Goal: Task Accomplishment & Management: Use online tool/utility

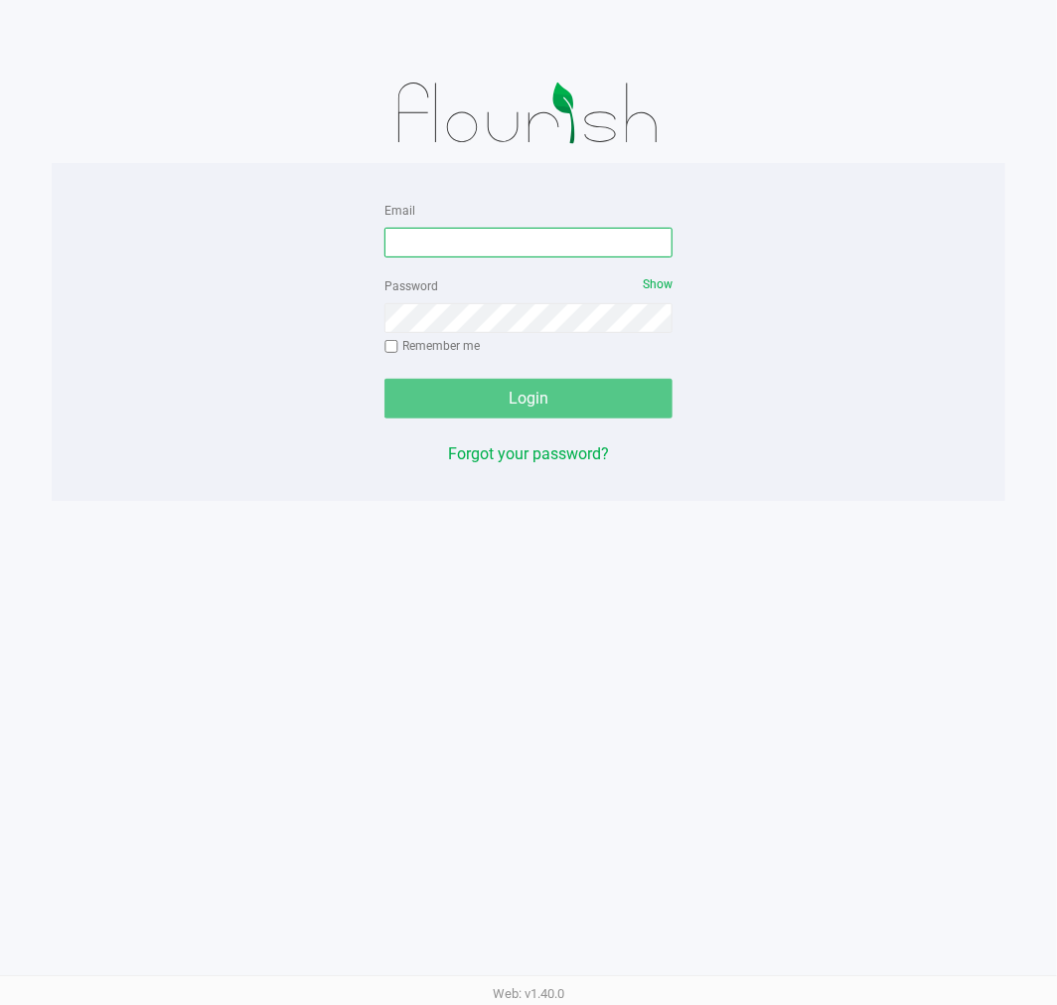
click at [497, 252] on input "Email" at bounding box center [529, 243] width 288 height 30
type input "[EMAIL_ADDRESS][DOMAIN_NAME]"
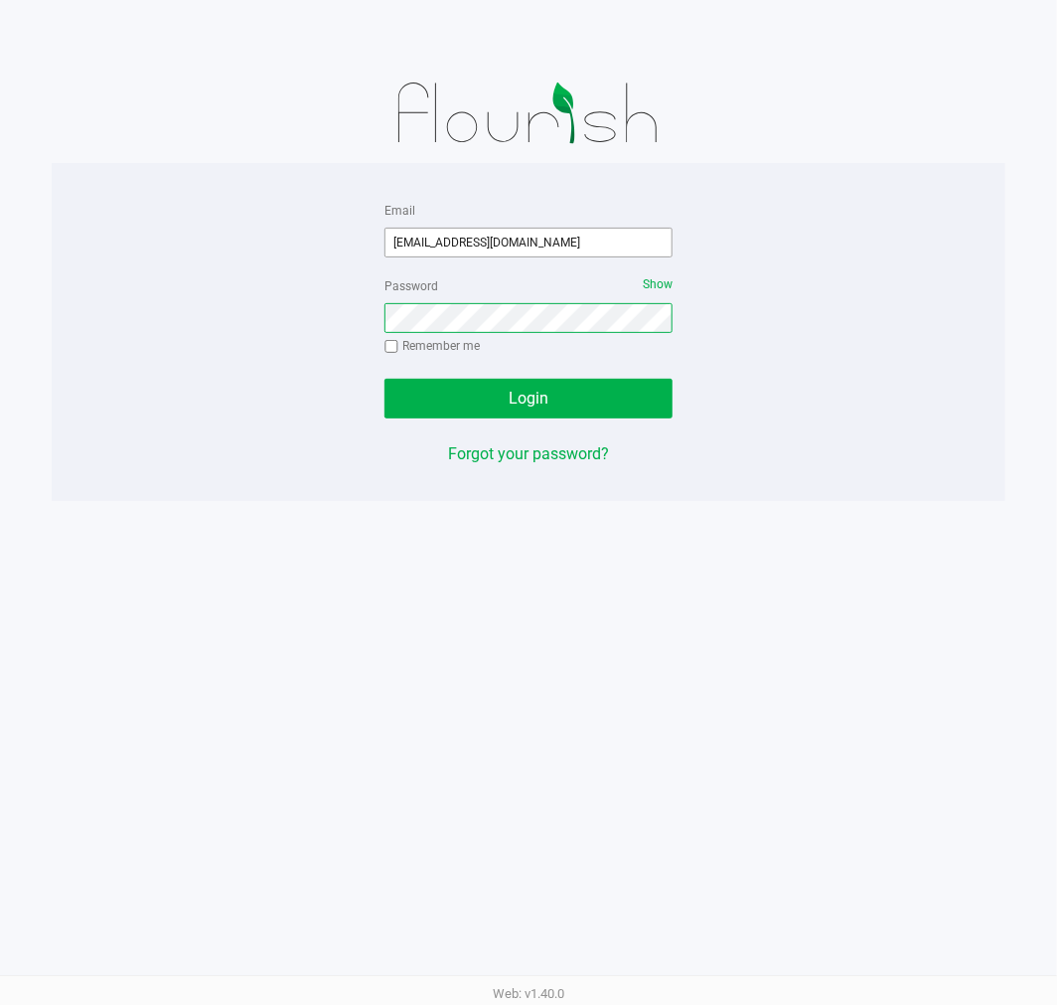
click at [385, 379] on button "Login" at bounding box center [529, 399] width 288 height 40
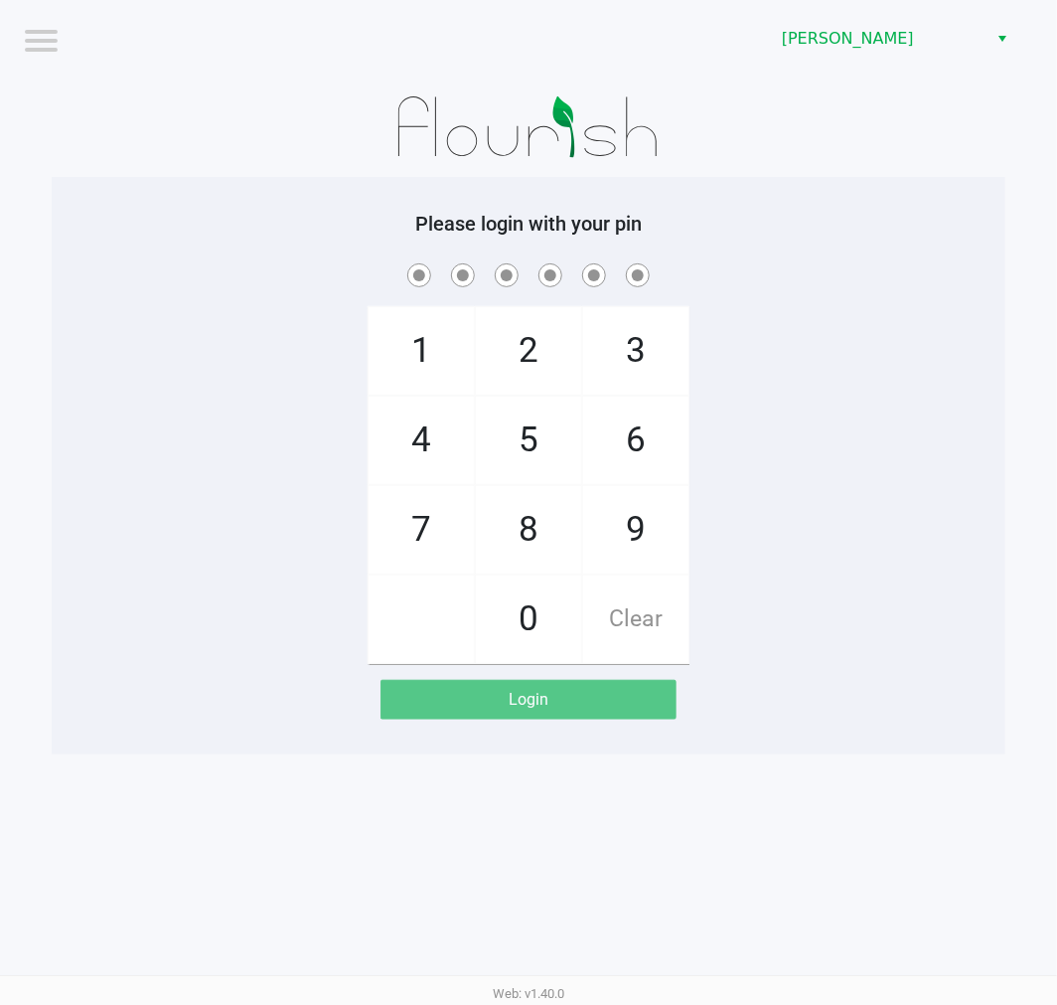
click at [172, 364] on div "1 4 7 2 5 8 0 3 6 9 Clear" at bounding box center [529, 461] width 954 height 404
checkbox input "true"
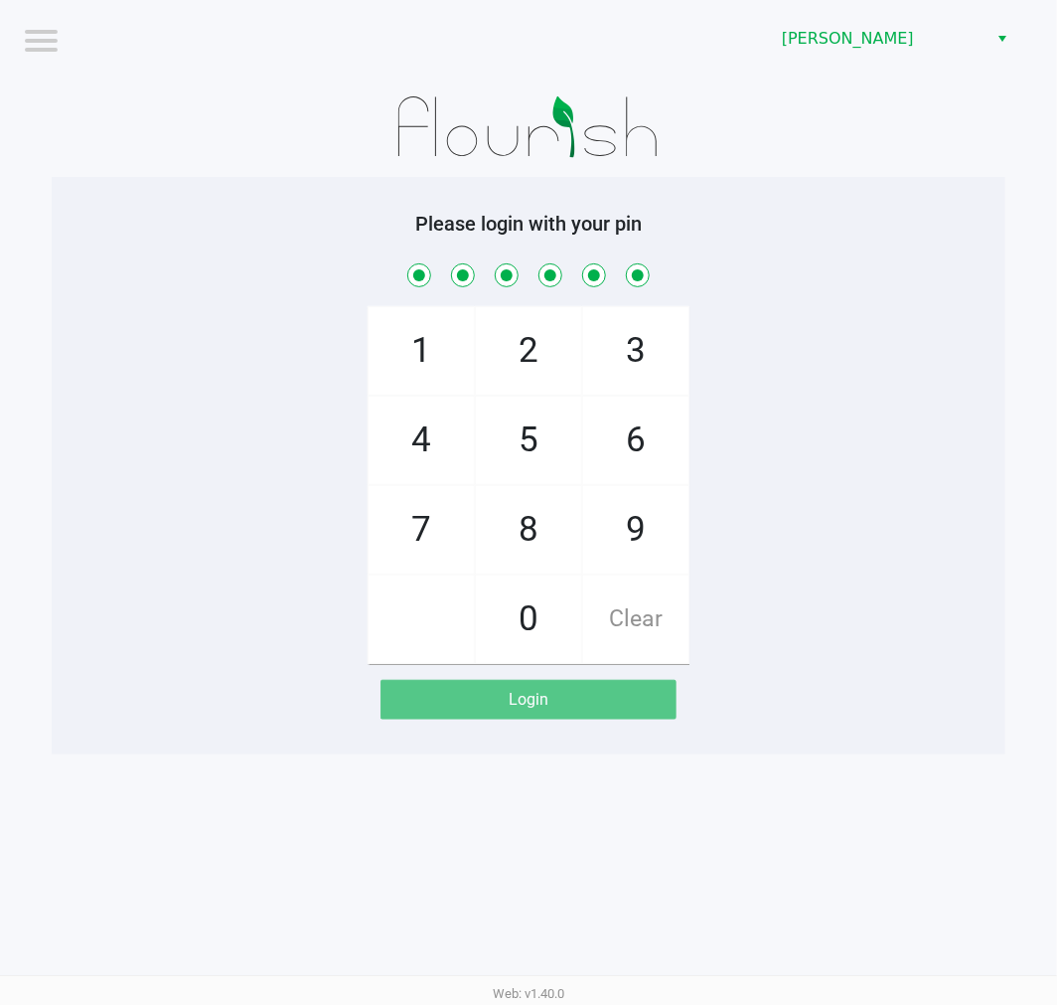
checkbox input "true"
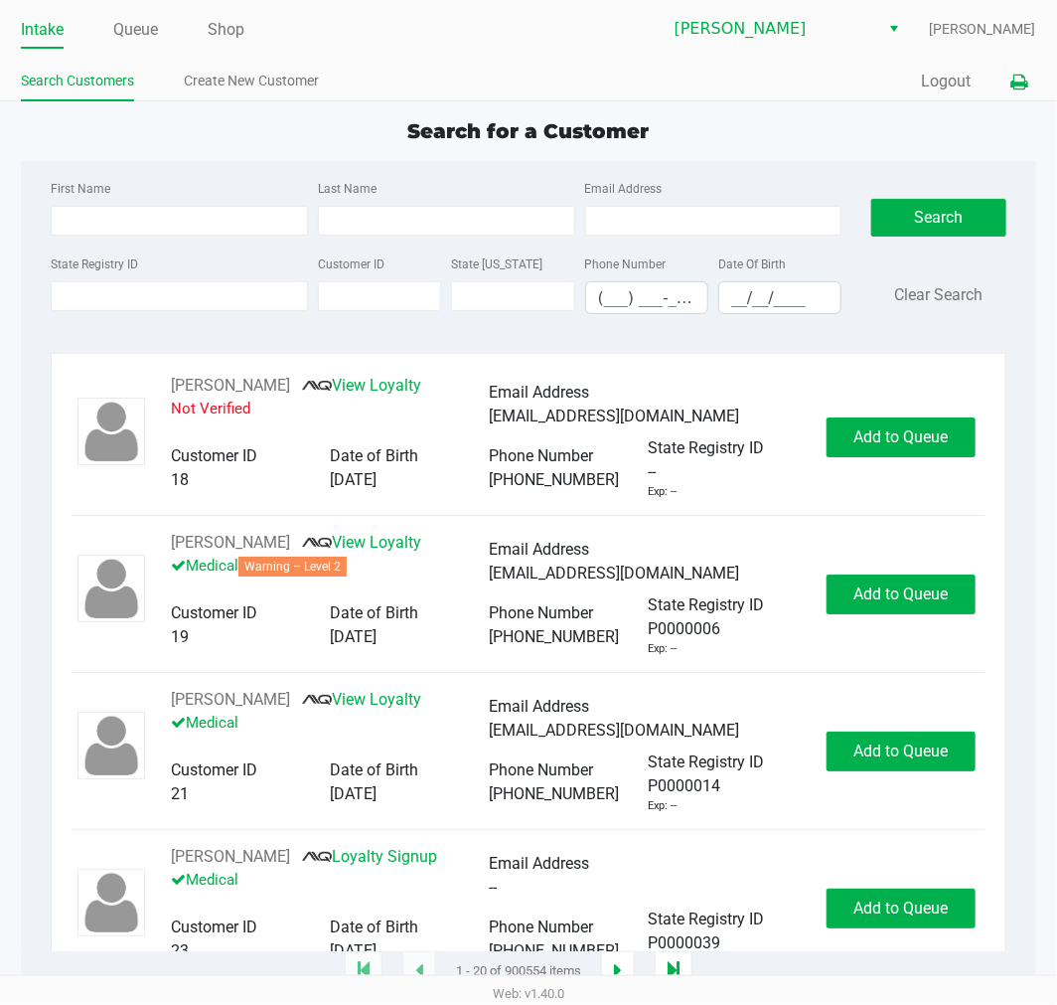
click at [1018, 87] on icon at bounding box center [1020, 83] width 17 height 14
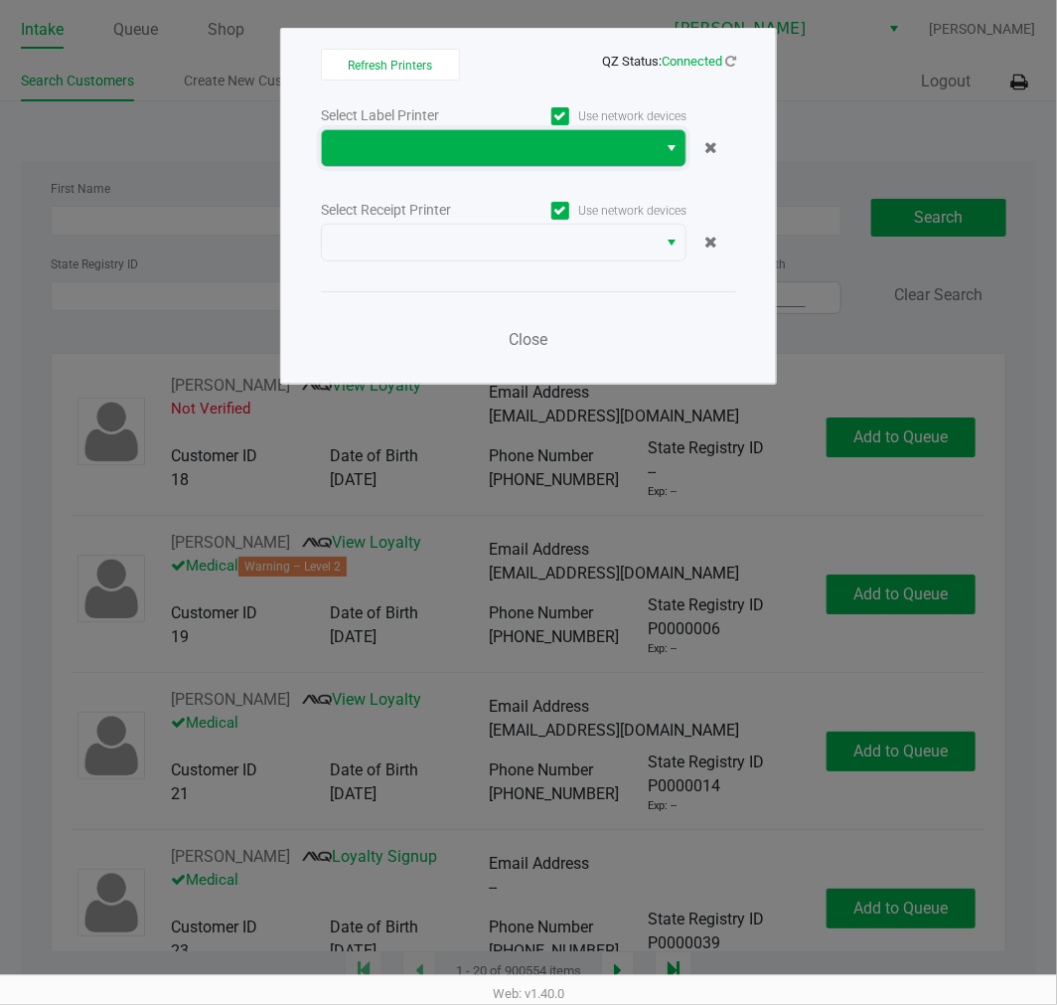
click at [511, 149] on span at bounding box center [489, 148] width 311 height 24
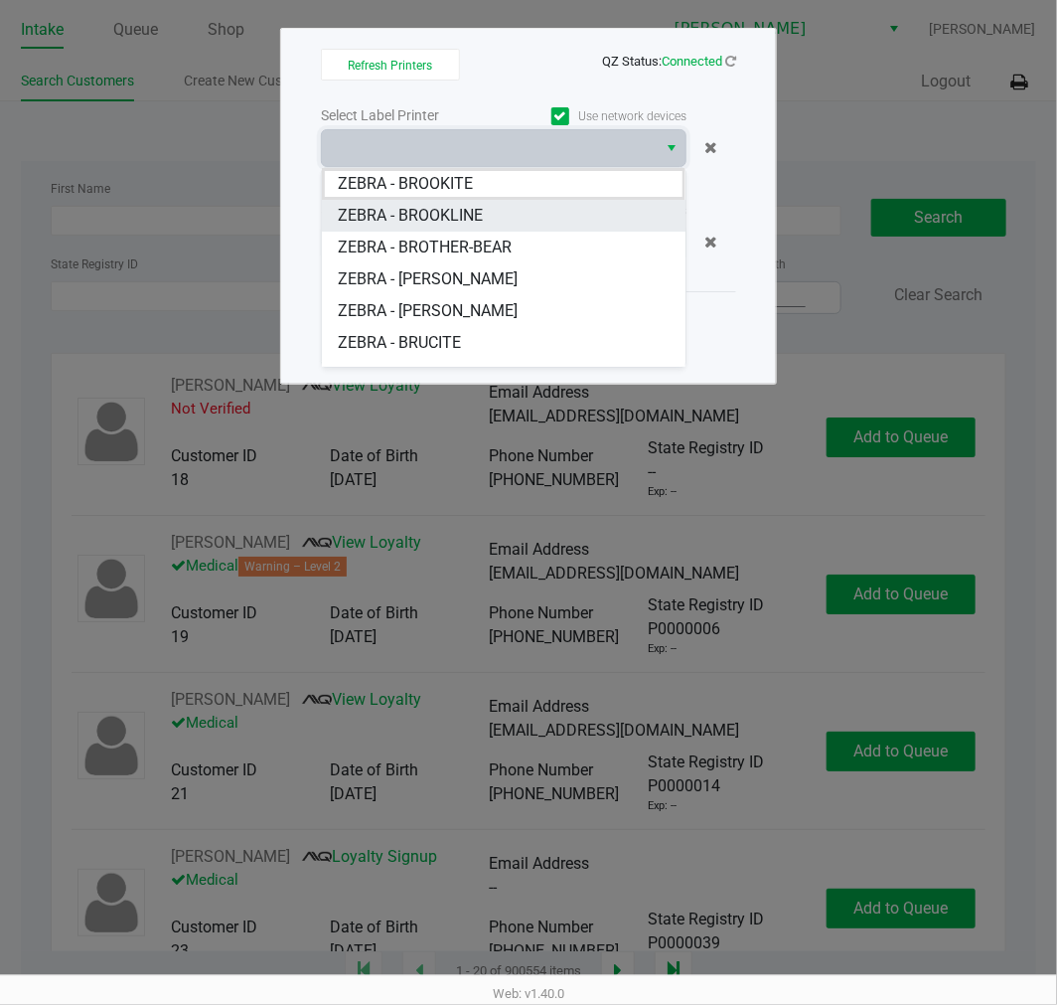
click at [433, 216] on span "ZEBRA - BROOKLINE" at bounding box center [410, 216] width 145 height 24
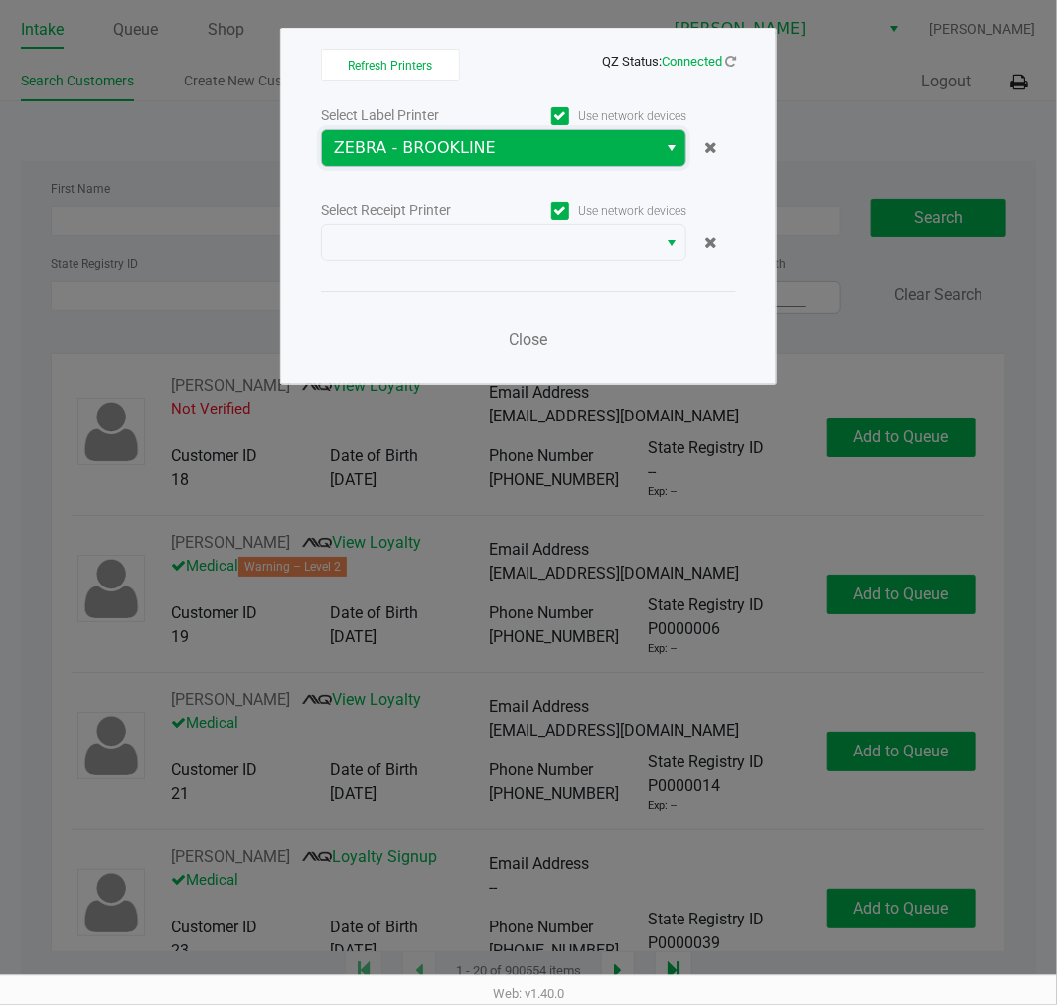
click at [445, 156] on span "ZEBRA - BROOKLINE" at bounding box center [489, 148] width 311 height 24
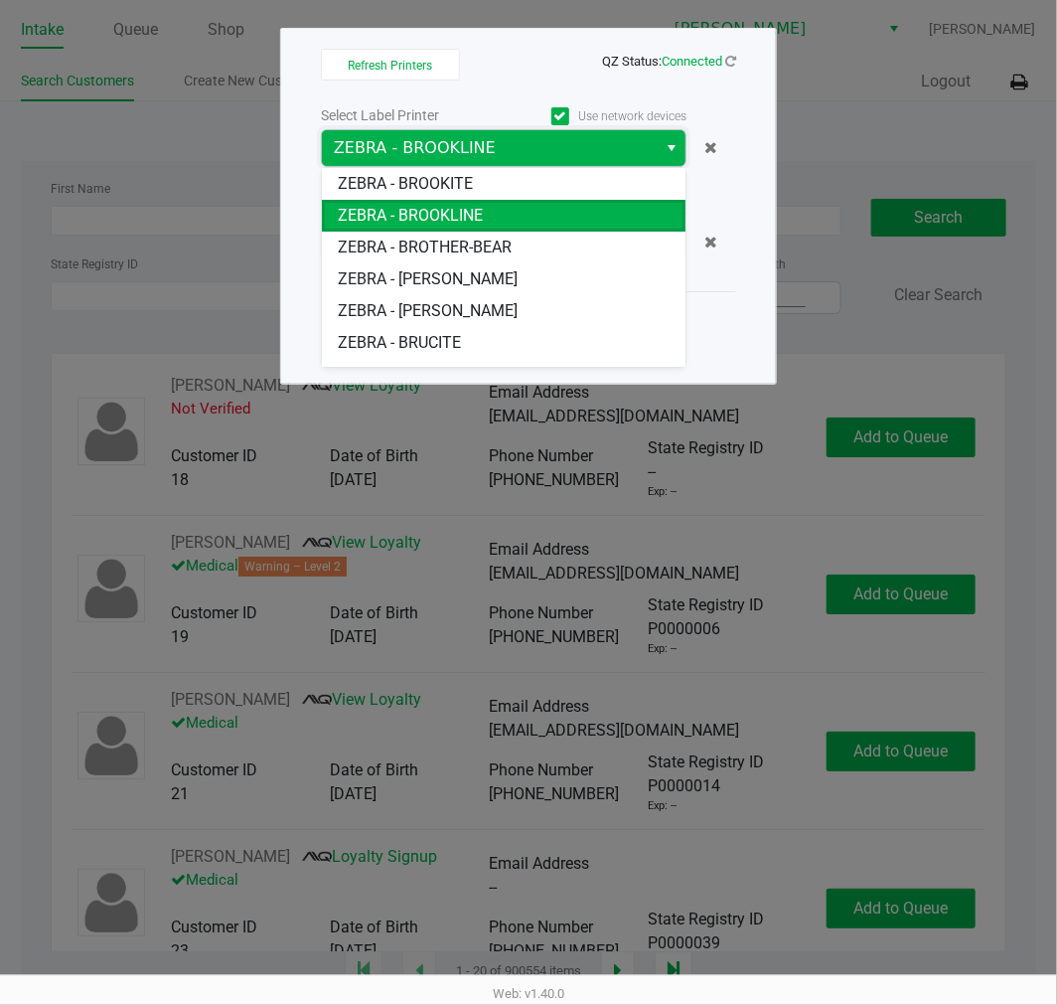
click at [439, 186] on span "ZEBRA - BROOKITE" at bounding box center [405, 184] width 135 height 24
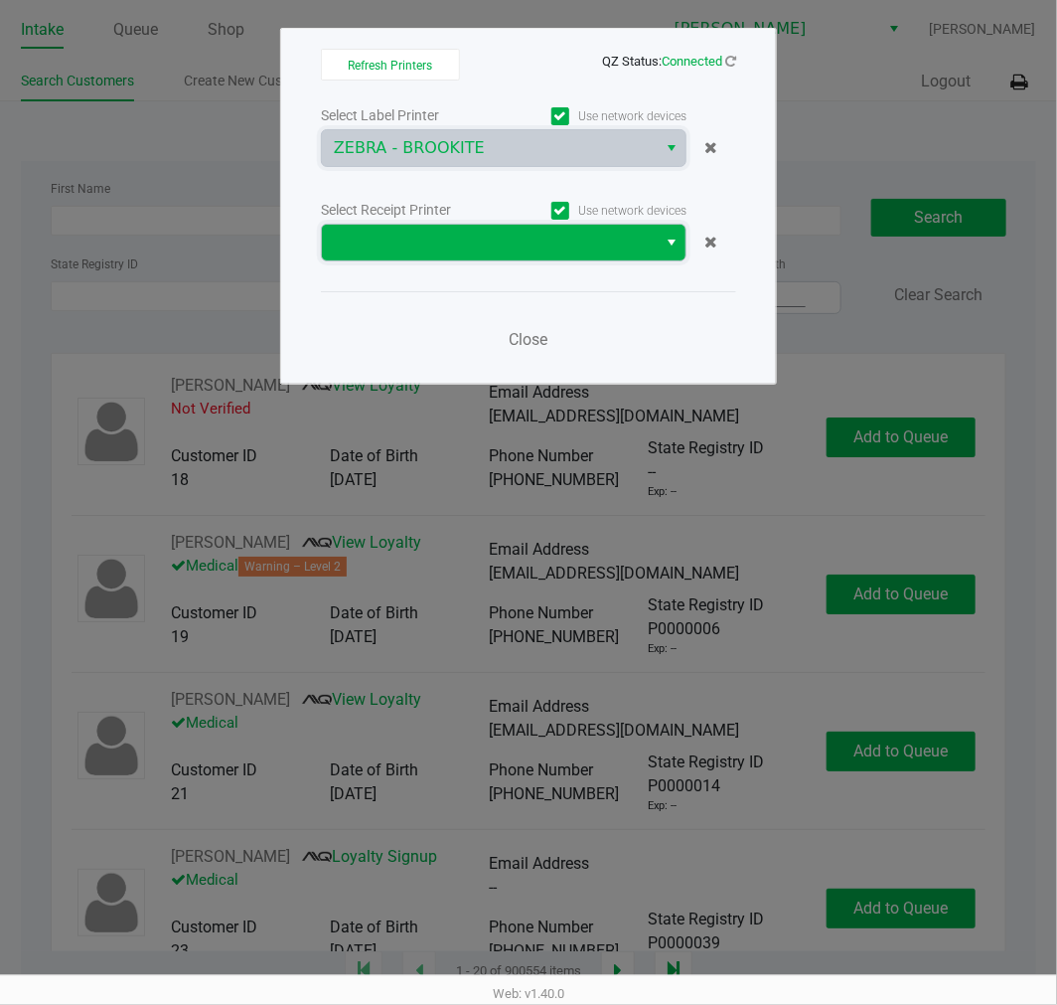
click at [427, 245] on span at bounding box center [489, 243] width 311 height 24
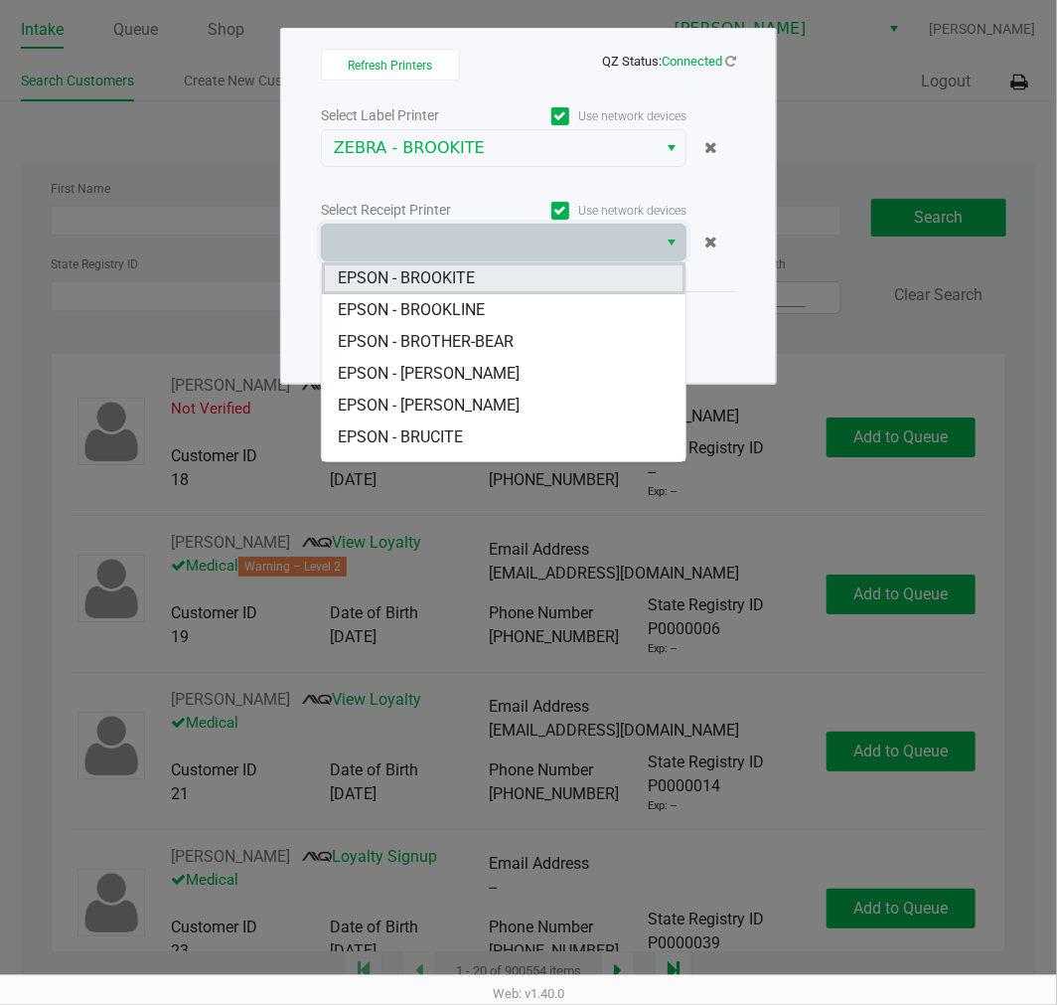
click at [427, 285] on span "EPSON - BROOKITE" at bounding box center [406, 278] width 137 height 24
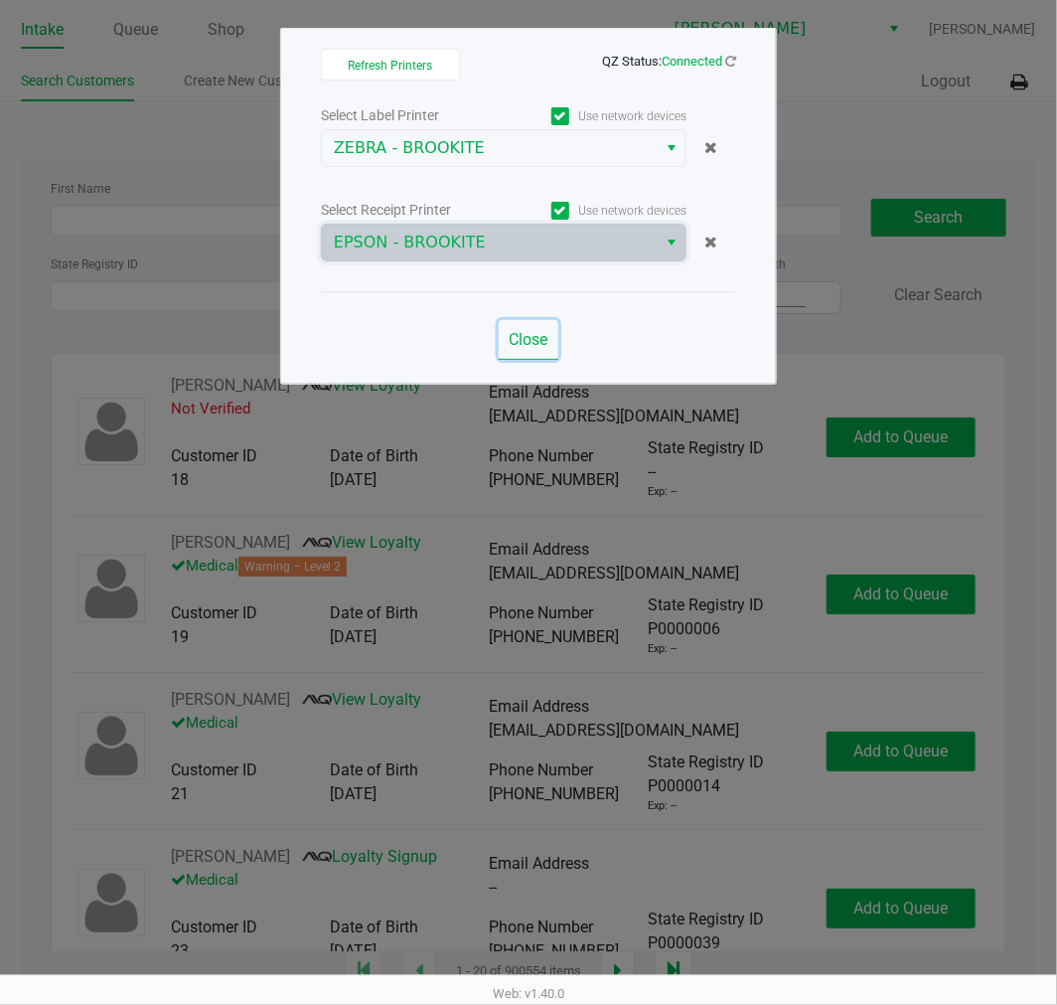
click at [510, 331] on span "Close" at bounding box center [529, 339] width 39 height 19
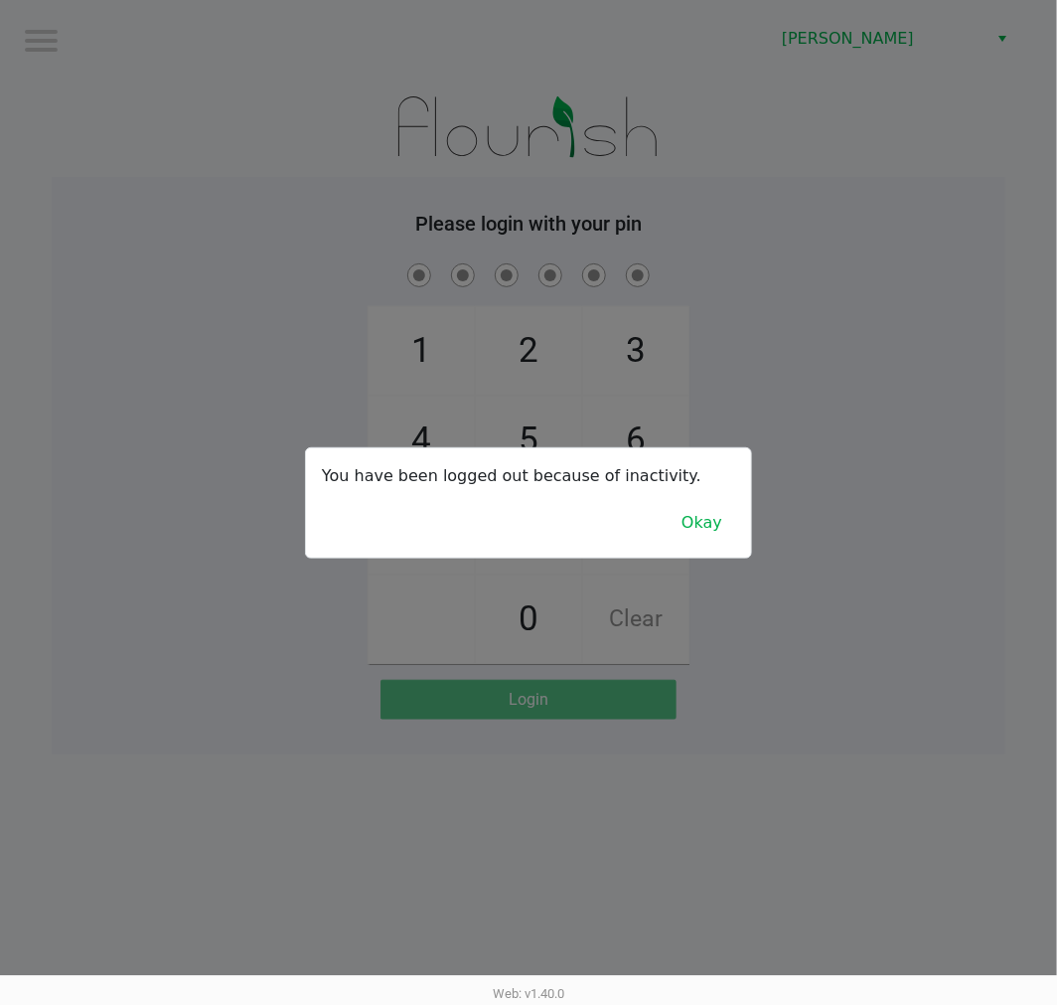
click at [818, 889] on div at bounding box center [528, 502] width 1057 height 1005
click at [686, 489] on div "You have been logged out because of inactivity. Okay" at bounding box center [528, 502] width 445 height 109
click at [735, 515] on button "Okay" at bounding box center [702, 523] width 67 height 38
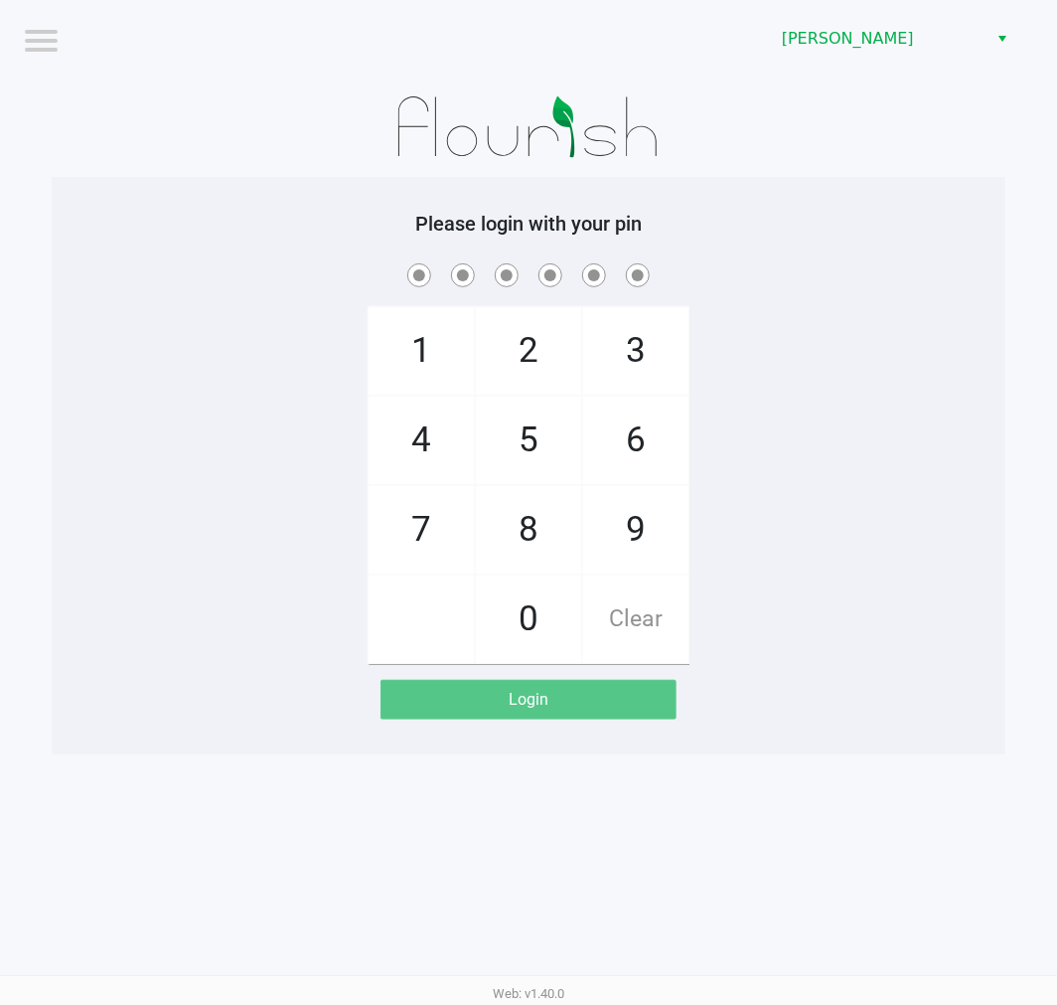
click at [898, 444] on div "1 4 7 2 5 8 0 3 6 9 Clear" at bounding box center [529, 461] width 954 height 404
click at [214, 481] on div "1 4 7 2 5 8 0 3 6 9 Clear" at bounding box center [529, 461] width 954 height 404
click at [240, 650] on div "1 4 7 2 5 8 0 3 6 9 Clear" at bounding box center [529, 461] width 954 height 404
checkbox input "true"
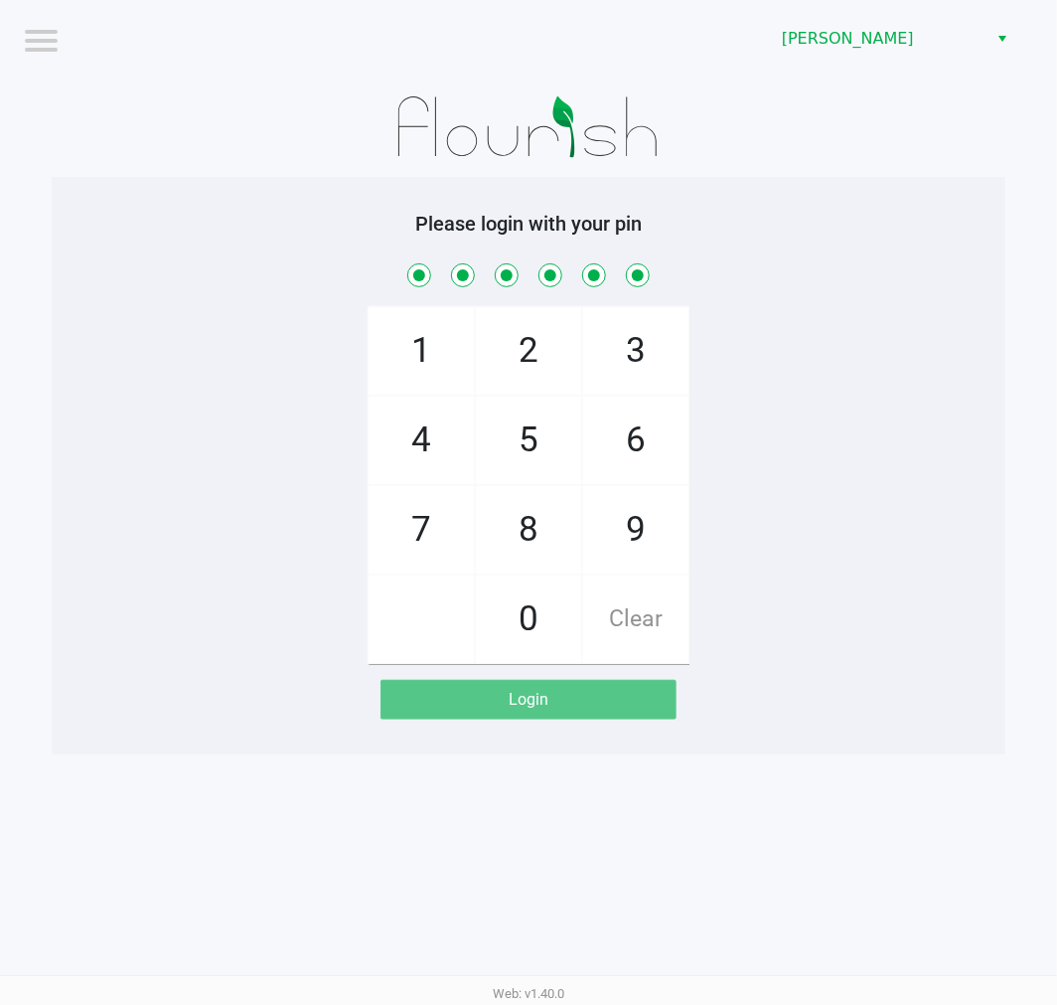
checkbox input "true"
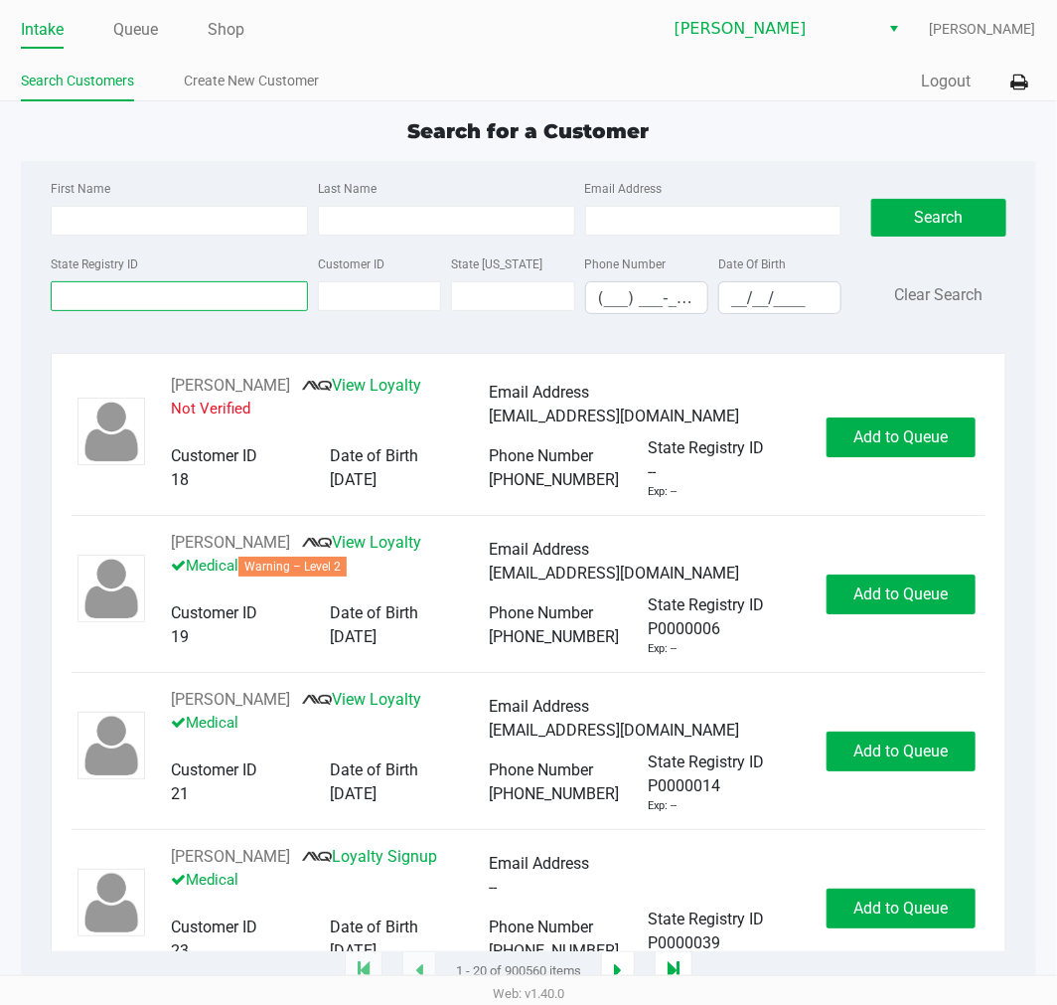
click at [177, 299] on input "State Registry ID" at bounding box center [179, 296] width 257 height 30
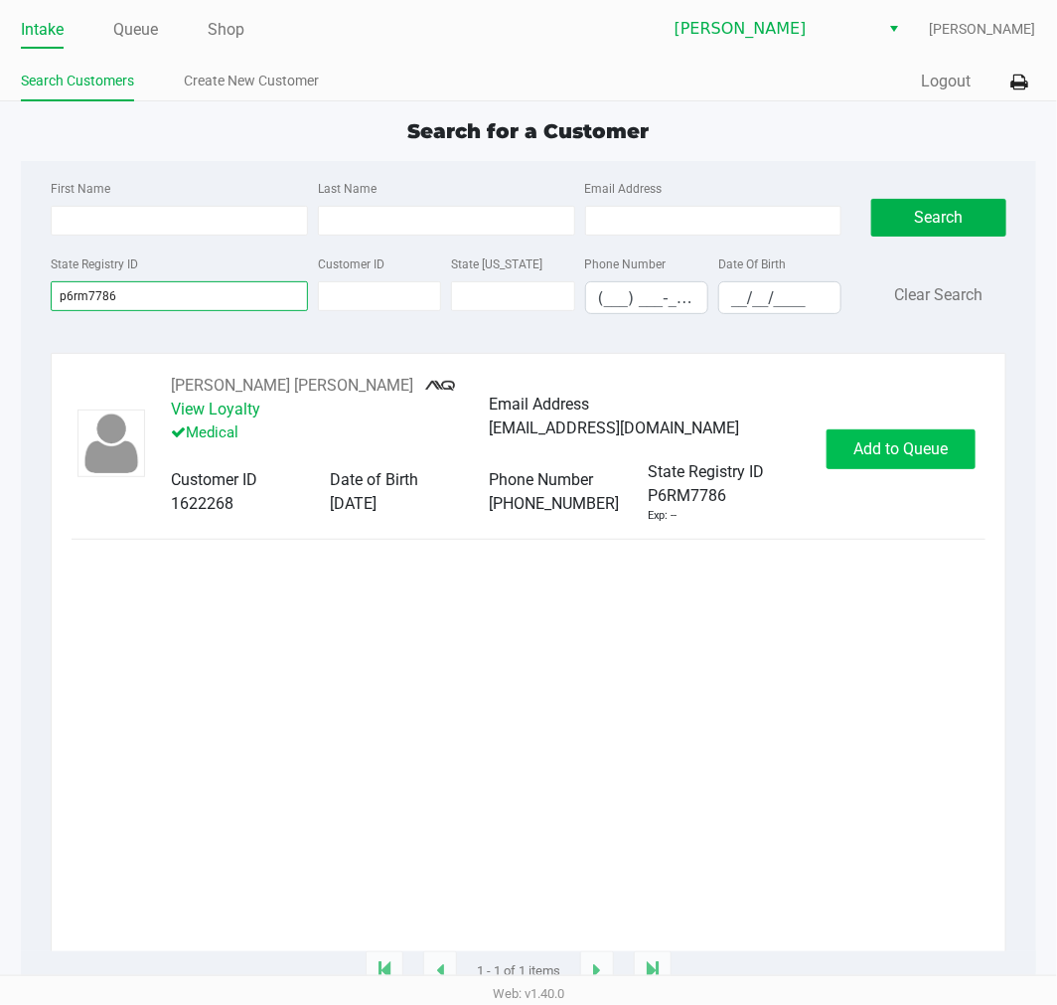
type input "p6rm7786"
click at [875, 450] on span "Add to Queue" at bounding box center [901, 448] width 94 height 19
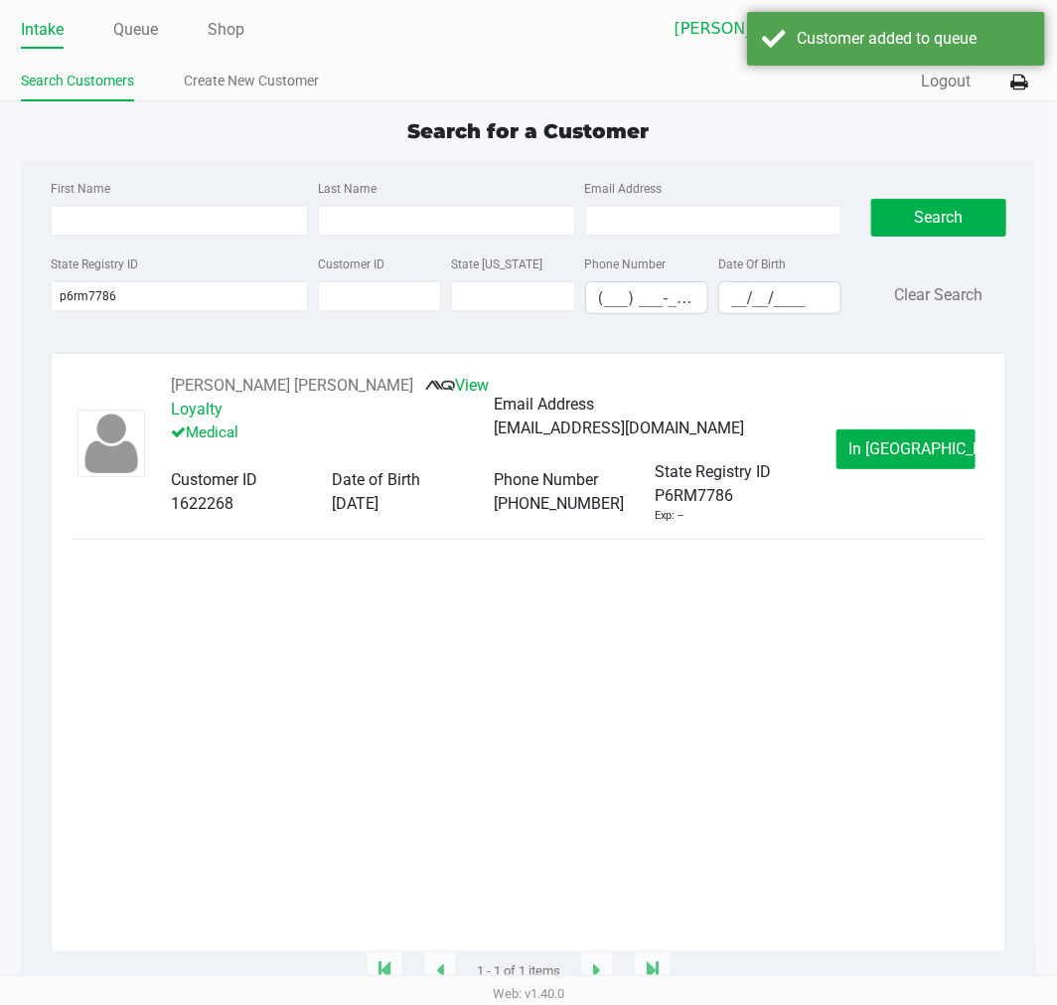
click at [875, 450] on span "In Queue" at bounding box center [933, 448] width 167 height 19
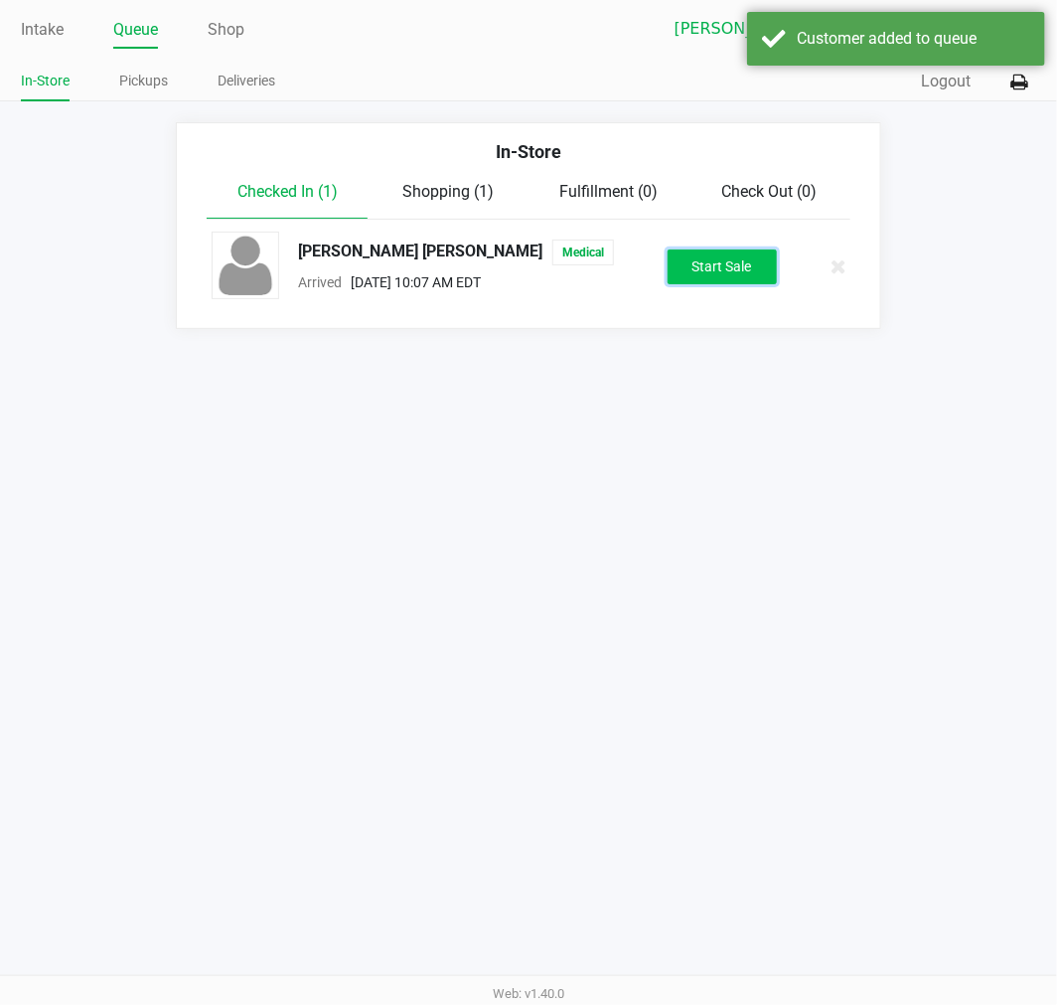
click at [745, 264] on button "Start Sale" at bounding box center [722, 266] width 109 height 35
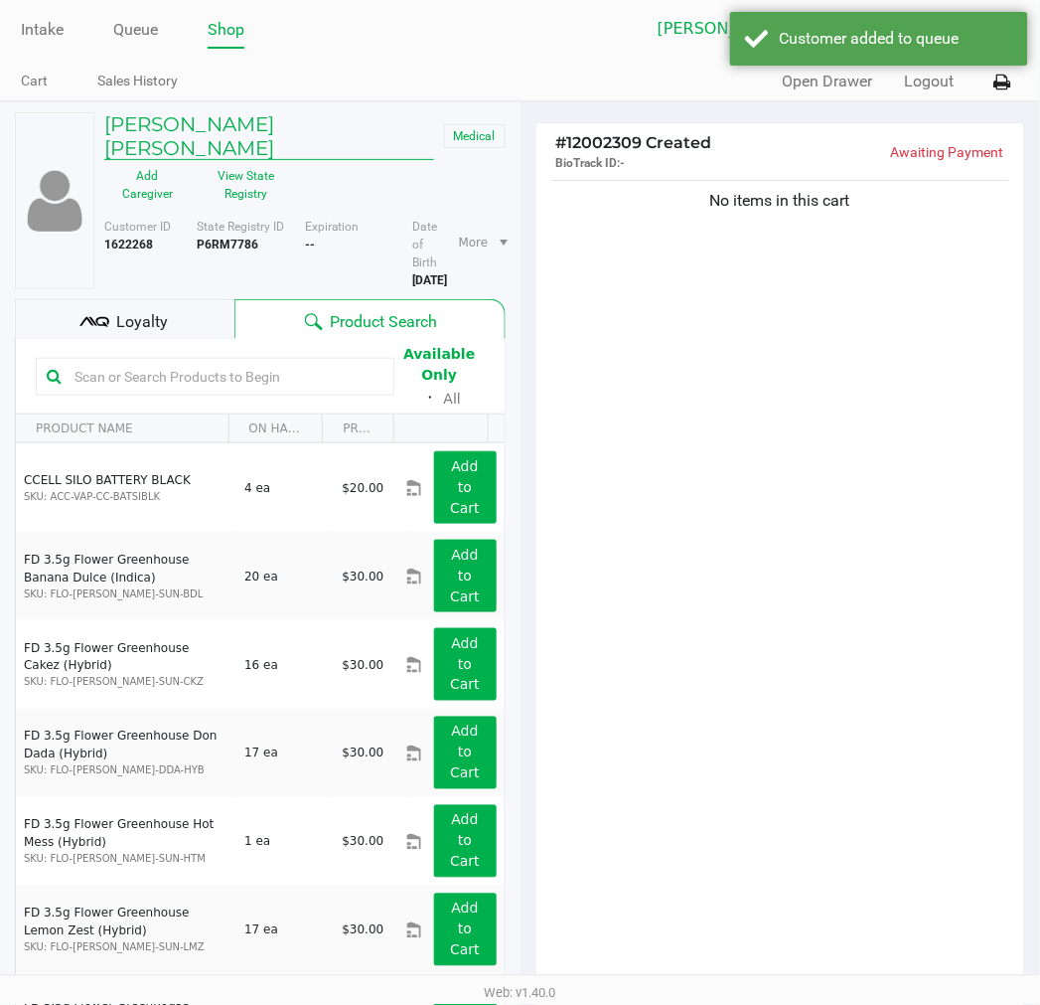
click at [187, 123] on h5 "RAMON VARGAS RIVERA" at bounding box center [269, 136] width 330 height 48
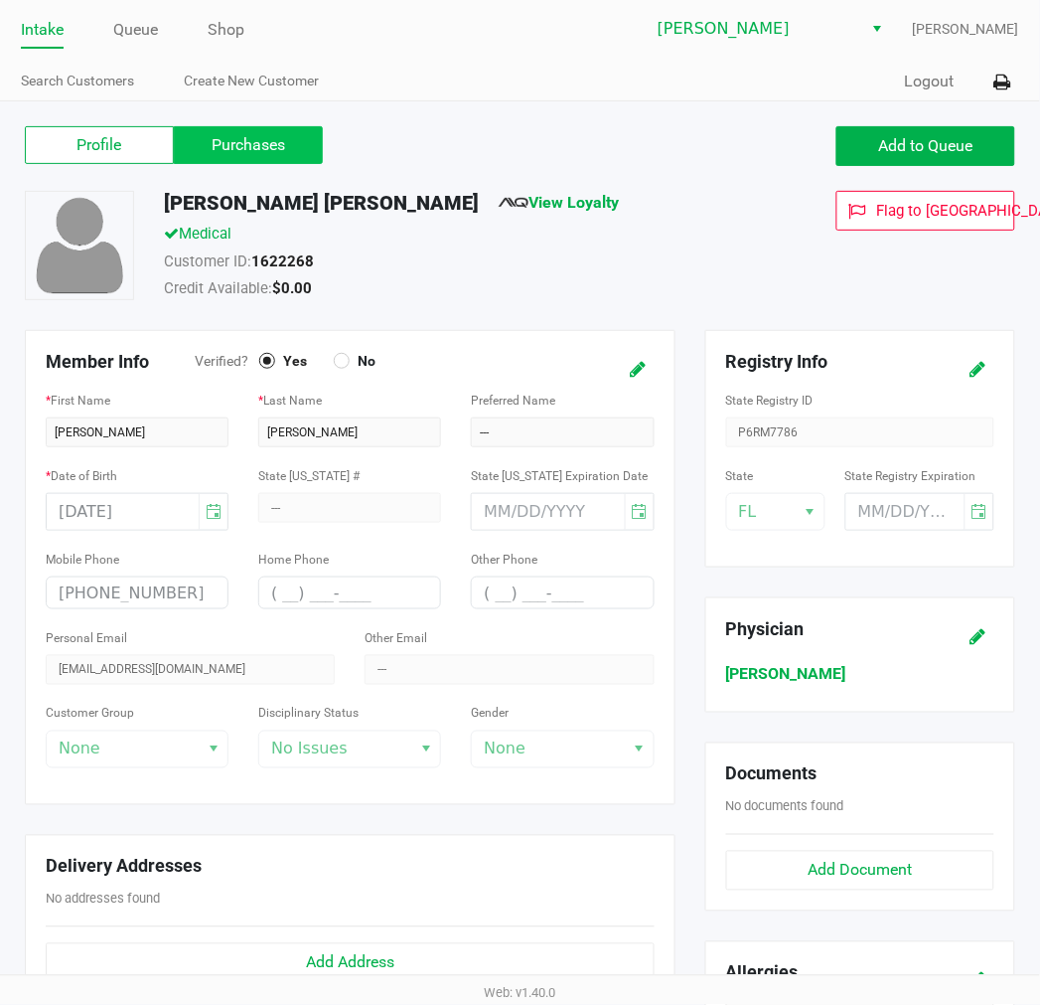
click at [264, 159] on label "Purchases" at bounding box center [248, 145] width 149 height 38
click at [0, 0] on 1 "Purchases" at bounding box center [0, 0] width 0 height 0
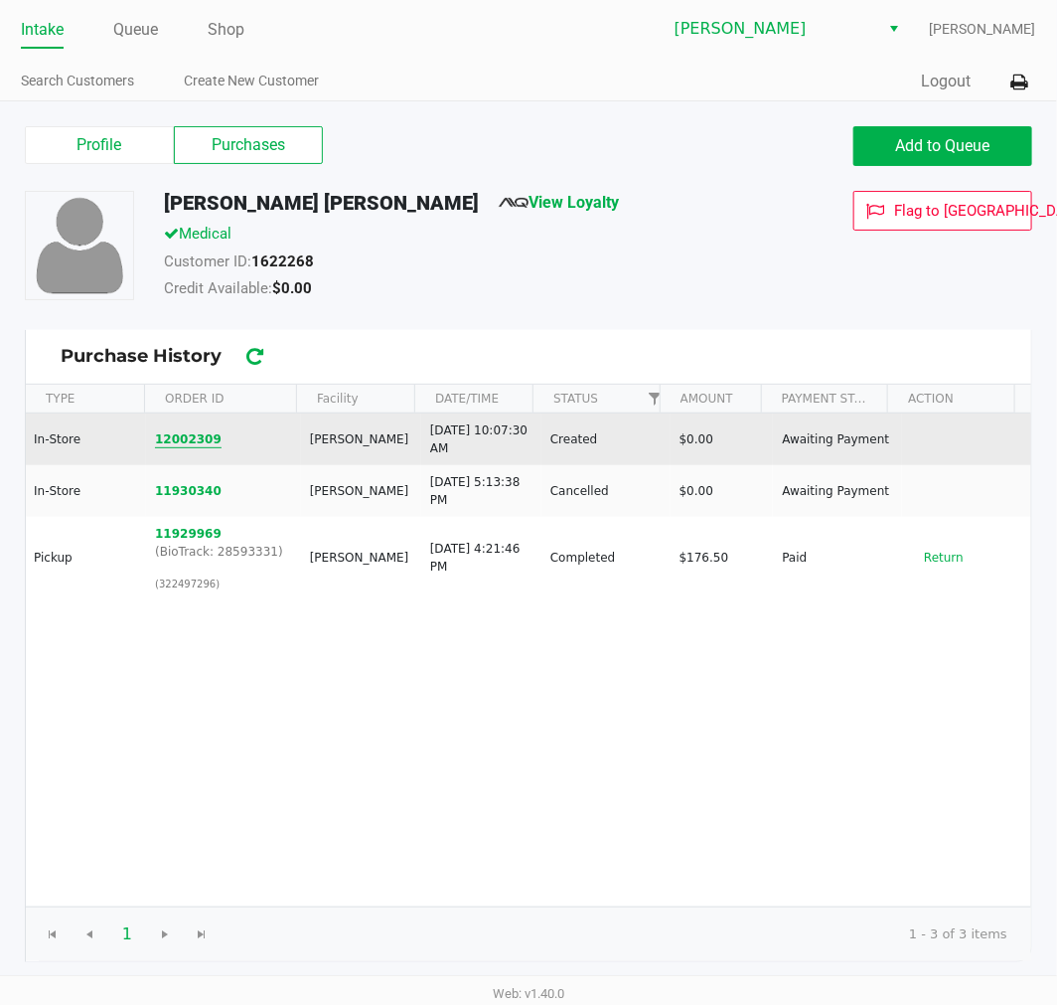
click at [177, 440] on button "12002309" at bounding box center [188, 439] width 67 height 18
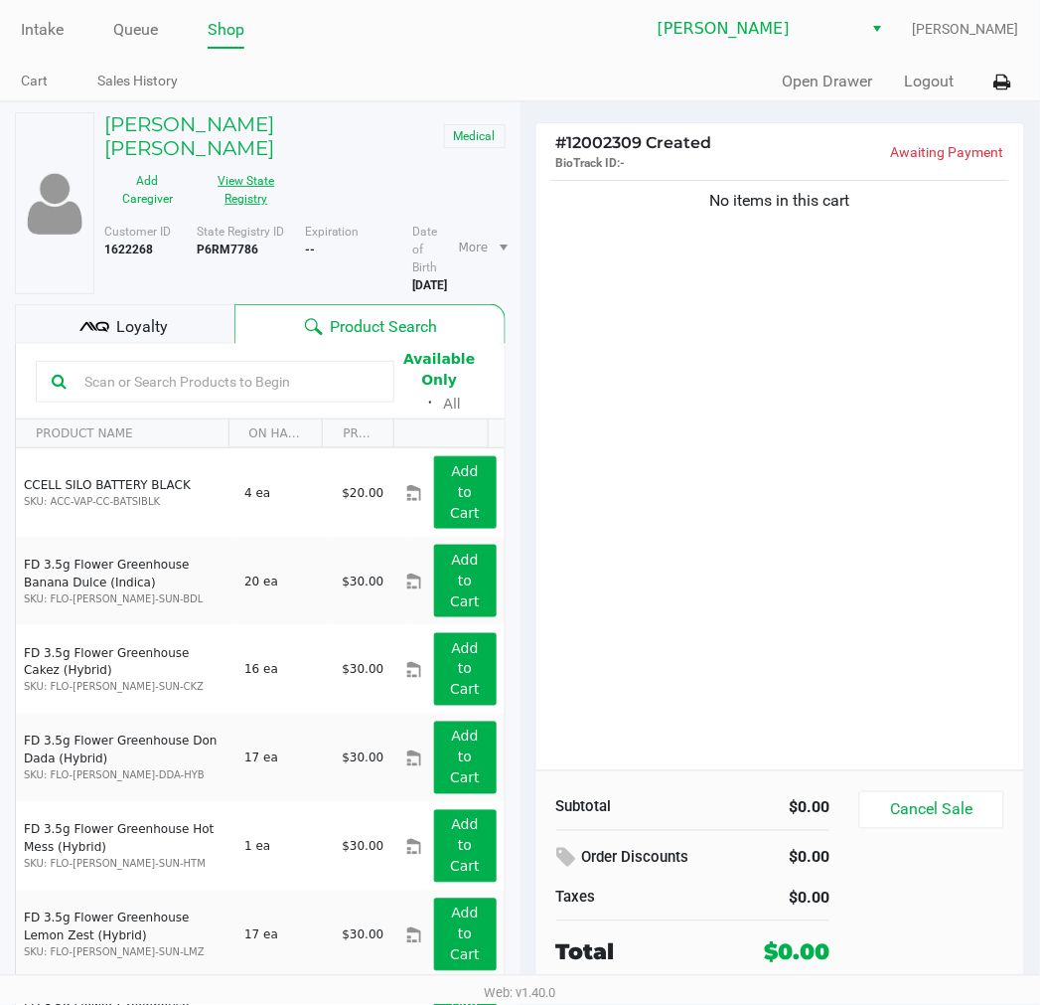
click at [269, 175] on button "View State Registry" at bounding box center [240, 190] width 99 height 50
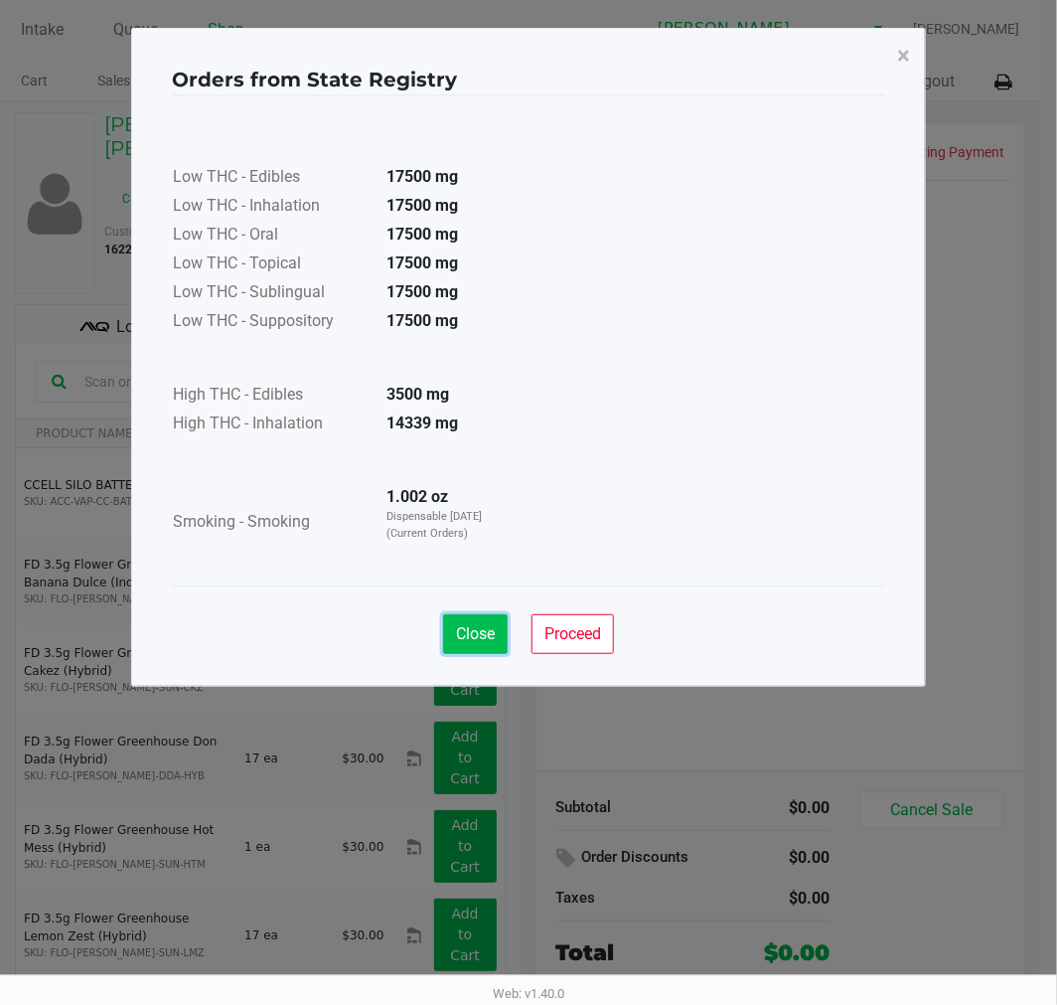
click at [469, 633] on span "Close" at bounding box center [475, 633] width 39 height 19
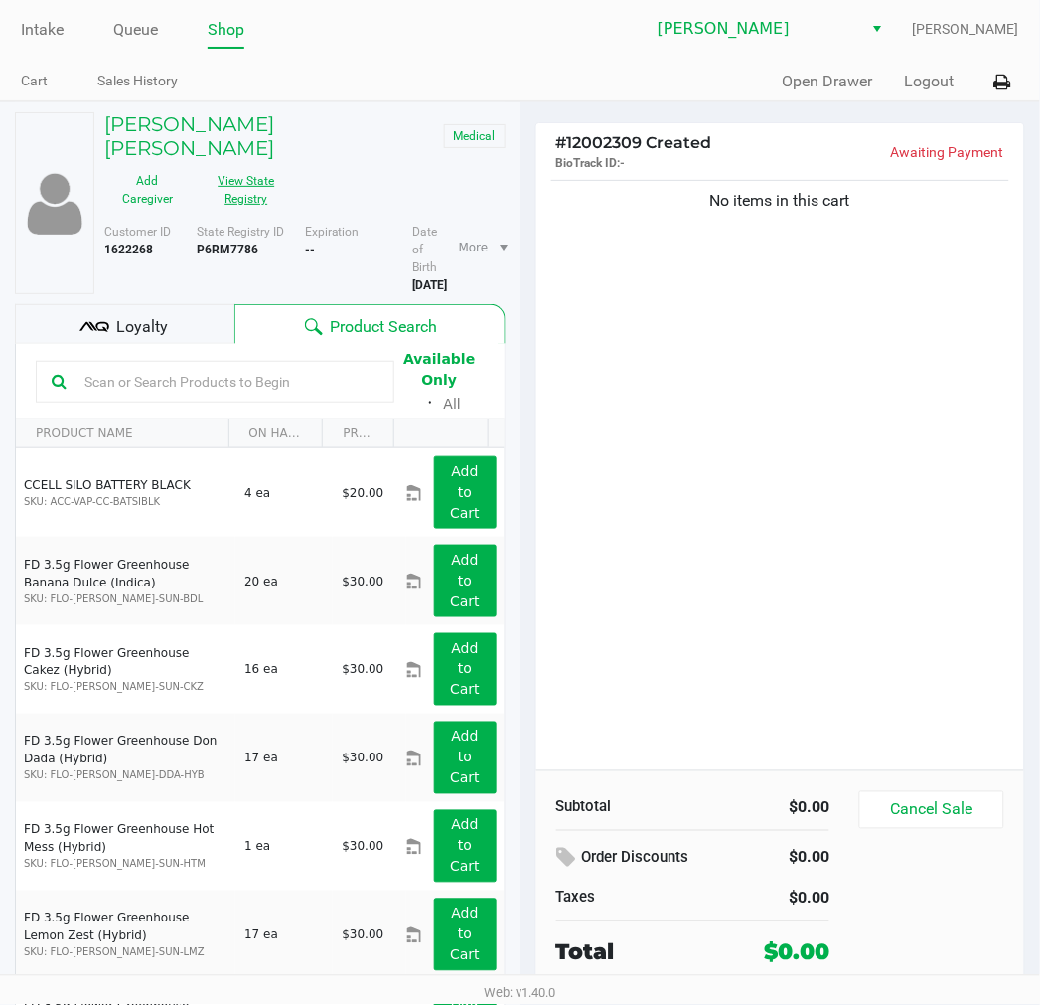
click at [265, 165] on button "View State Registry" at bounding box center [240, 190] width 99 height 50
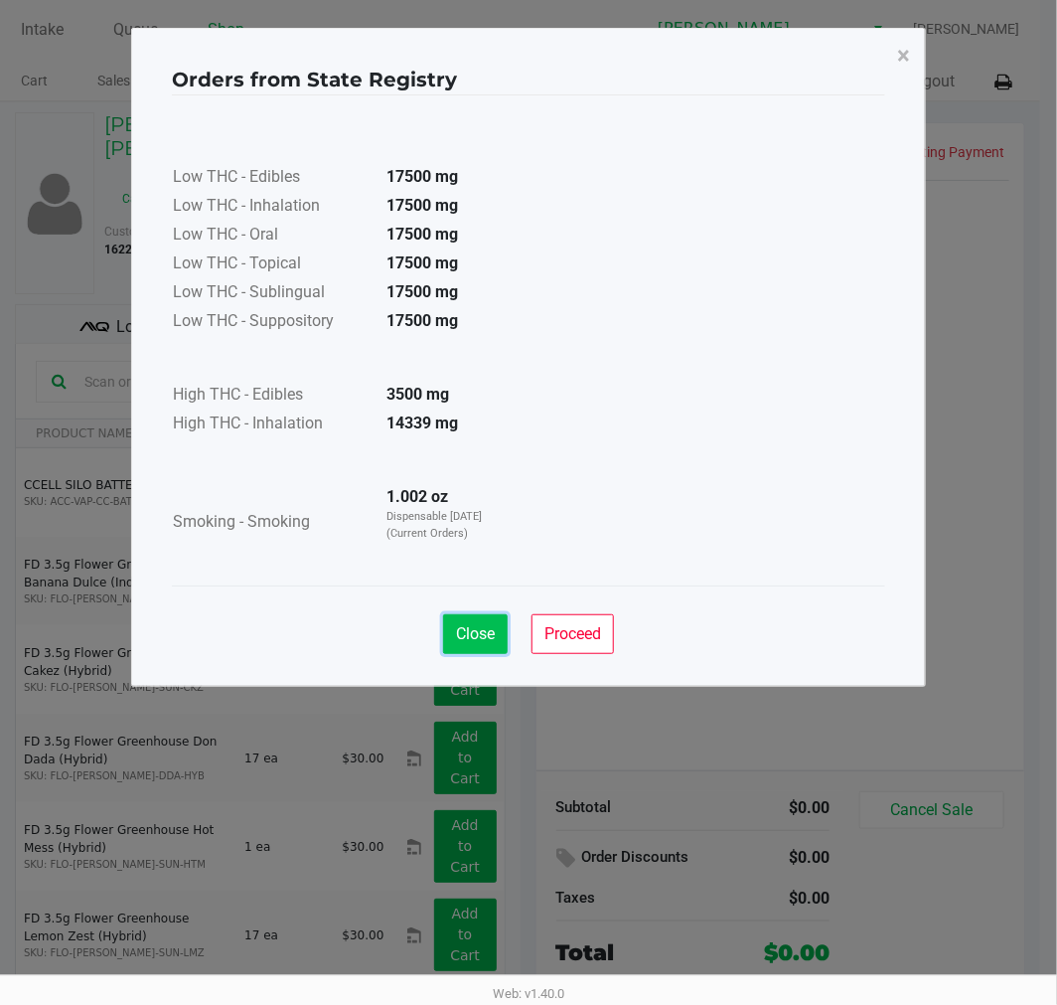
click at [475, 630] on span "Close" at bounding box center [475, 633] width 39 height 19
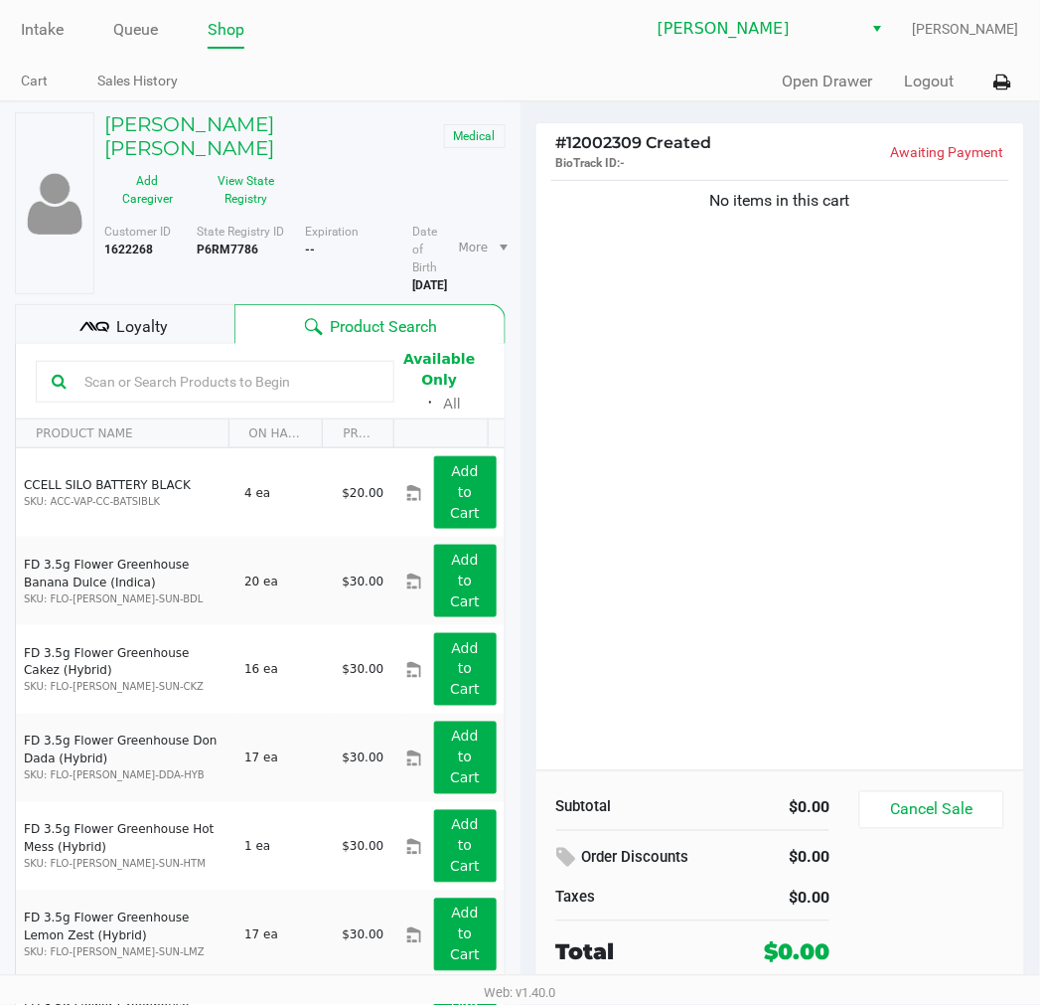
click at [752, 608] on div "No items in this cart" at bounding box center [781, 473] width 489 height 594
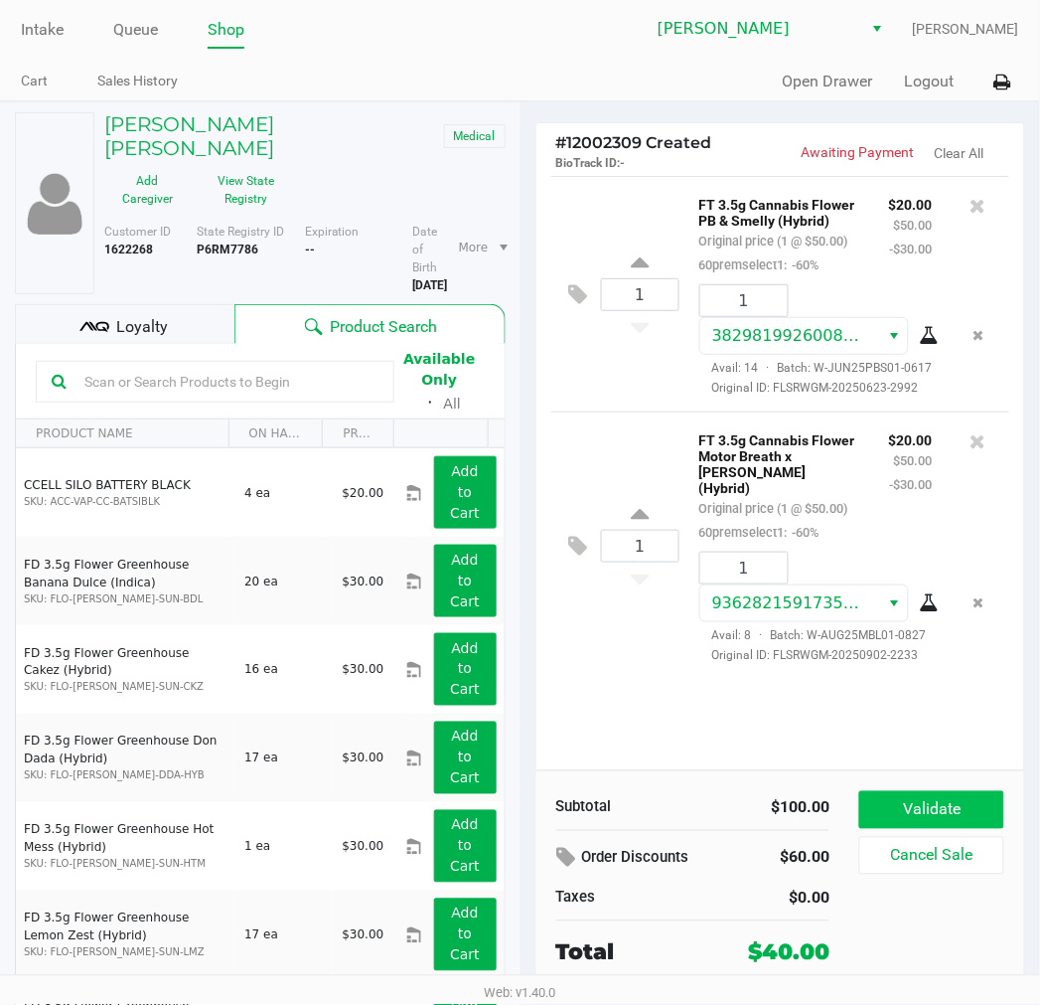
click at [952, 802] on button "Validate" at bounding box center [931, 810] width 144 height 38
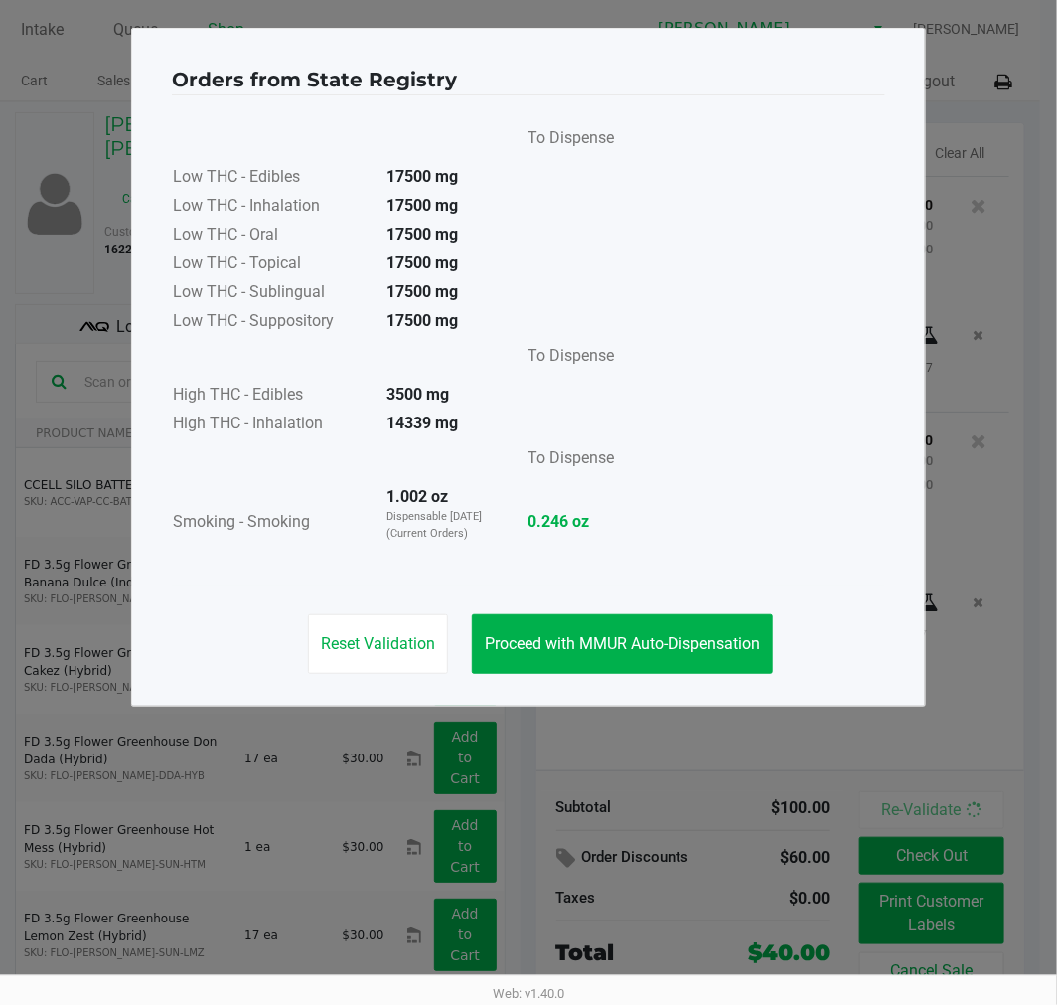
click at [597, 643] on span "Proceed with MMUR Auto-Dispensation" at bounding box center [622, 643] width 275 height 19
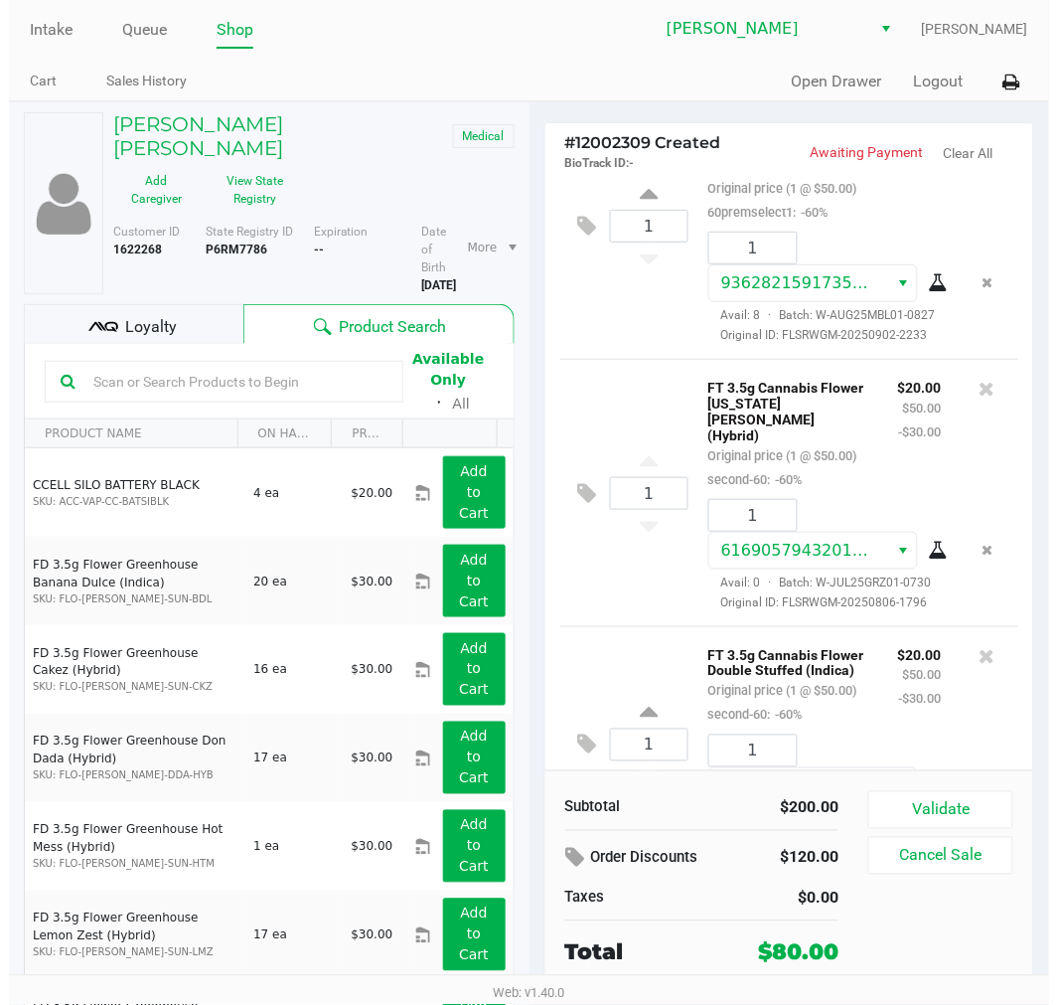
scroll to position [600, 0]
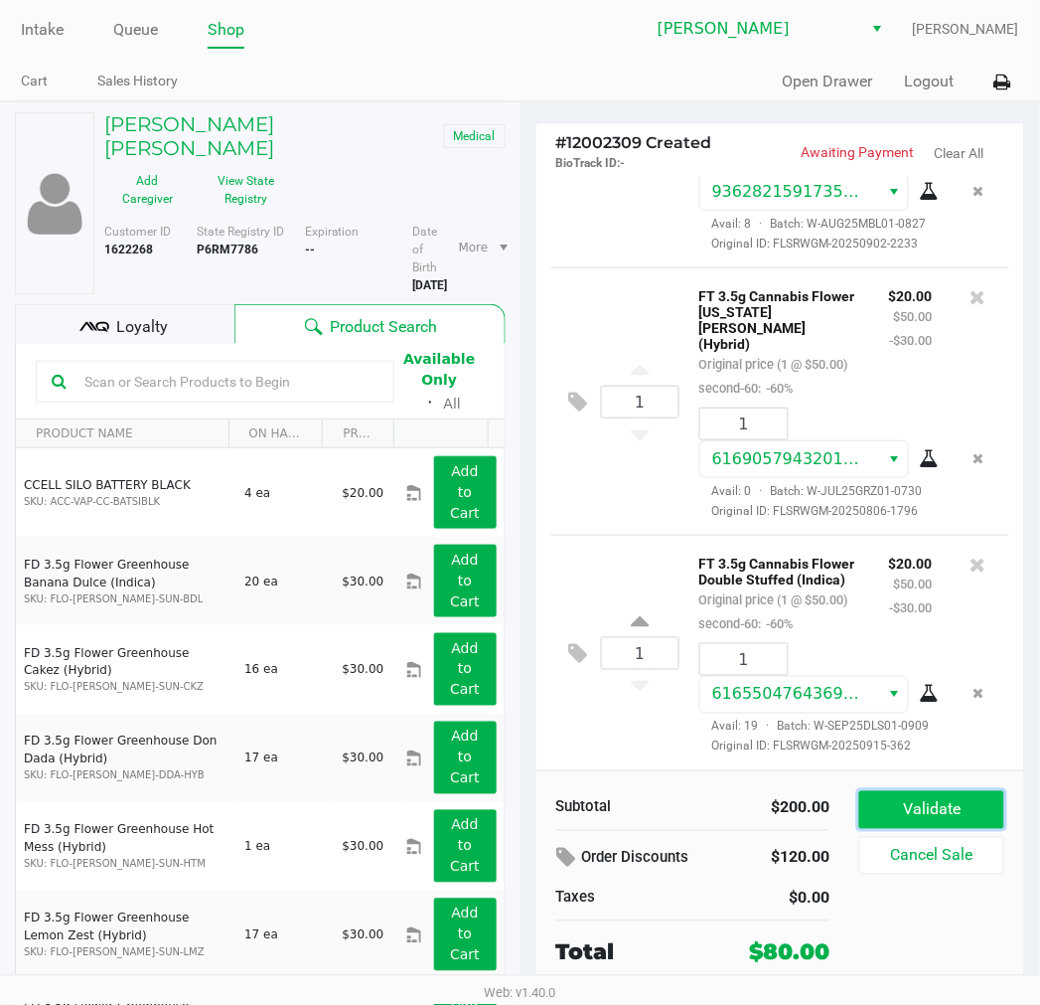
click at [939, 811] on button "Validate" at bounding box center [931, 810] width 144 height 38
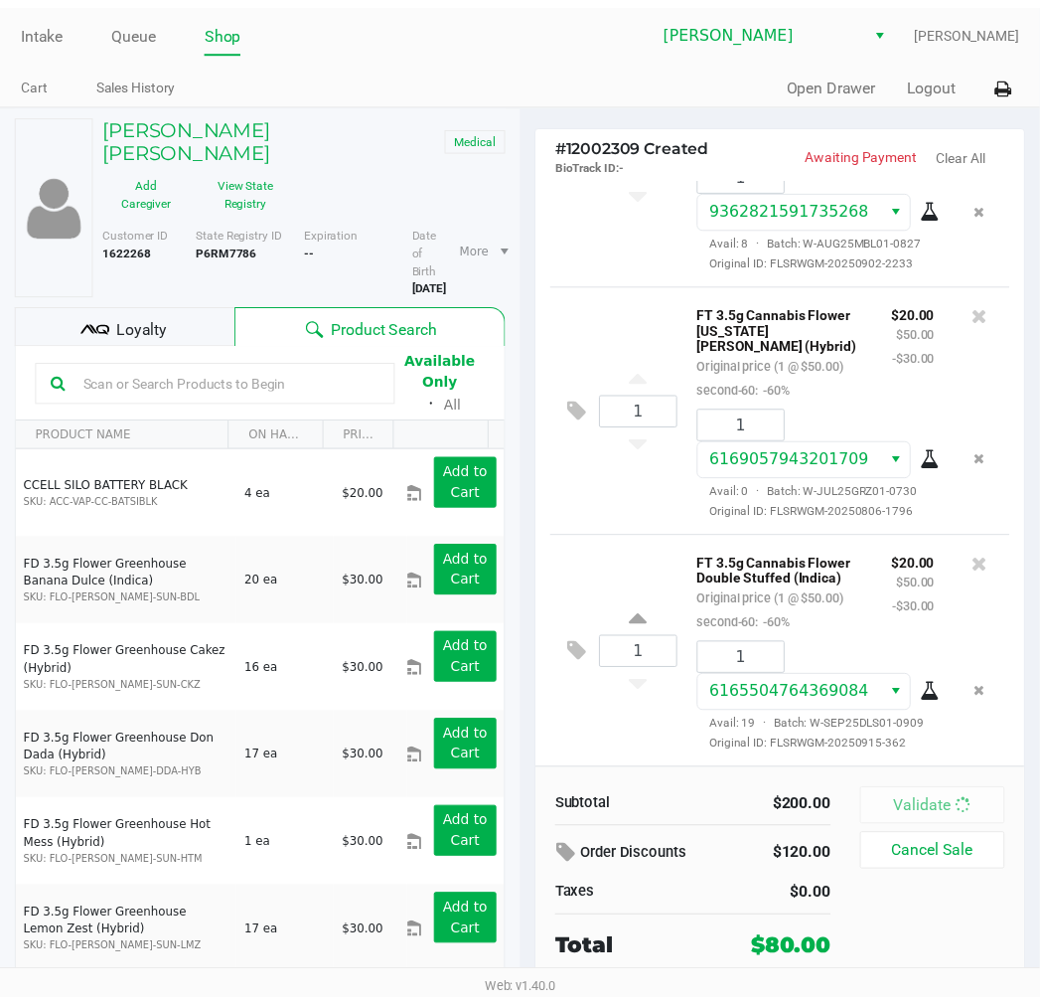
scroll to position [624, 0]
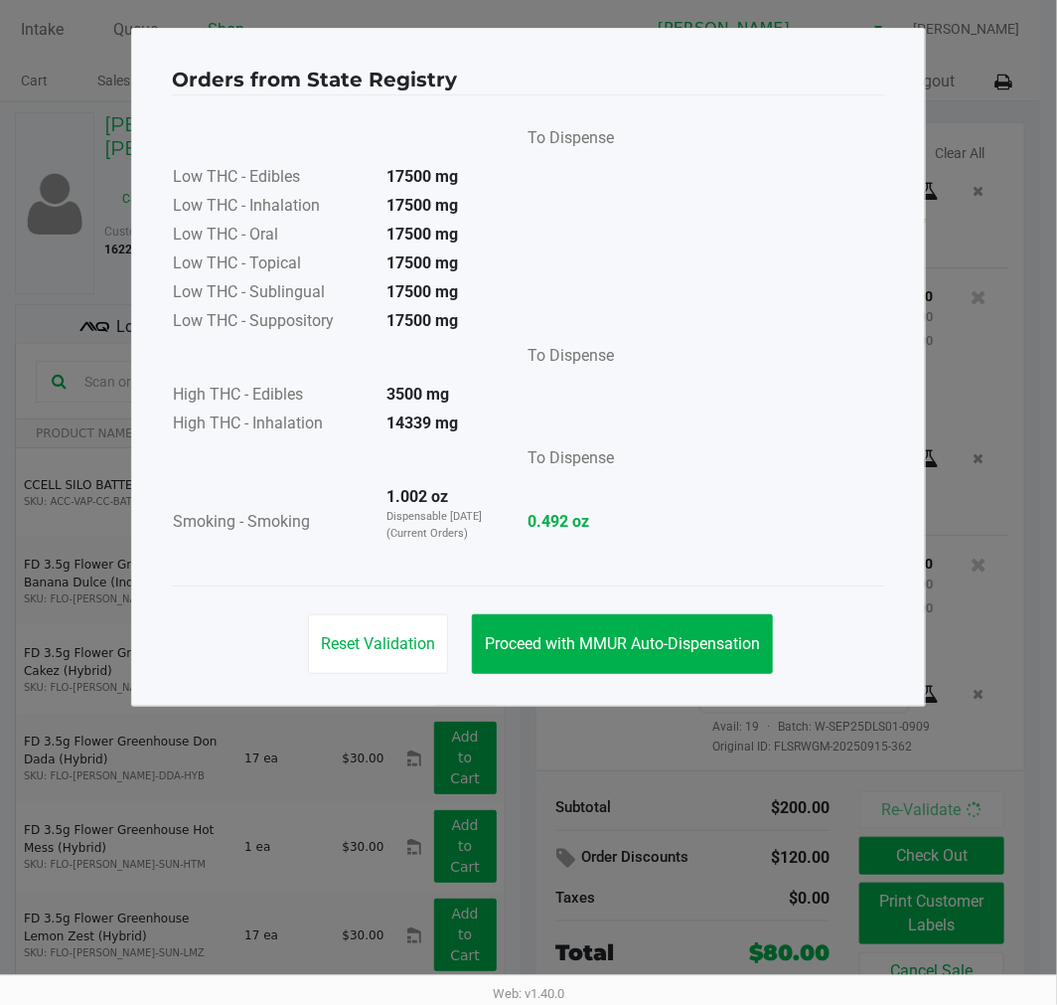
click at [661, 610] on div "Reset Validation Proceed with MMUR Auto-Dispensation" at bounding box center [528, 635] width 713 height 100
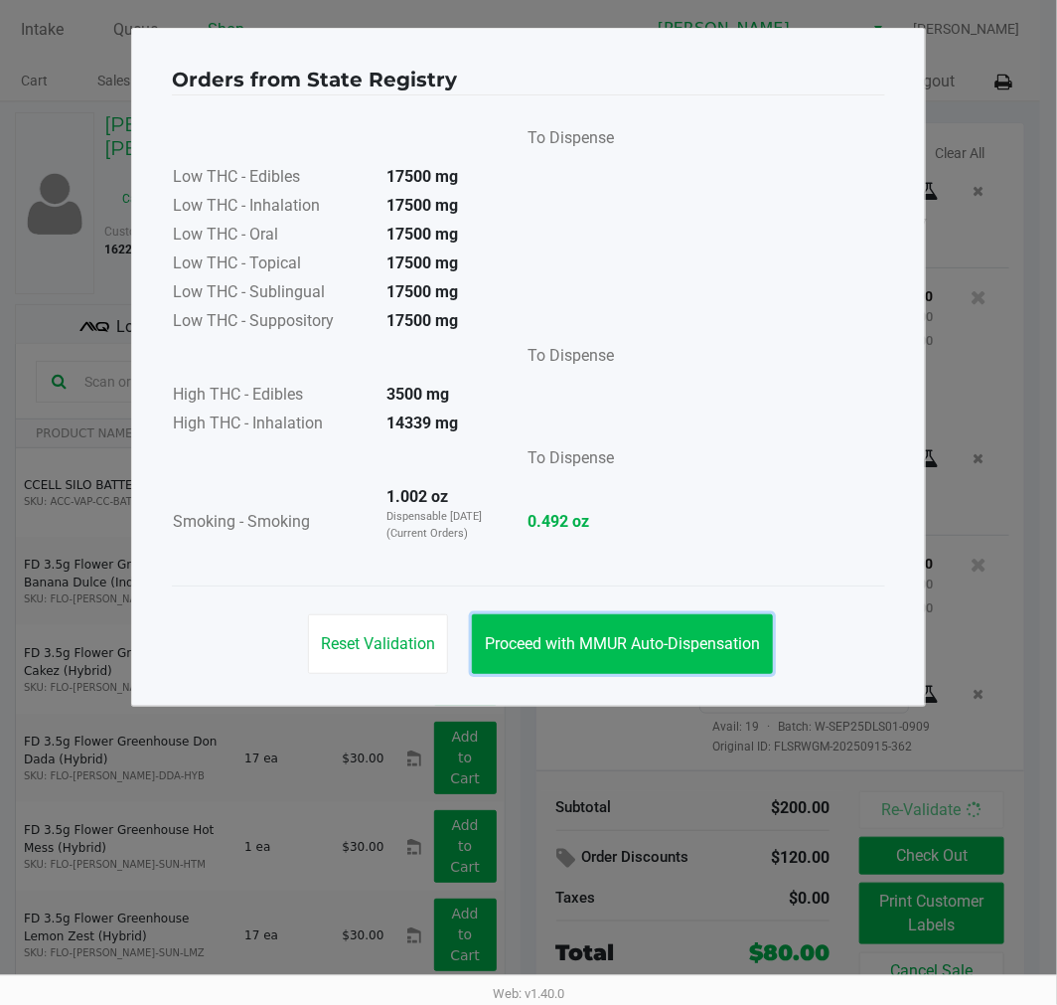
click at [604, 634] on span "Proceed with MMUR Auto-Dispensation" at bounding box center [622, 643] width 275 height 19
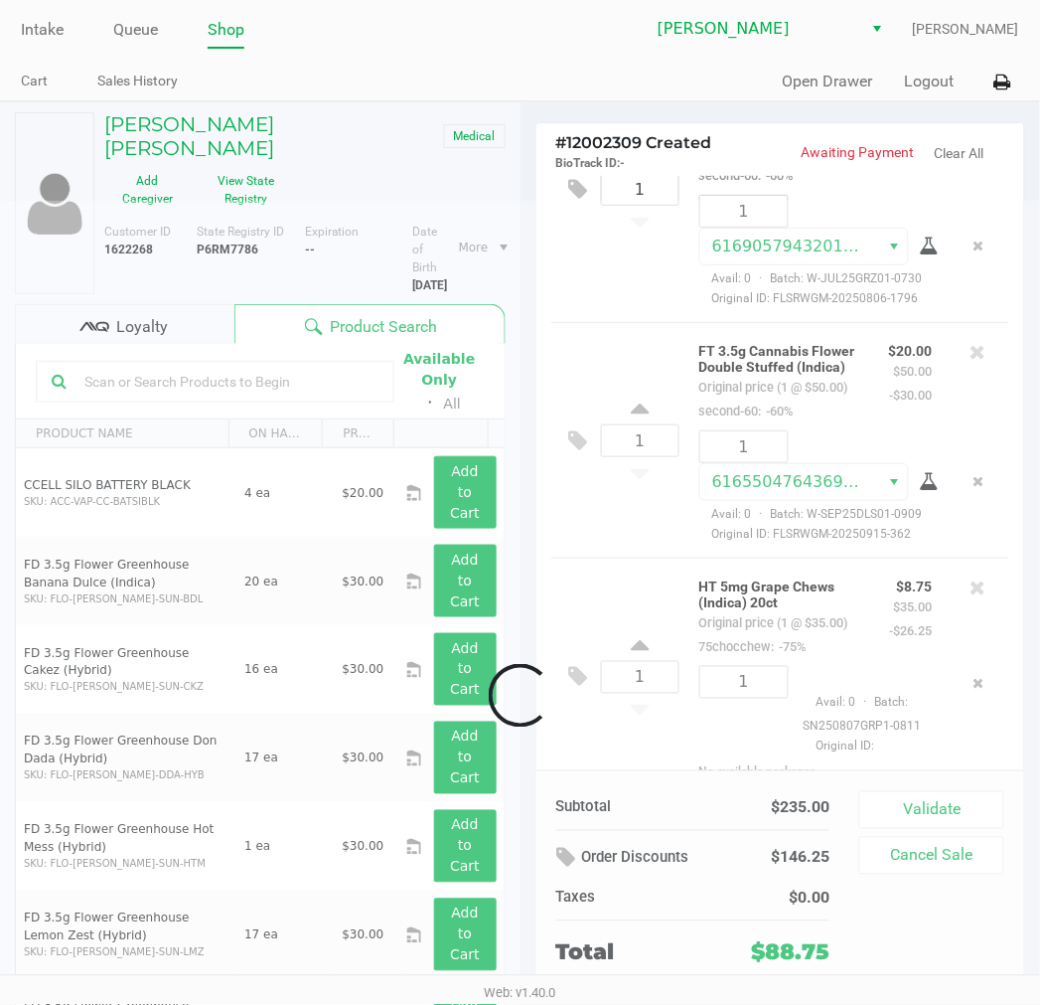
scroll to position [912, 0]
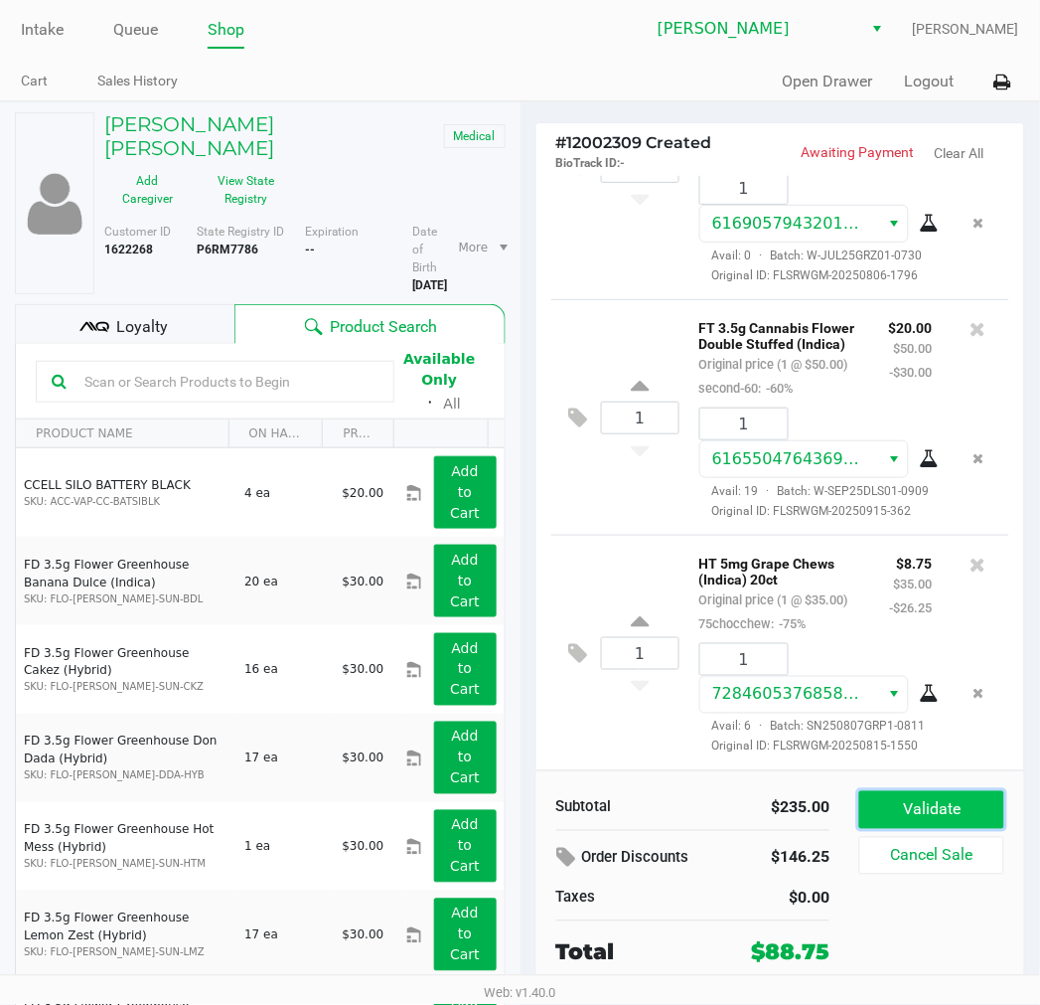
click at [926, 822] on button "Validate" at bounding box center [931, 810] width 144 height 38
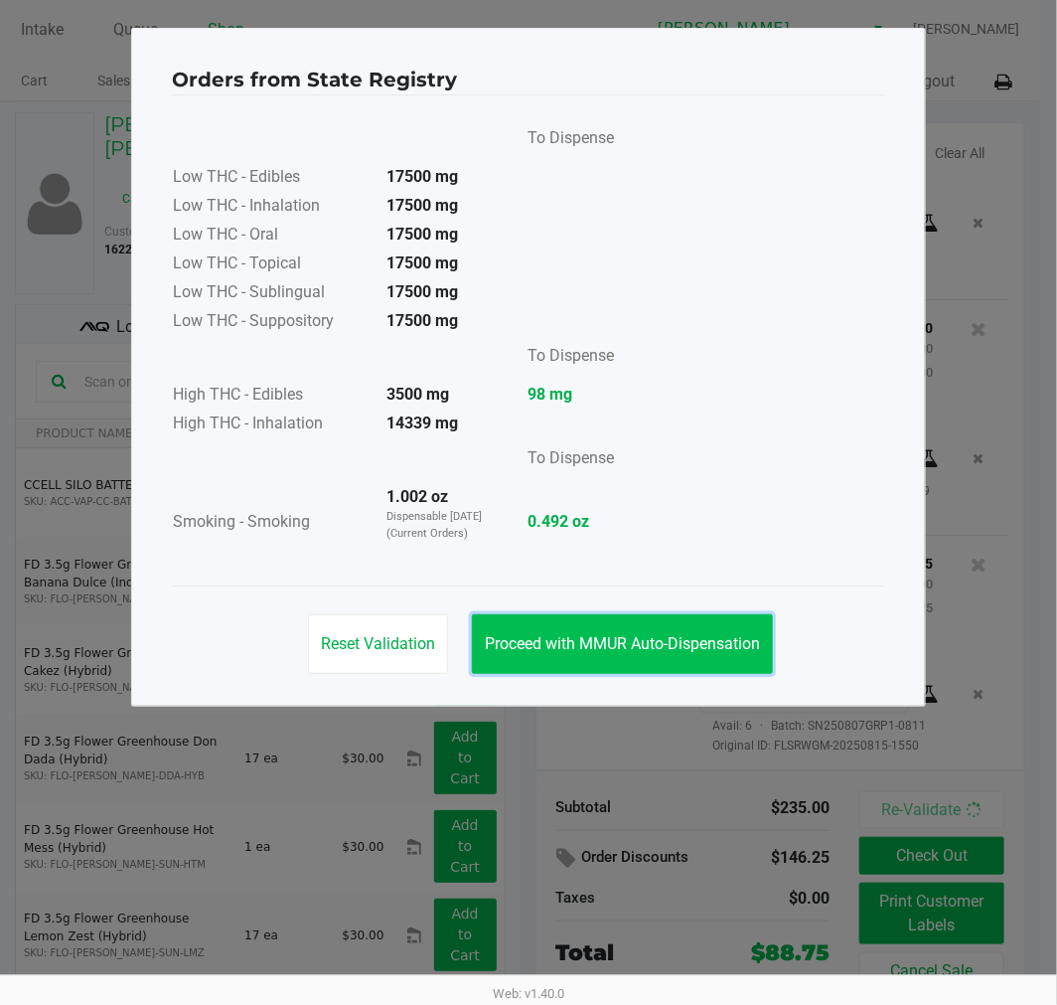
click at [709, 628] on button "Proceed with MMUR Auto-Dispensation" at bounding box center [622, 644] width 301 height 60
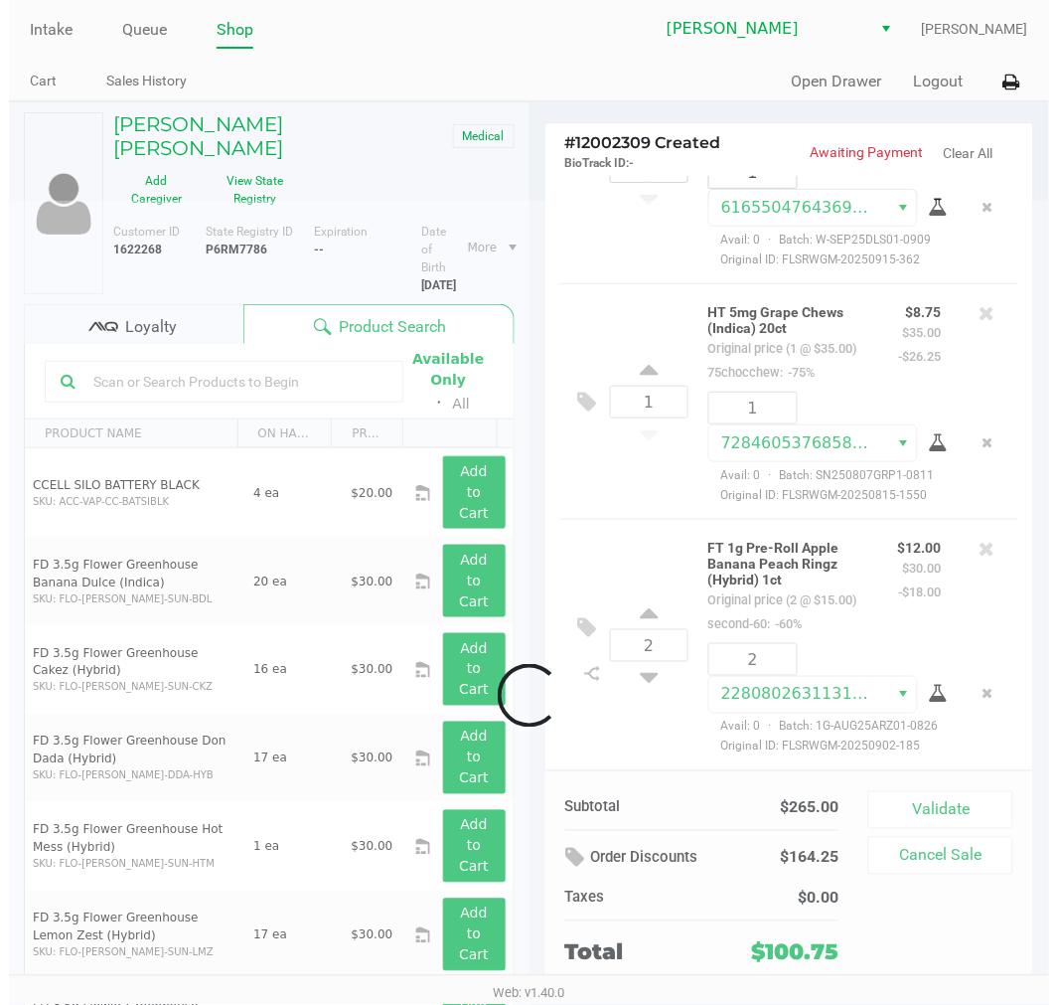
scroll to position [1218, 0]
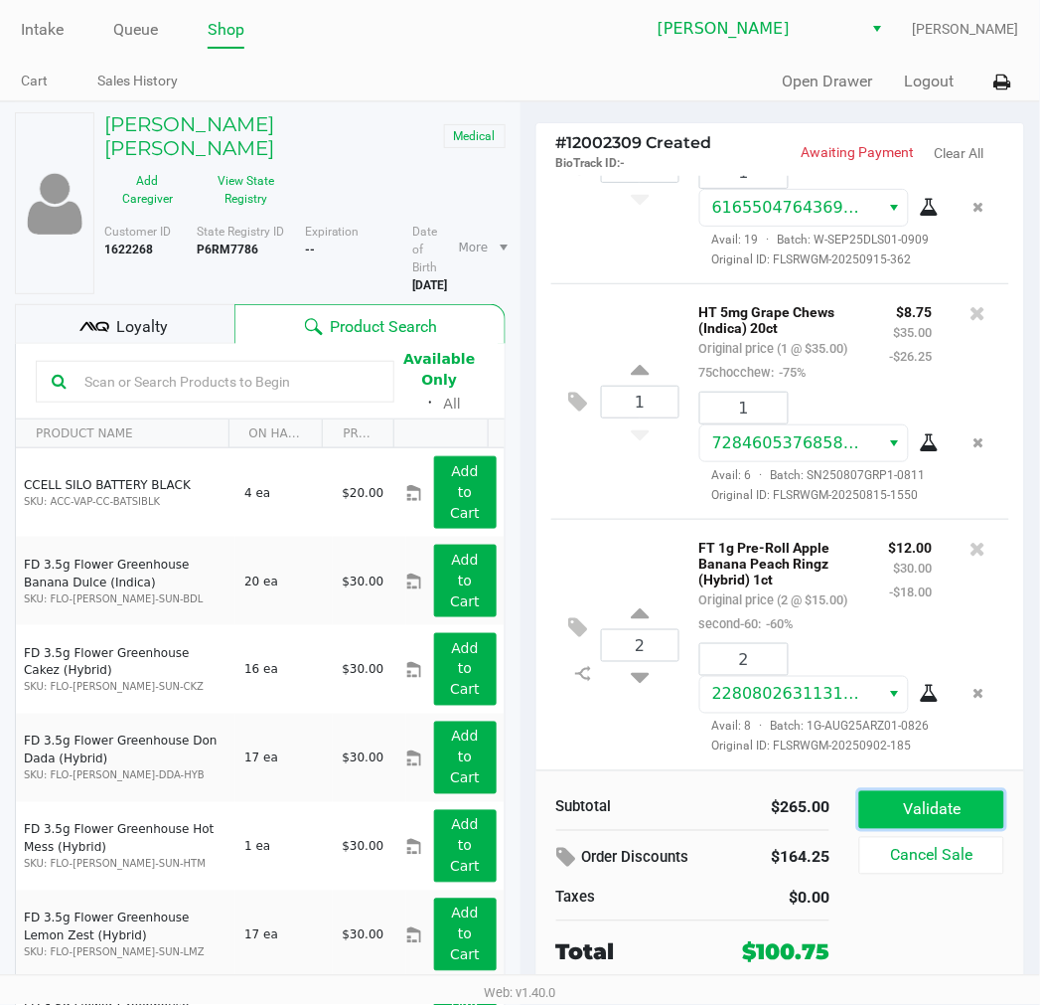
click at [957, 800] on button "Validate" at bounding box center [931, 810] width 144 height 38
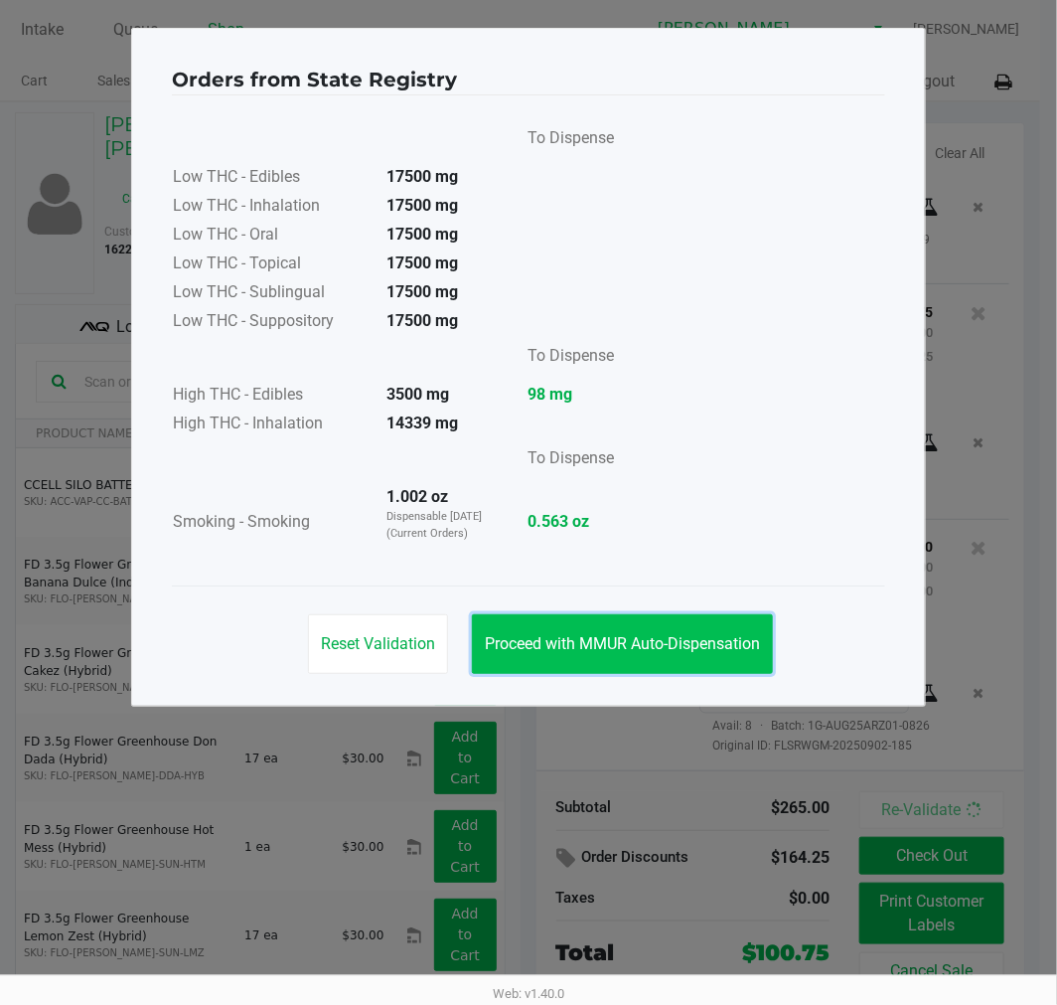
click at [639, 622] on button "Proceed with MMUR Auto-Dispensation" at bounding box center [622, 644] width 301 height 60
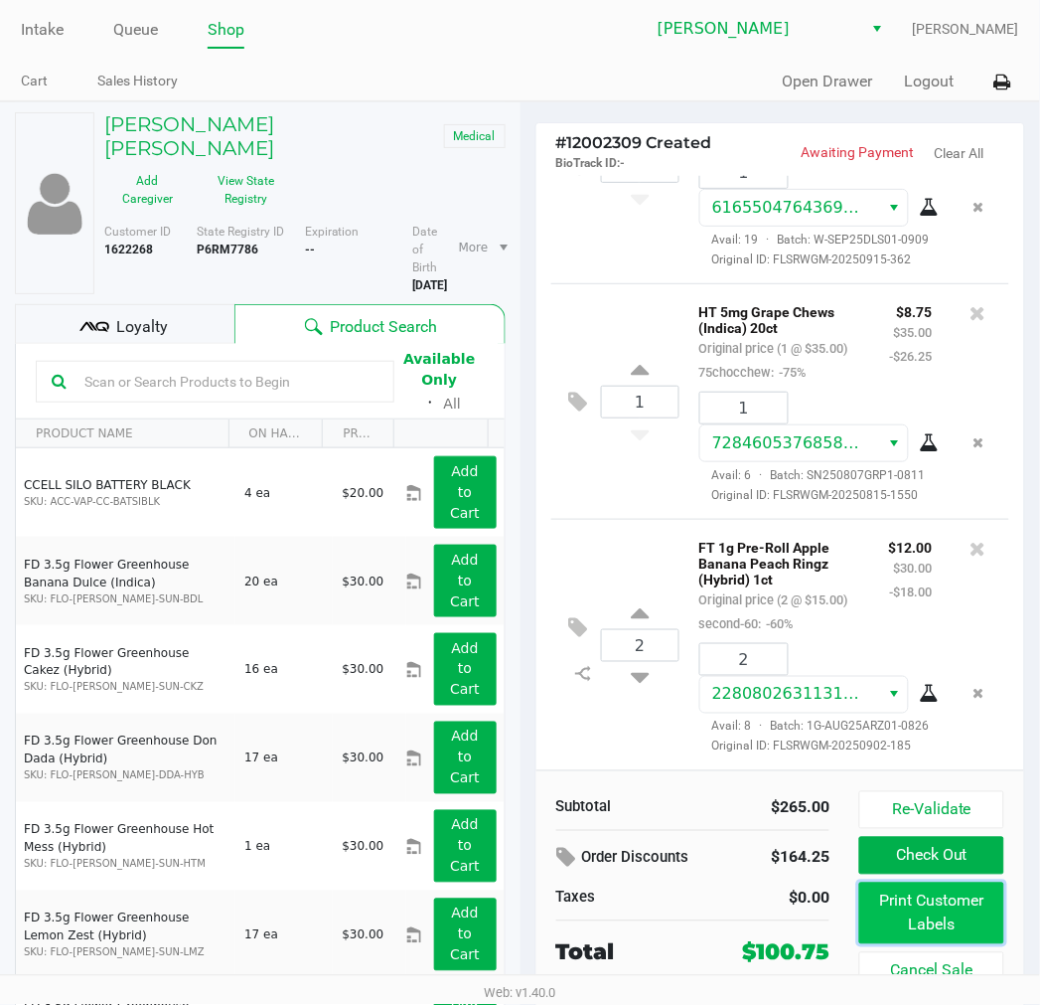
click at [921, 934] on button "Print Customer Labels" at bounding box center [931, 913] width 144 height 62
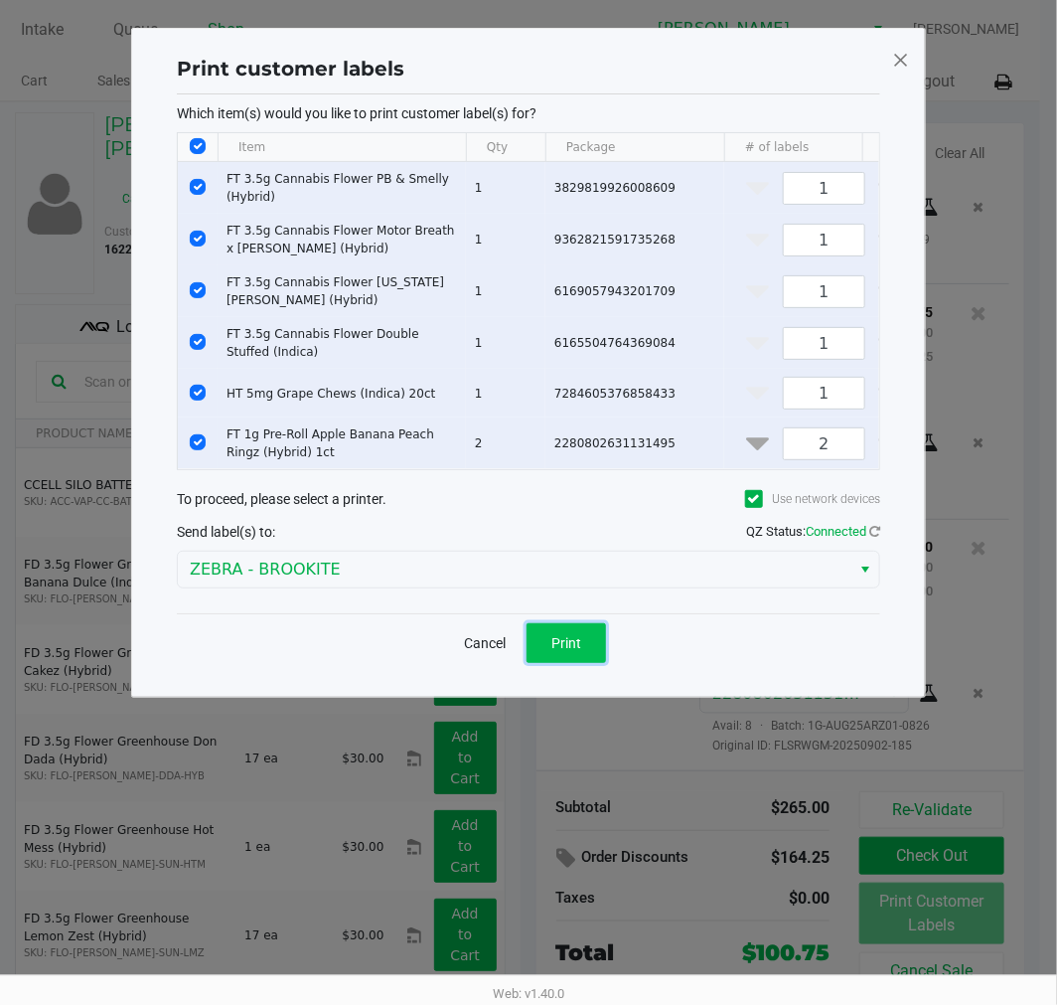
click at [594, 652] on button "Print" at bounding box center [566, 643] width 79 height 40
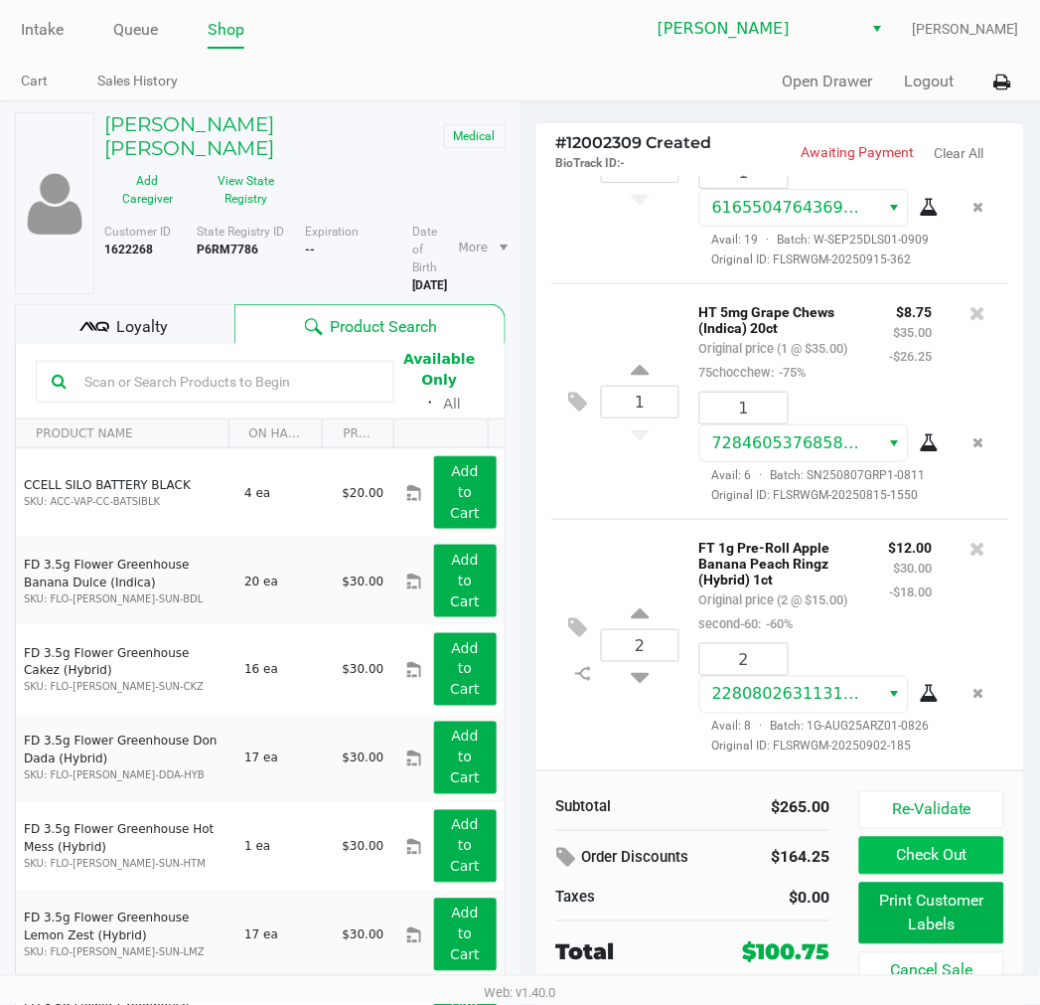
click at [917, 864] on button "Check Out" at bounding box center [931, 856] width 144 height 38
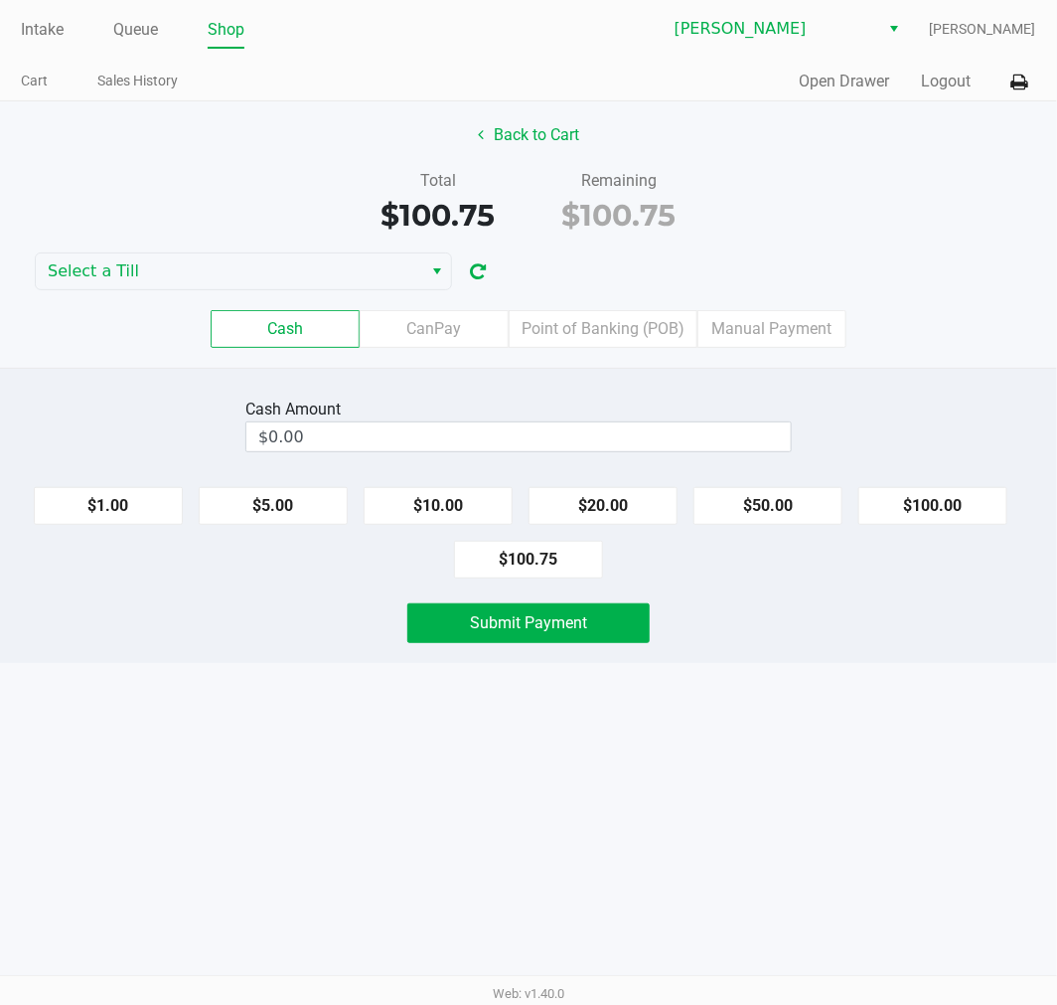
click at [458, 319] on label "CanPay" at bounding box center [434, 329] width 149 height 38
click at [0, 0] on 2 "CanPay" at bounding box center [0, 0] width 0 height 0
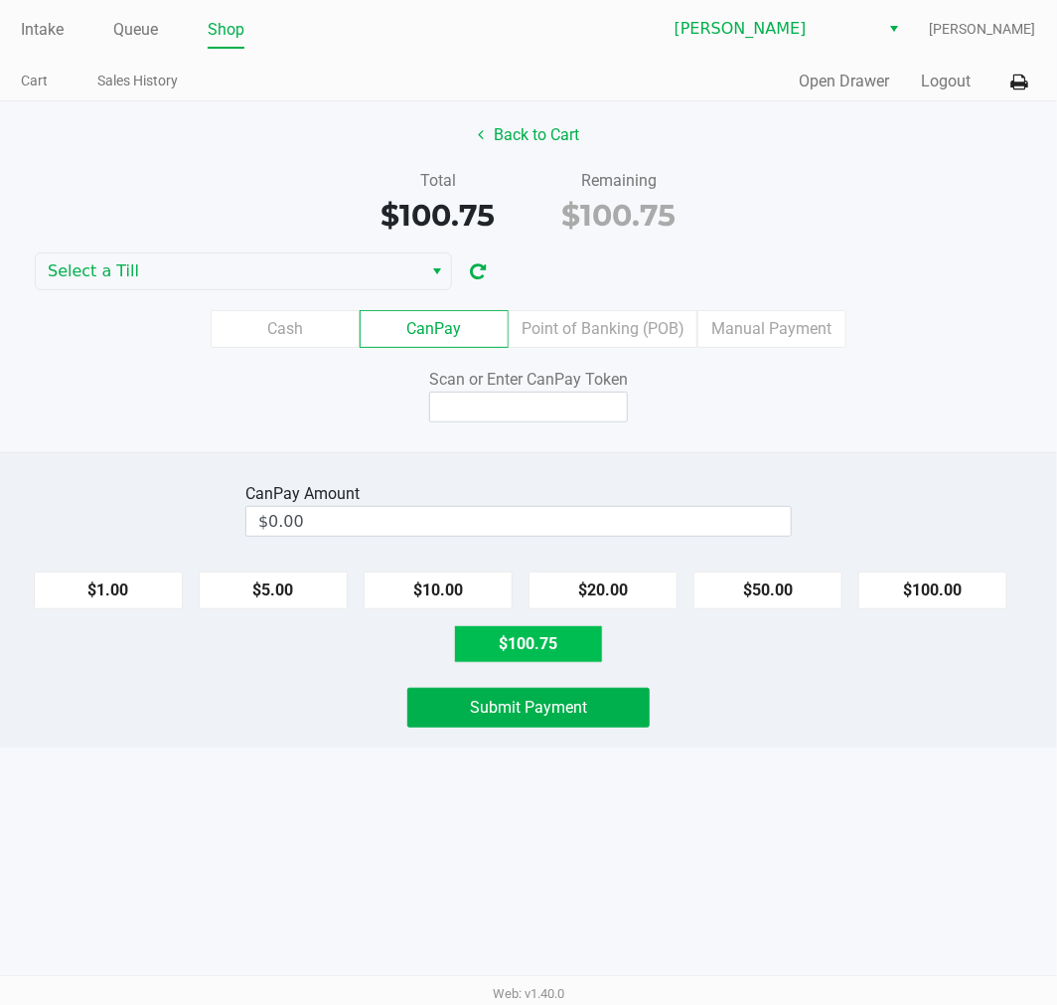
click at [557, 642] on button "$100.75" at bounding box center [528, 644] width 149 height 38
type input "$100.75"
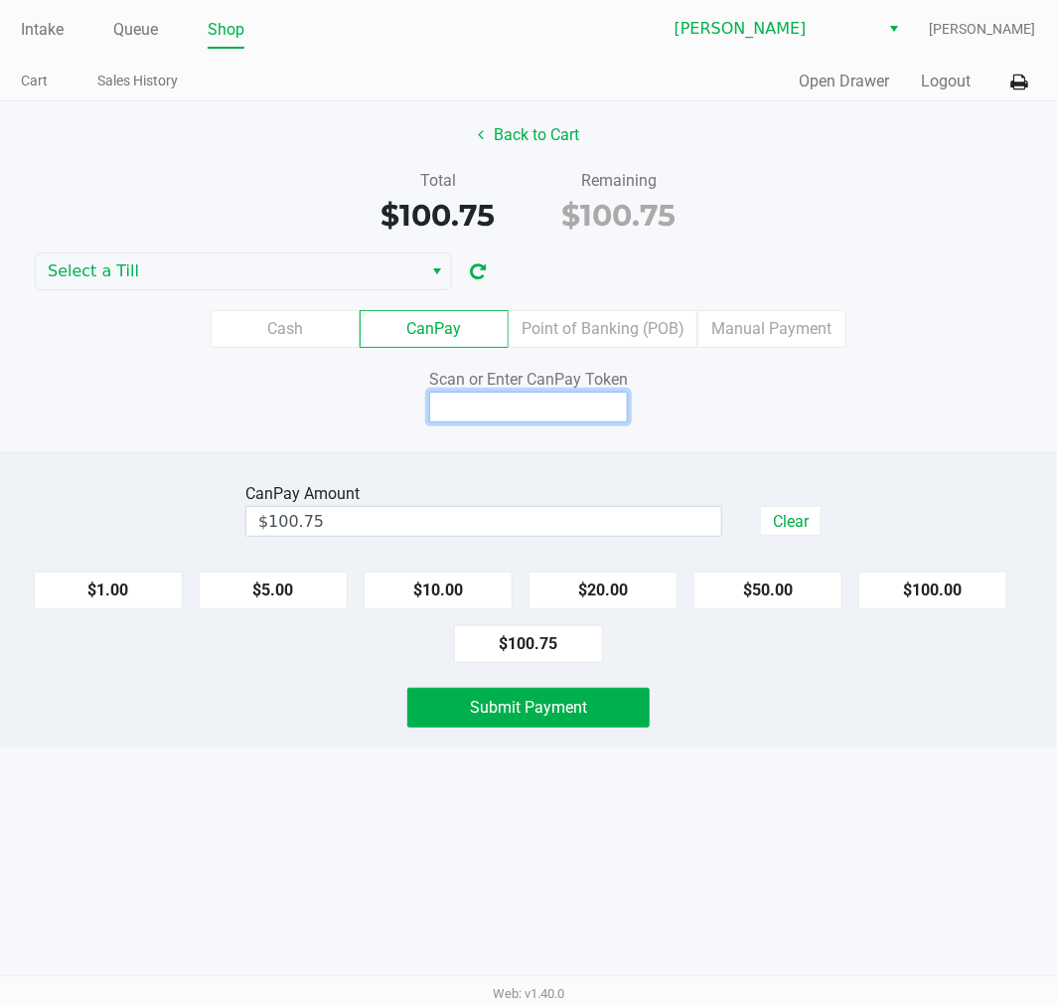
click at [563, 399] on input at bounding box center [528, 406] width 199 height 31
type input "Q3850100Q"
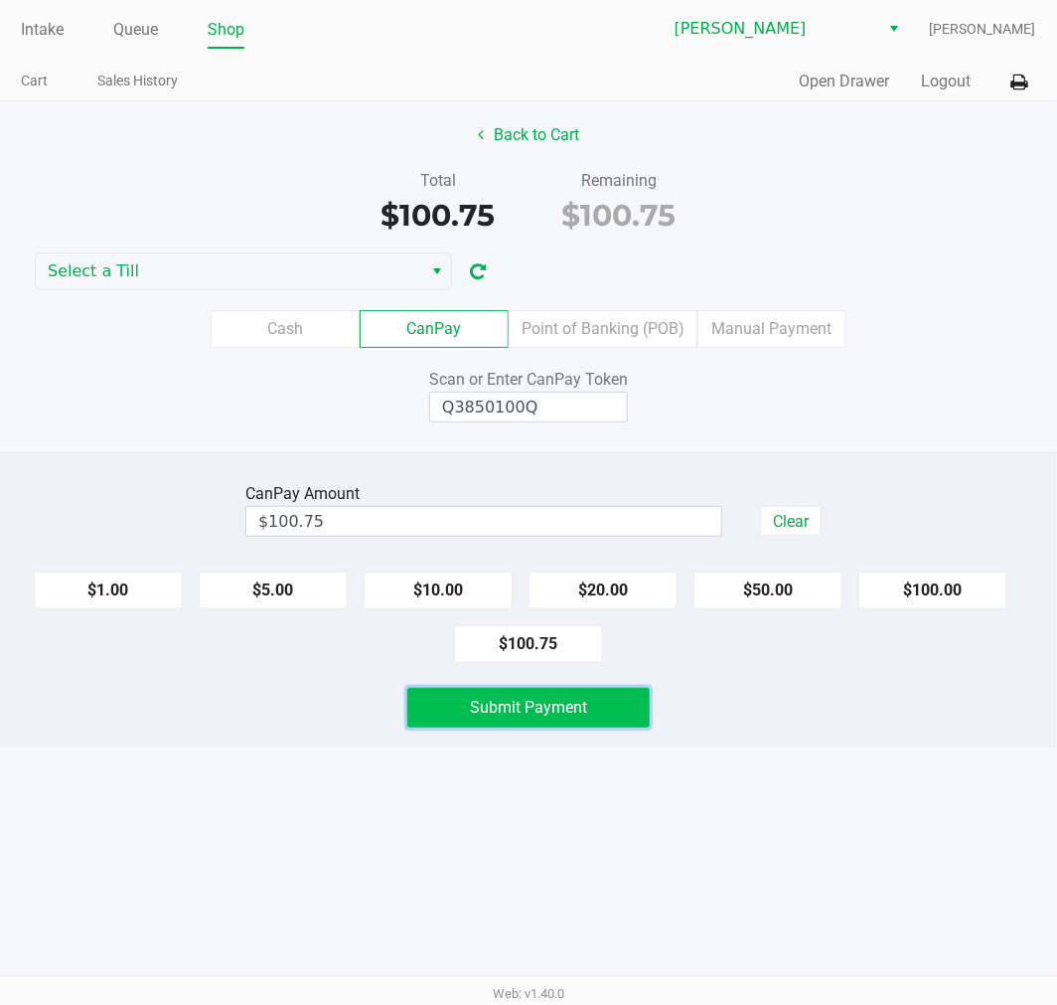
click at [491, 702] on span "Submit Payment" at bounding box center [528, 707] width 117 height 19
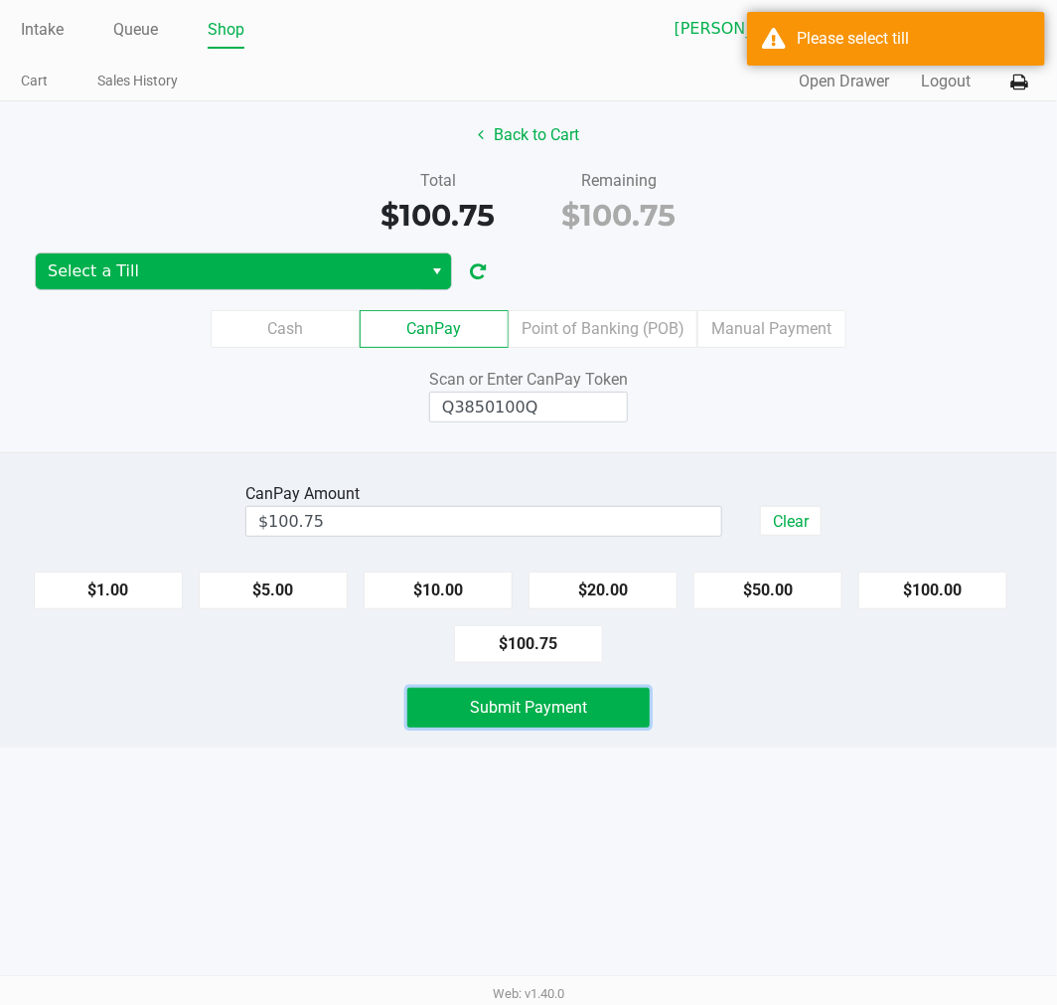
click at [429, 271] on span "Select" at bounding box center [437, 271] width 16 height 24
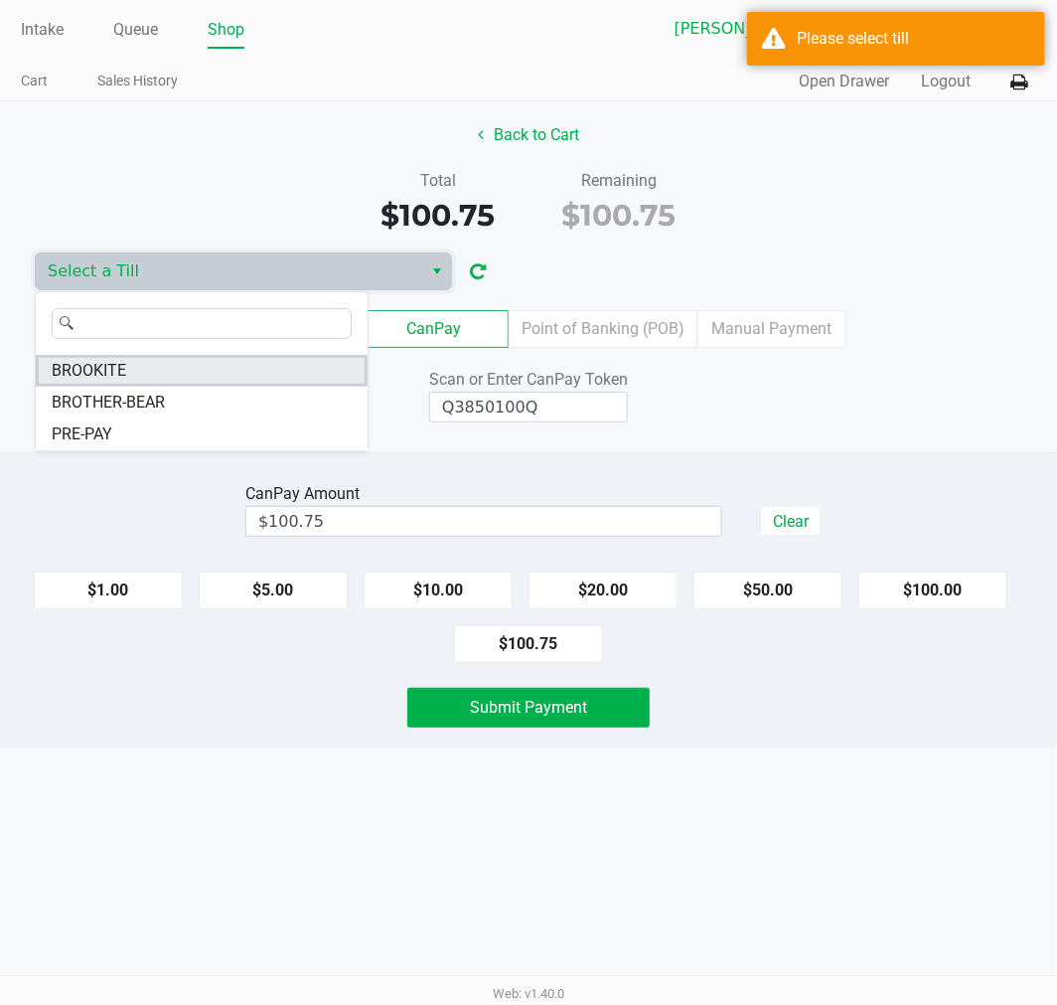
click at [137, 364] on li "BROOKITE" at bounding box center [202, 371] width 332 height 32
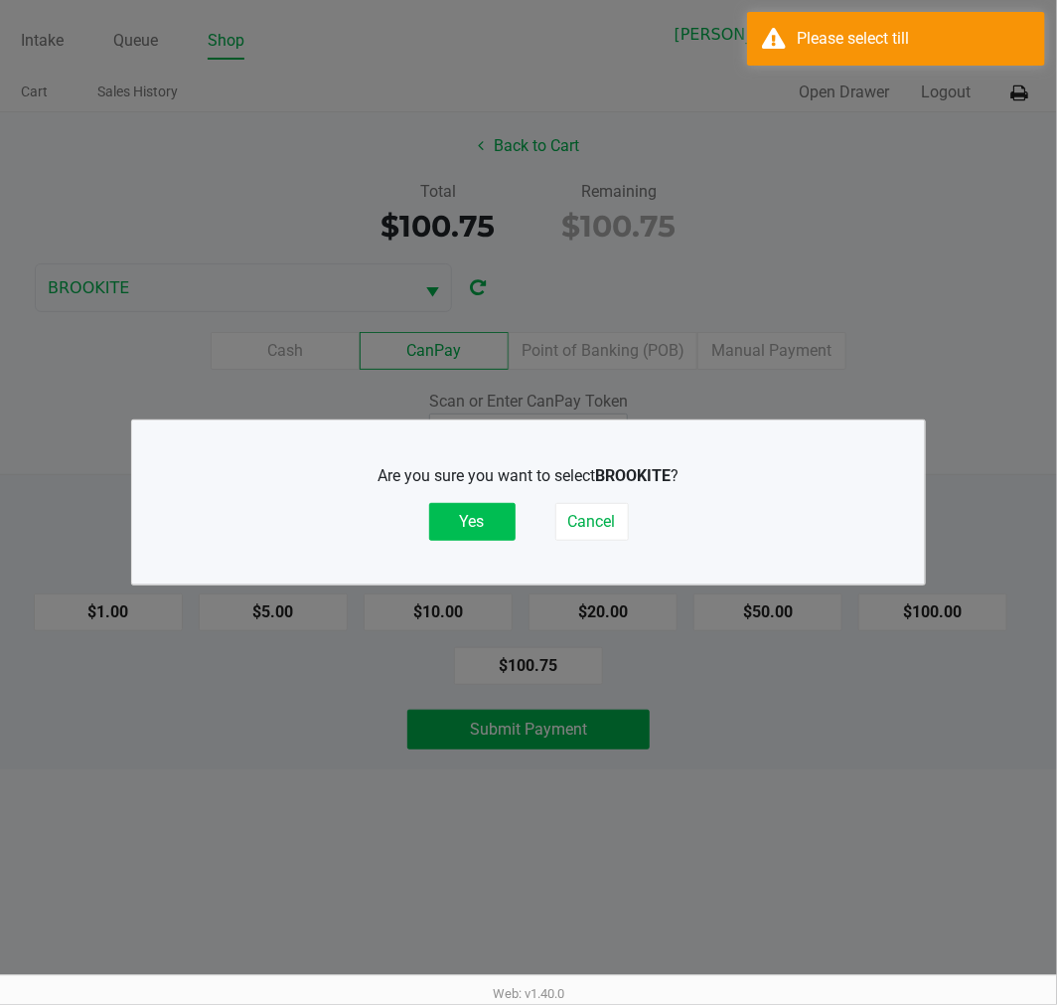
click at [452, 510] on button "Yes" at bounding box center [472, 522] width 86 height 38
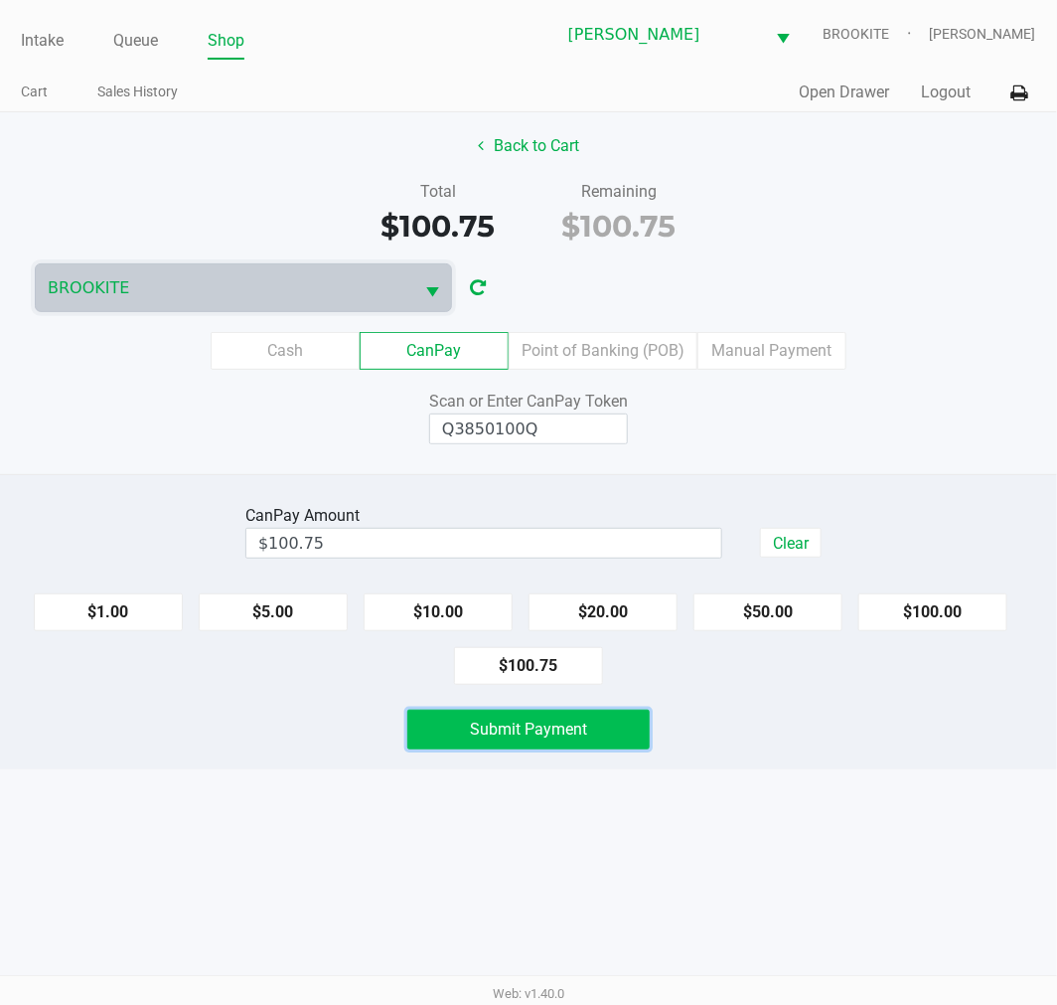
click at [546, 749] on button "Submit Payment" at bounding box center [528, 729] width 242 height 40
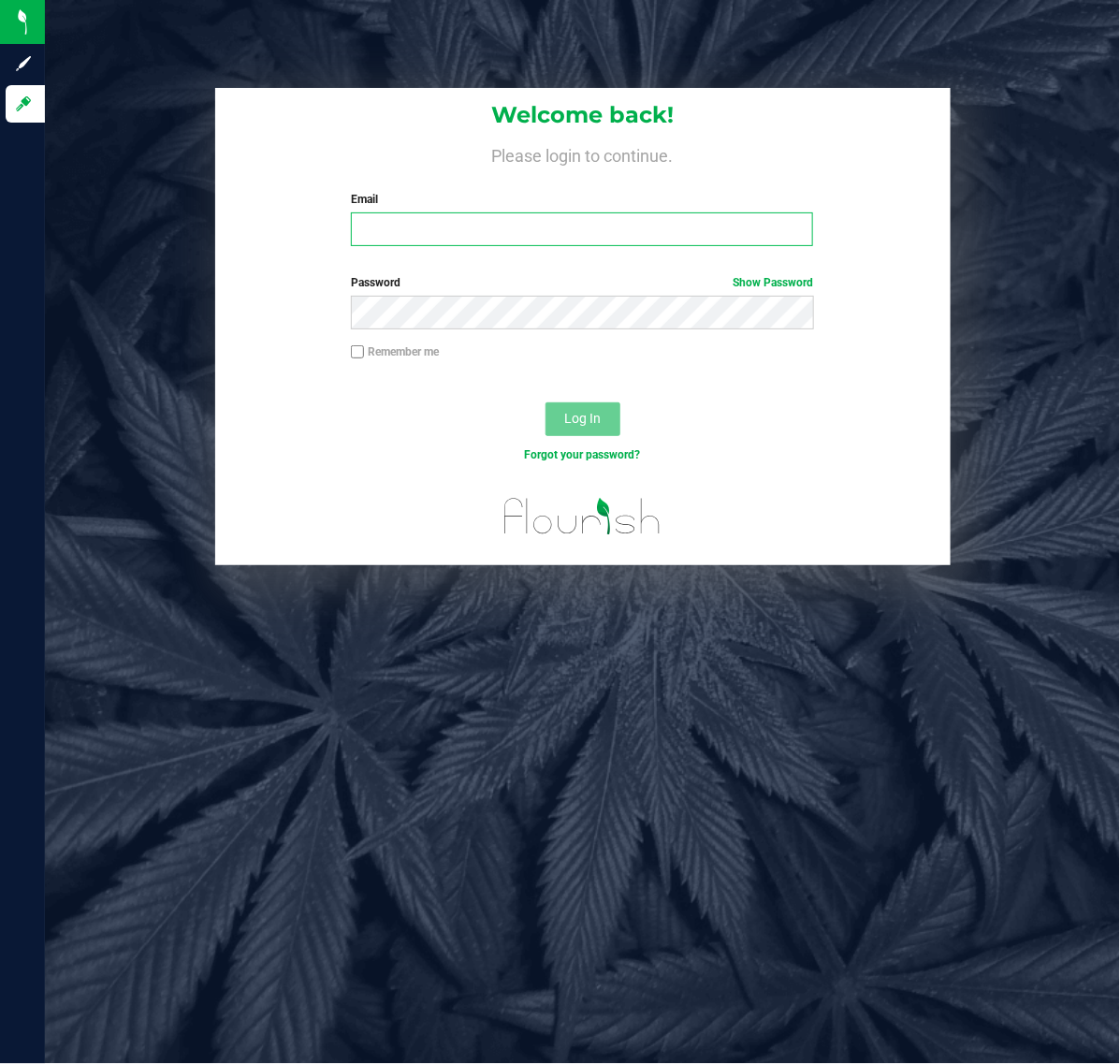
click at [381, 220] on input "Email" at bounding box center [582, 230] width 463 height 34
type input "[EMAIL_ADDRESS][DOMAIN_NAME]"
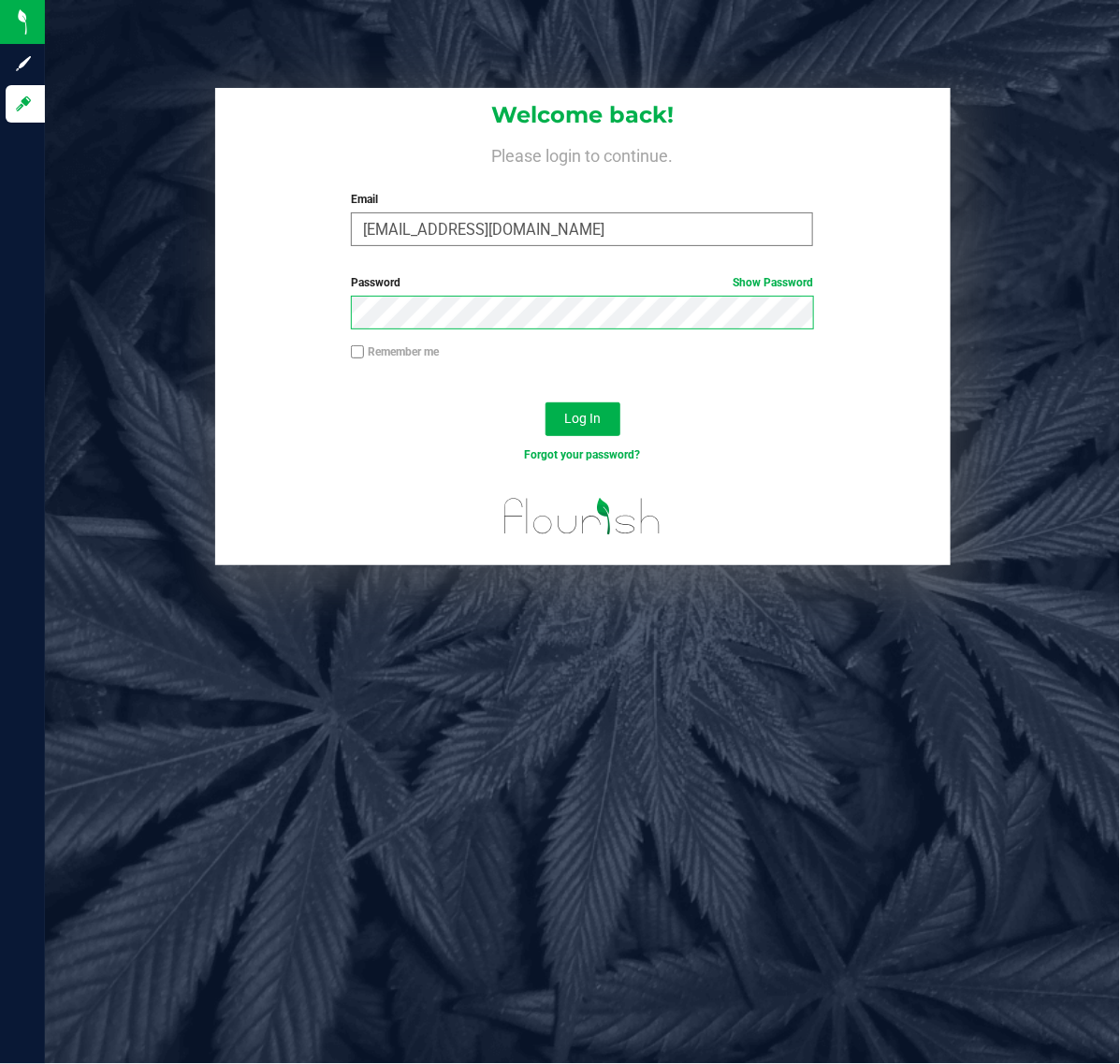
click at [545, 402] on button "Log In" at bounding box center [582, 419] width 74 height 34
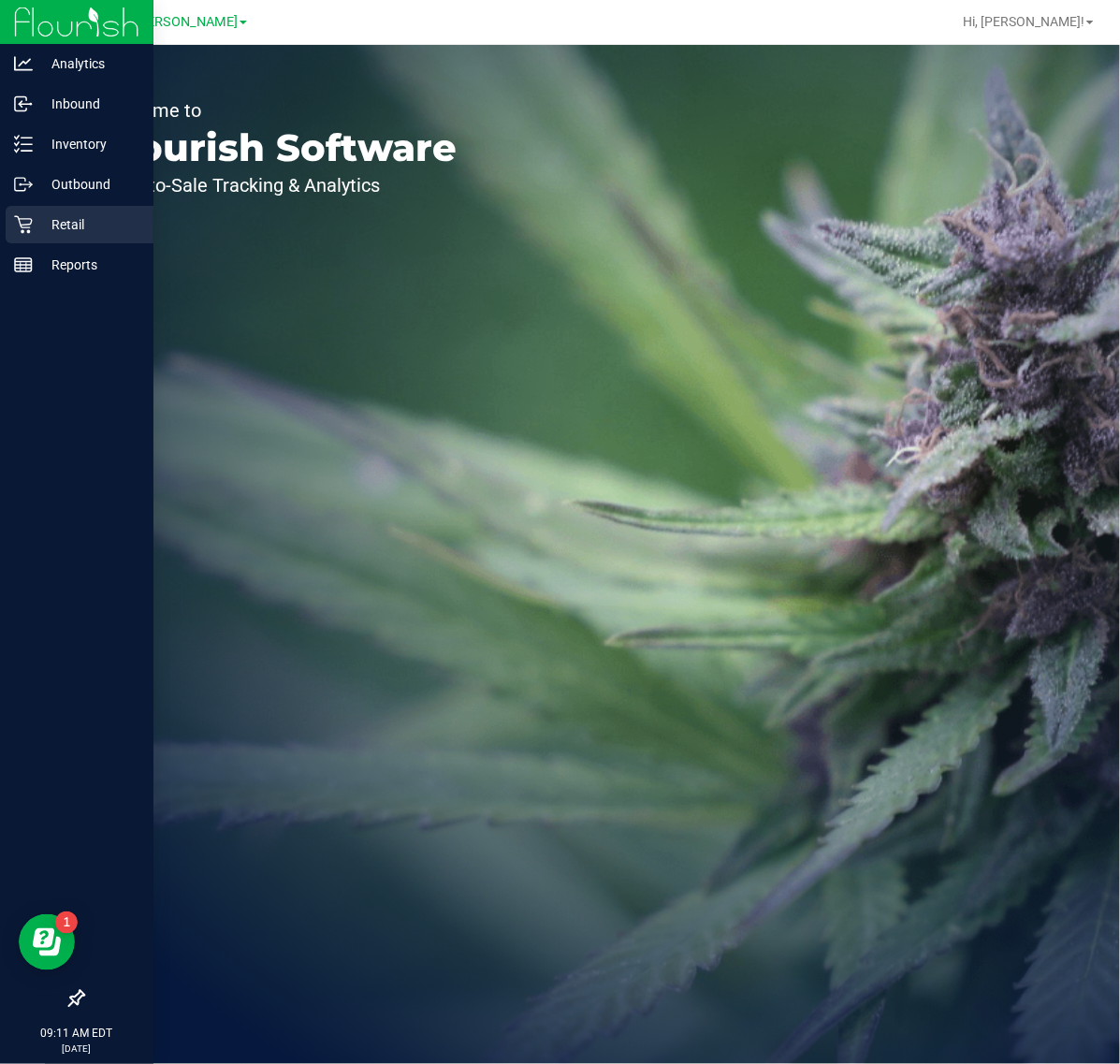
click at [85, 235] on div "Retail" at bounding box center [79, 225] width 148 height 38
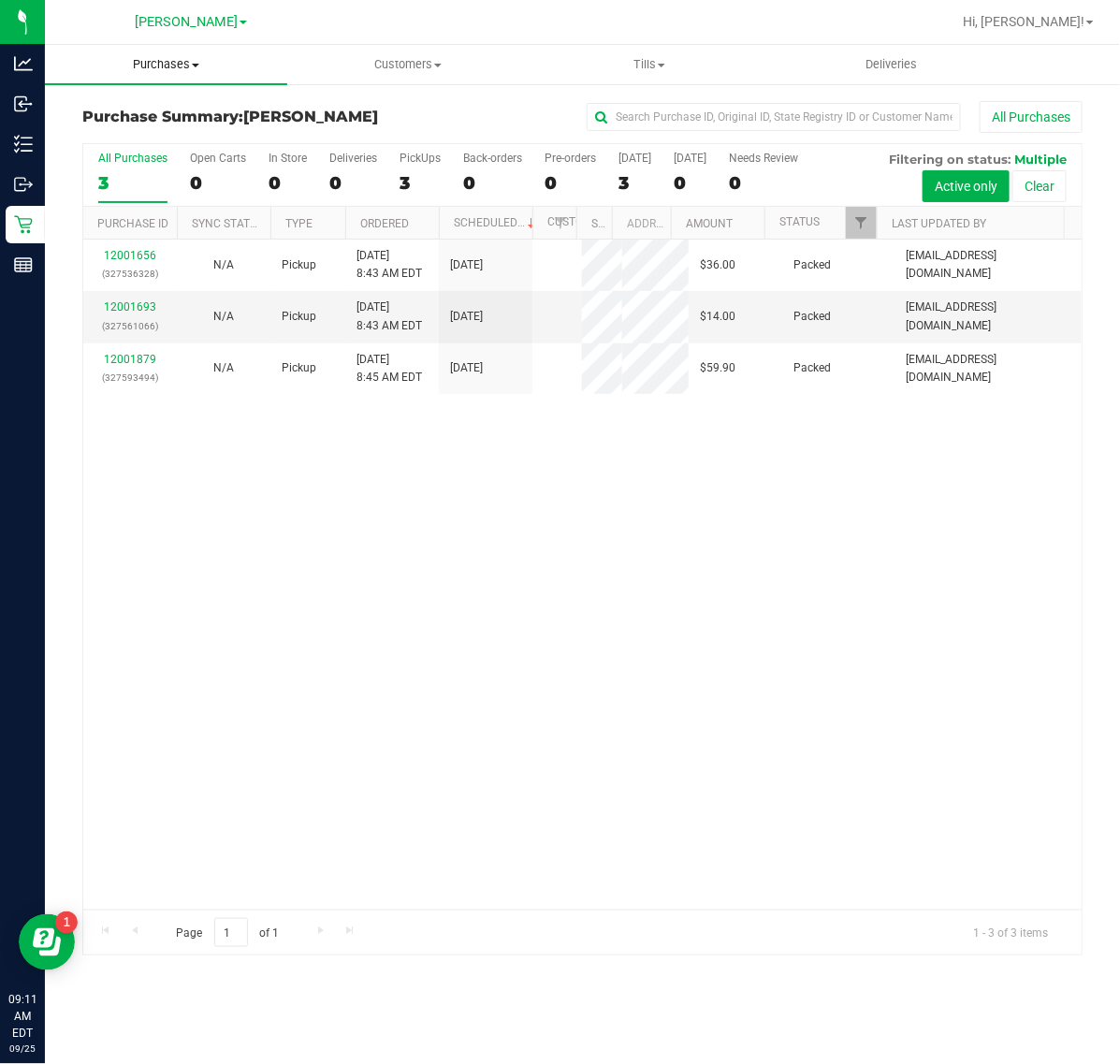
click at [181, 56] on span "Purchases" at bounding box center [166, 65] width 242 height 17
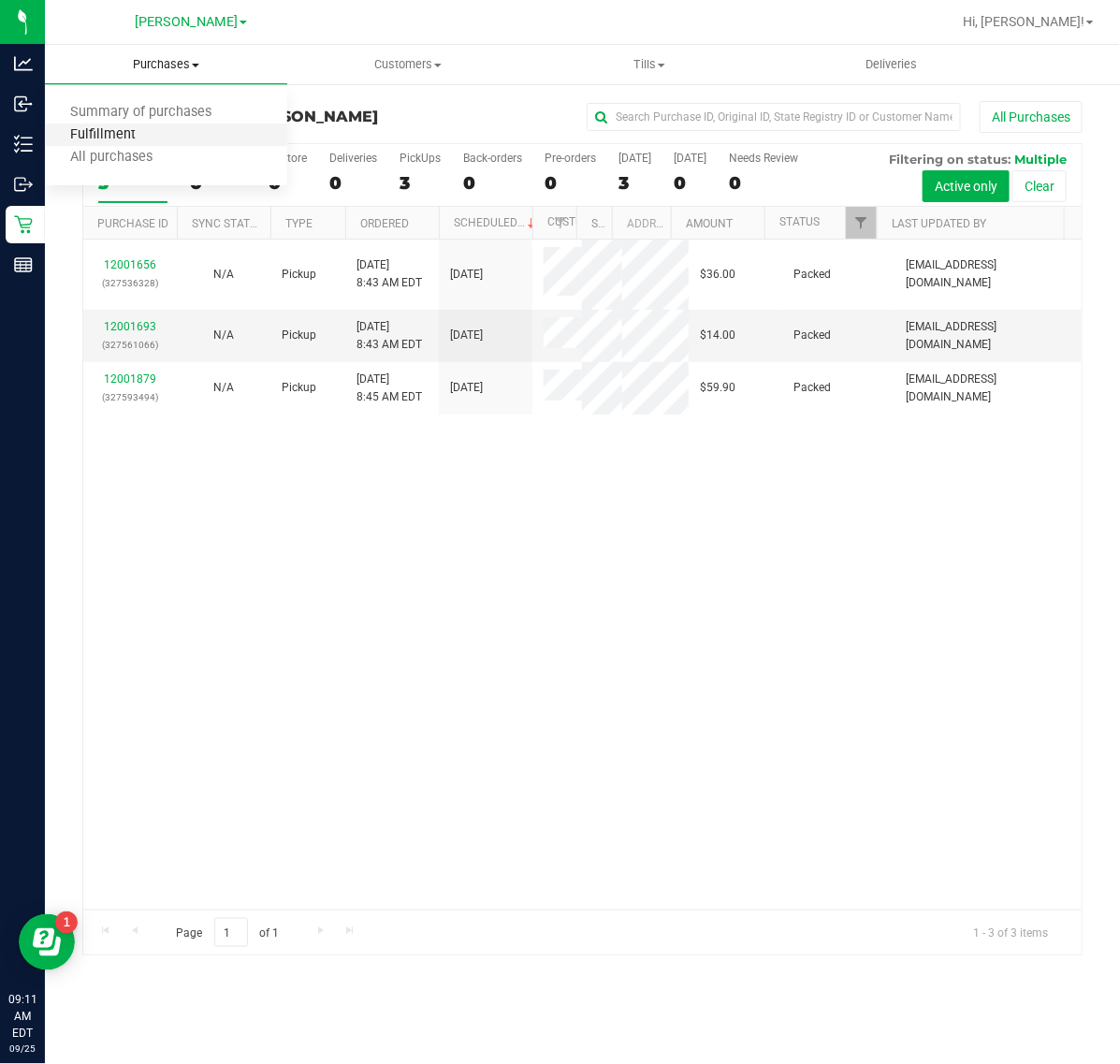
click at [140, 128] on span "Fulfillment" at bounding box center [103, 135] width 116 height 16
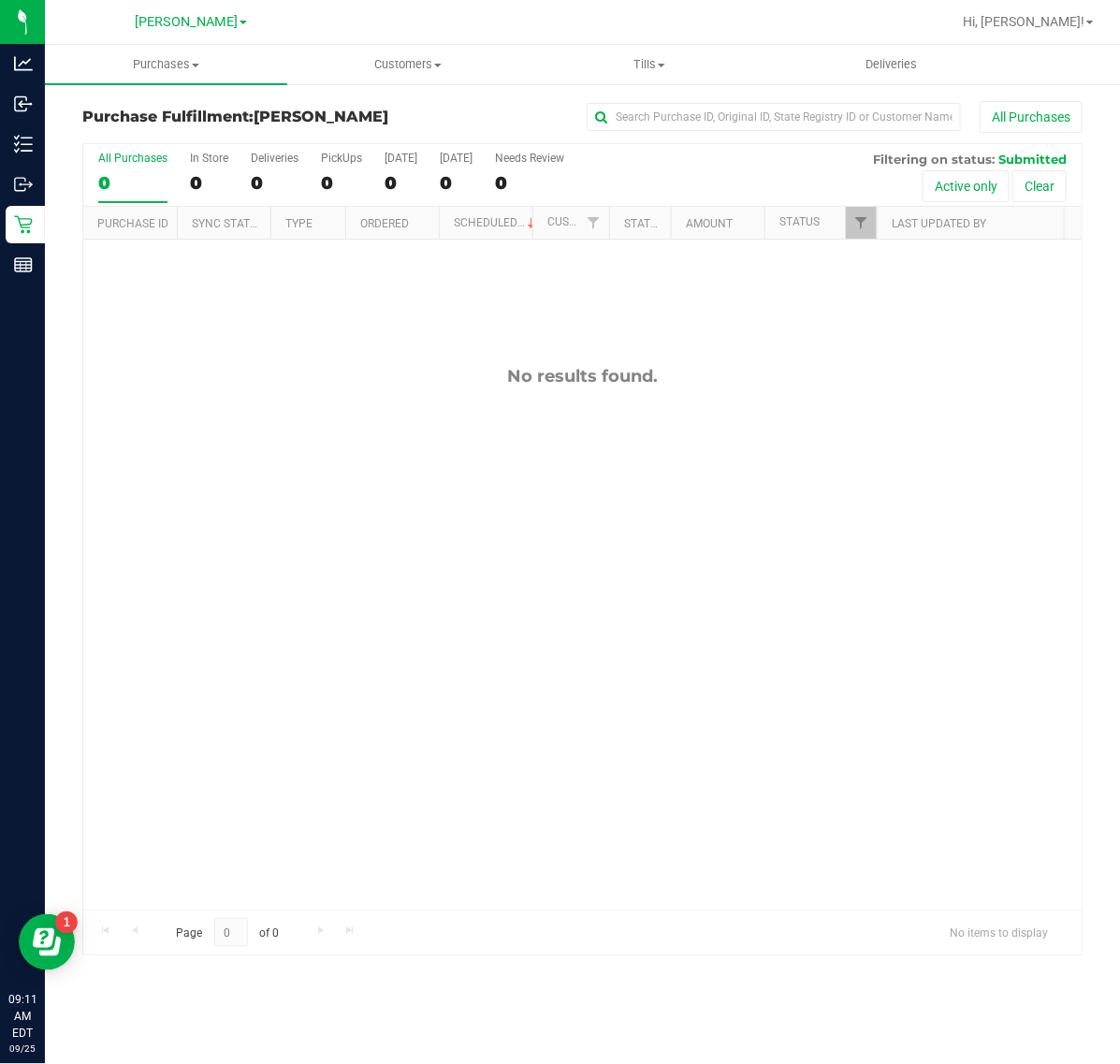
click at [746, 732] on div "No results found." at bounding box center [582, 637] width 998 height 797
click at [511, 492] on div "No results found." at bounding box center [582, 637] width 998 height 797
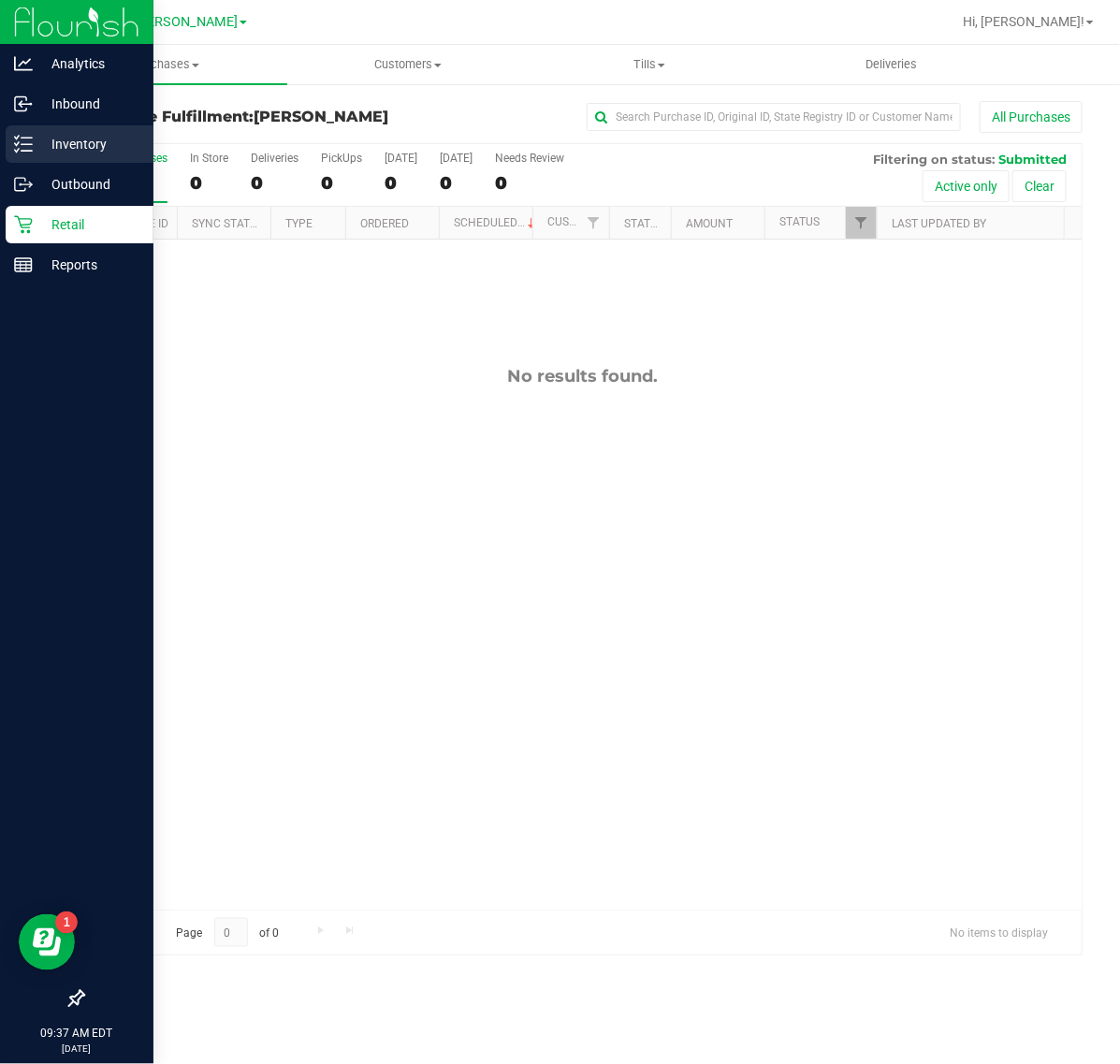
click at [28, 136] on icon at bounding box center [24, 144] width 19 height 19
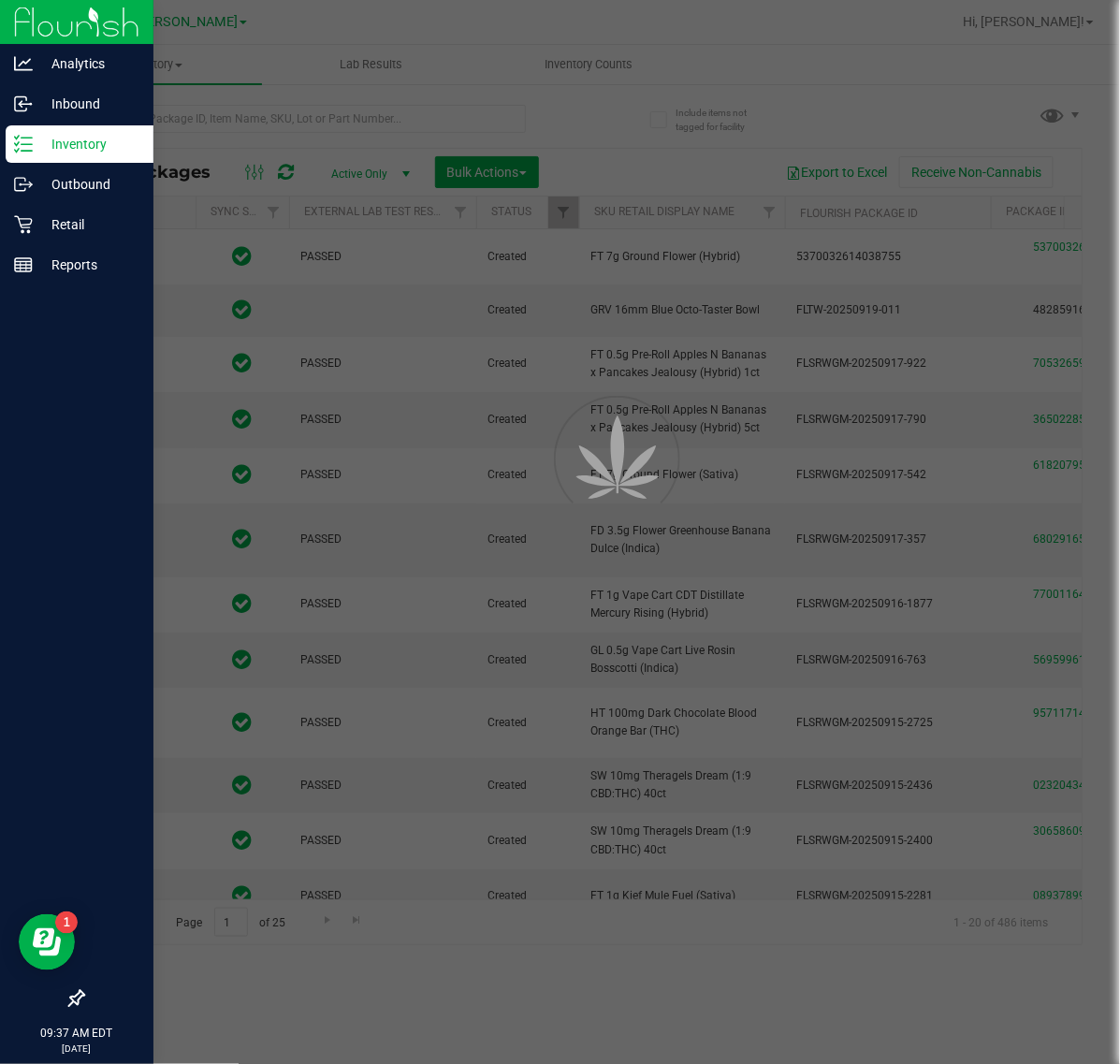
type input "[DATE]"
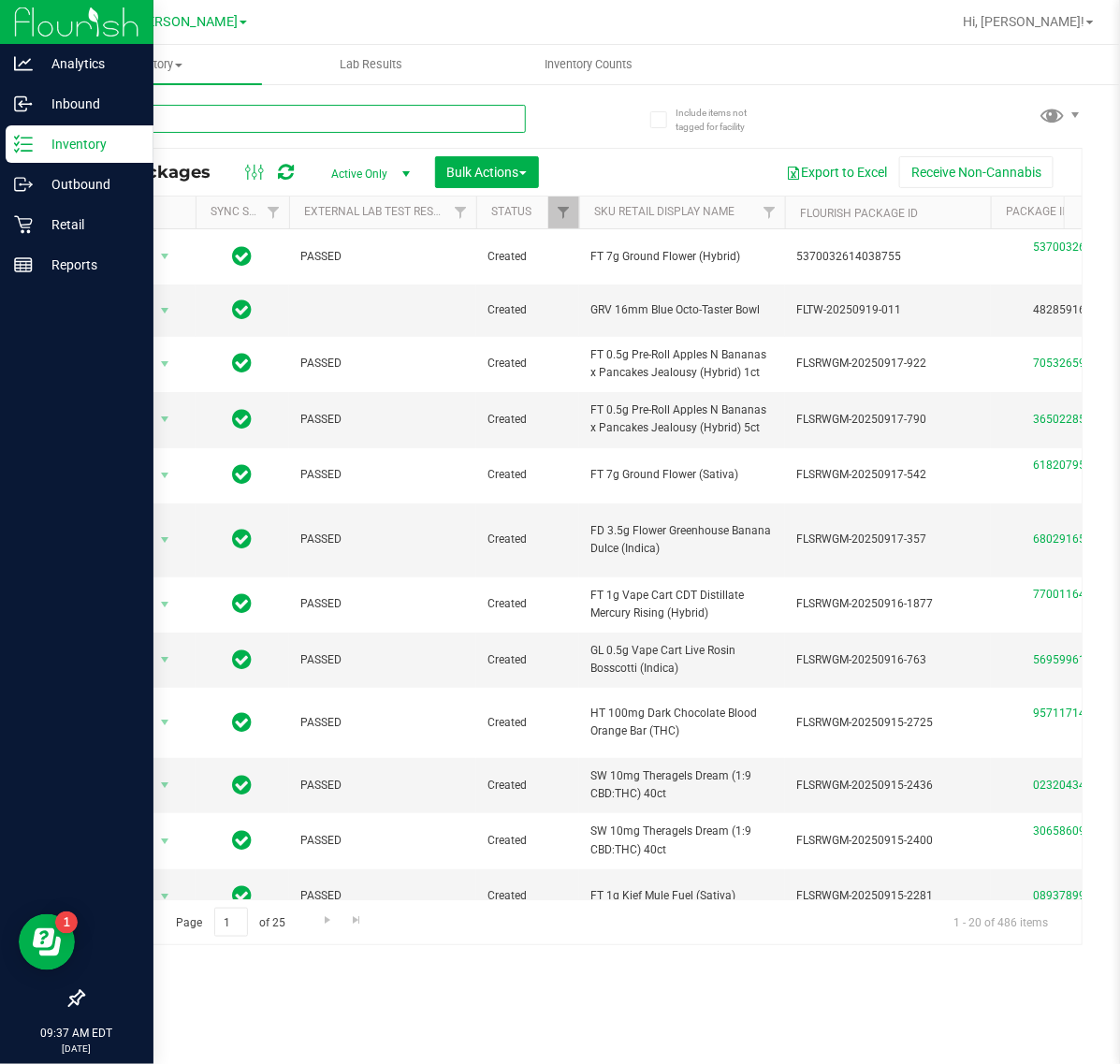
click at [375, 118] on input "text" at bounding box center [303, 119] width 444 height 28
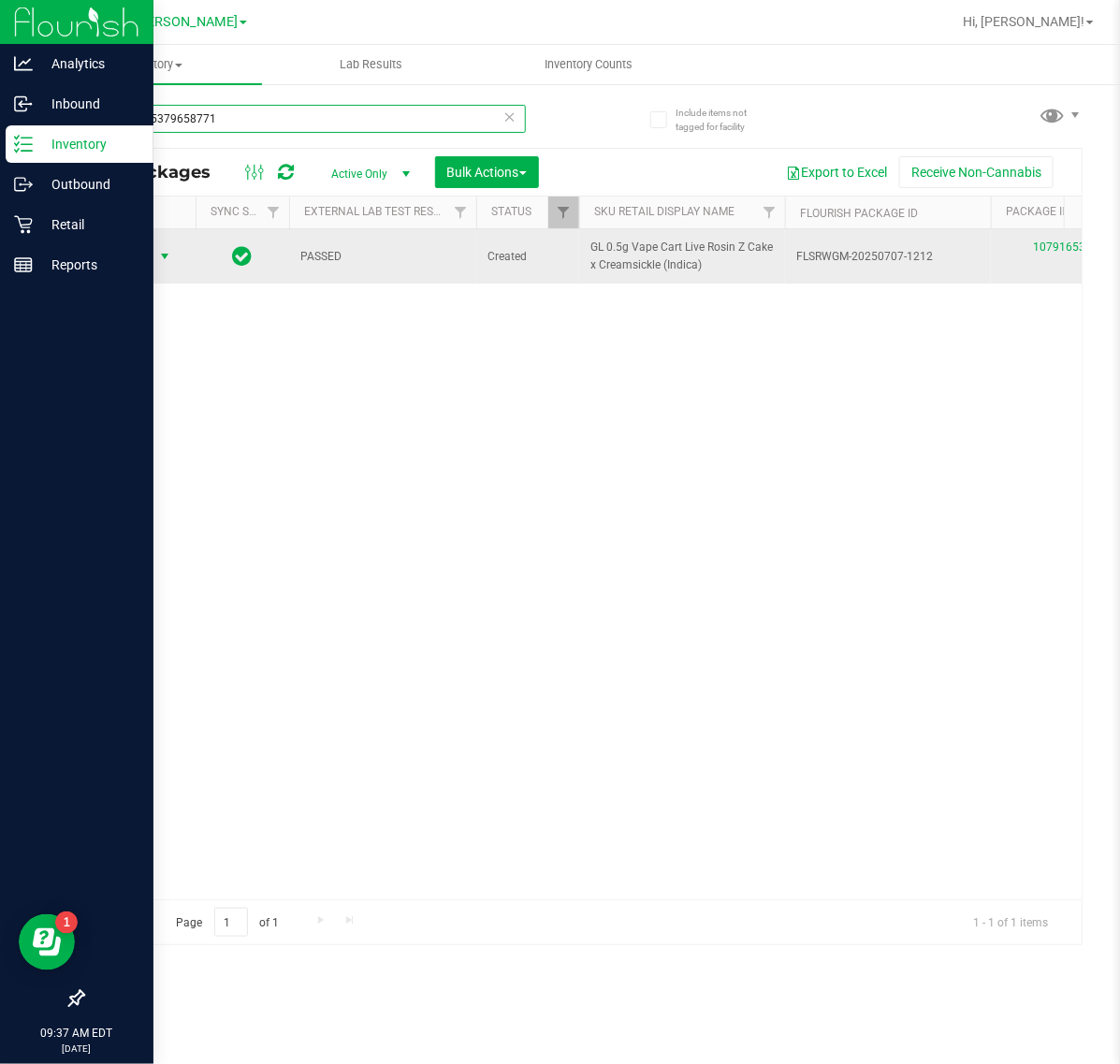
type input "1079165379658771"
click at [138, 250] on span "Action" at bounding box center [127, 256] width 51 height 26
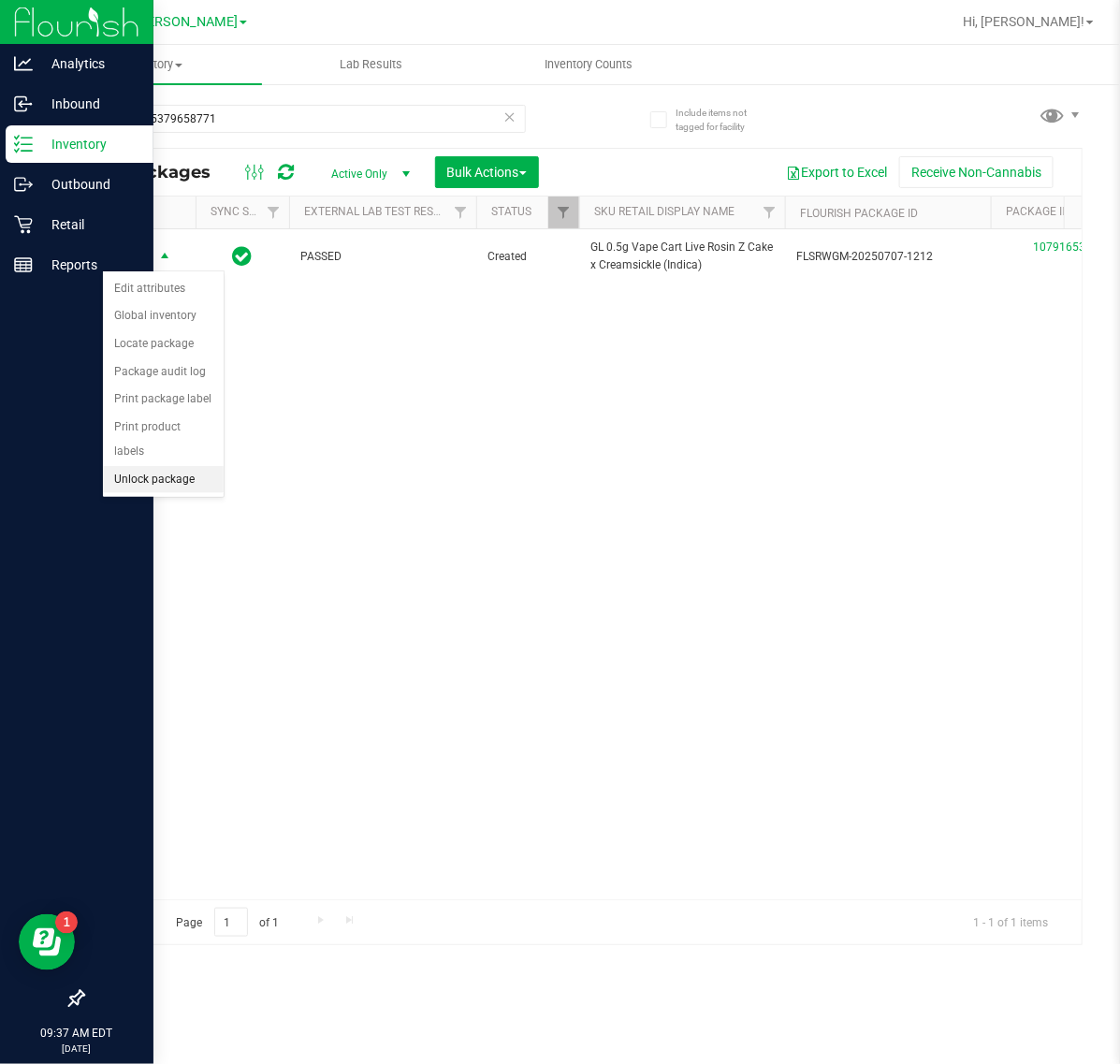
click at [175, 466] on li "Unlock package" at bounding box center [163, 480] width 121 height 28
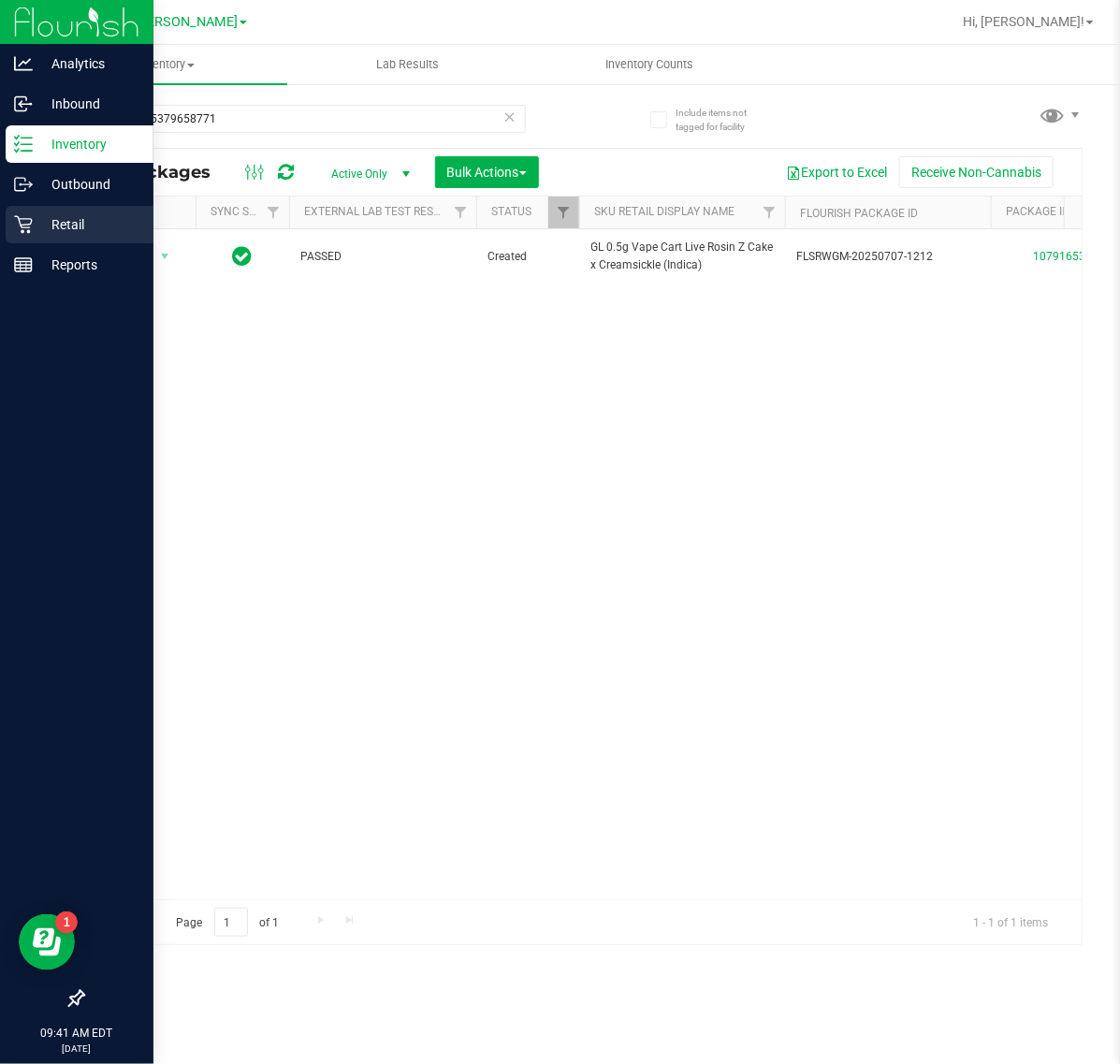
click at [24, 224] on icon at bounding box center [23, 225] width 18 height 18
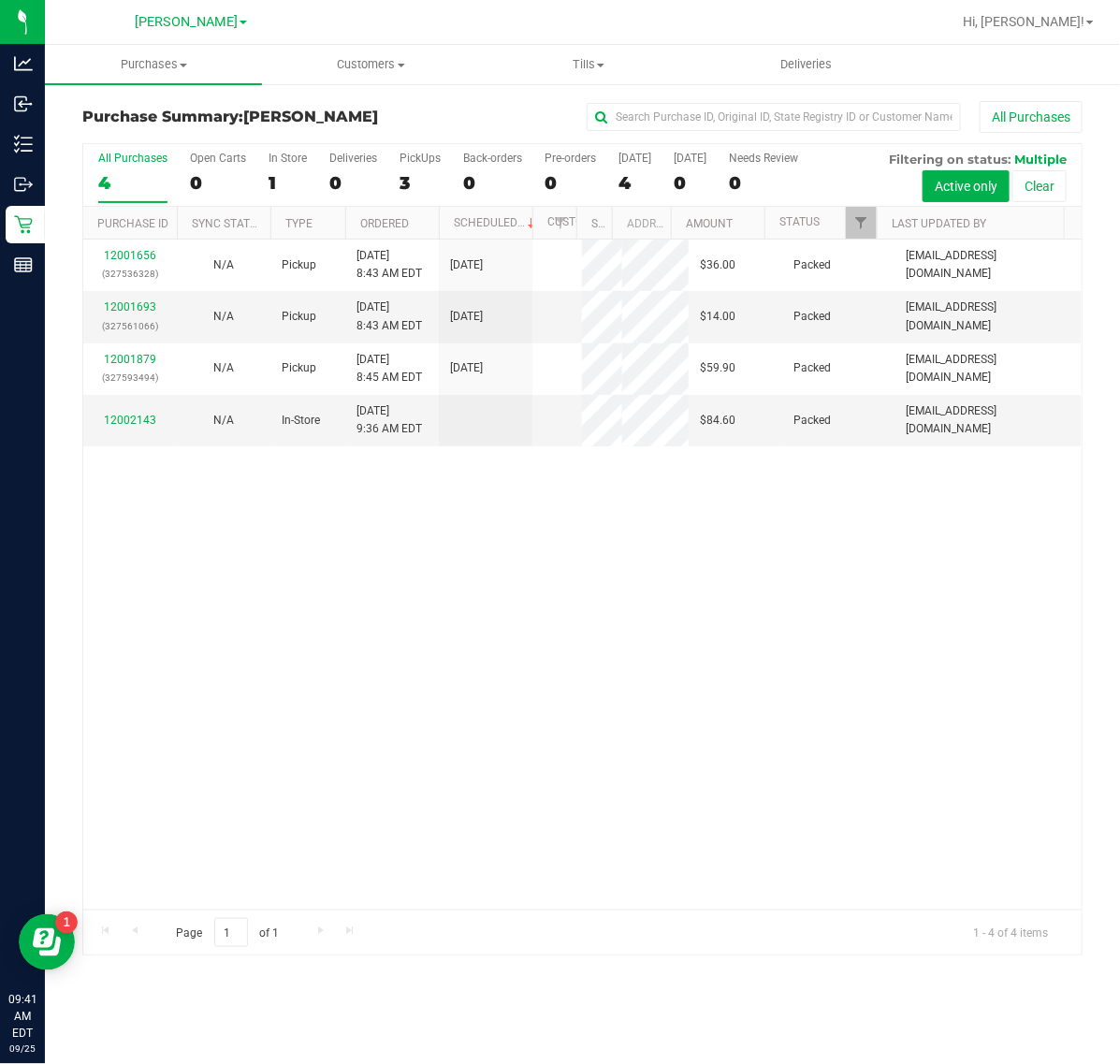
click at [700, 789] on div "12001656 (327536328) N/A Pickup [DATE] 8:43 AM EDT 9/25/2025 $36.00 Packed [EMA…" at bounding box center [582, 573] width 998 height 669
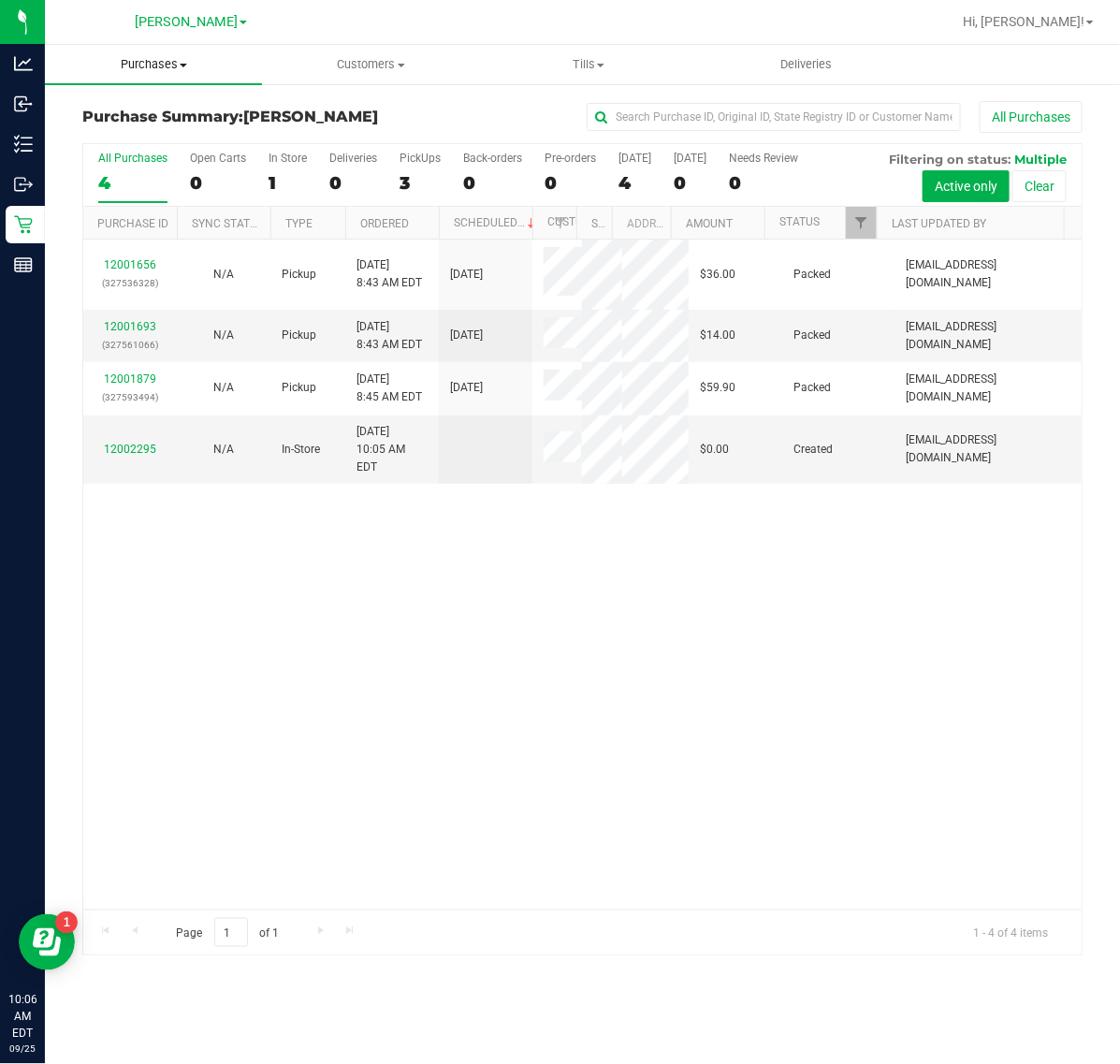
click at [140, 62] on span "Purchases" at bounding box center [154, 65] width 218 height 17
click at [108, 133] on span "Fulfillment" at bounding box center [103, 135] width 116 height 16
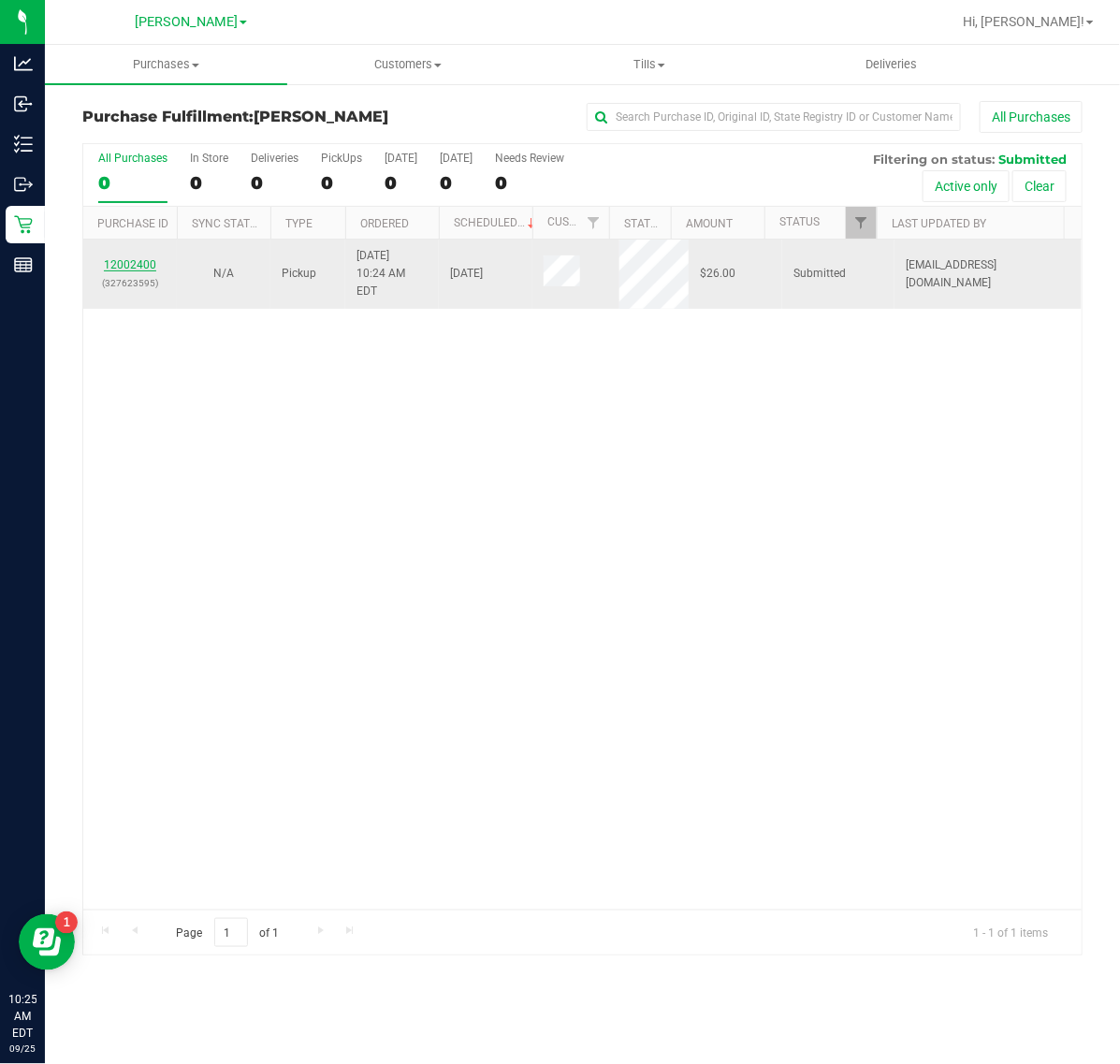
click at [143, 258] on link "12002400" at bounding box center [130, 265] width 53 height 13
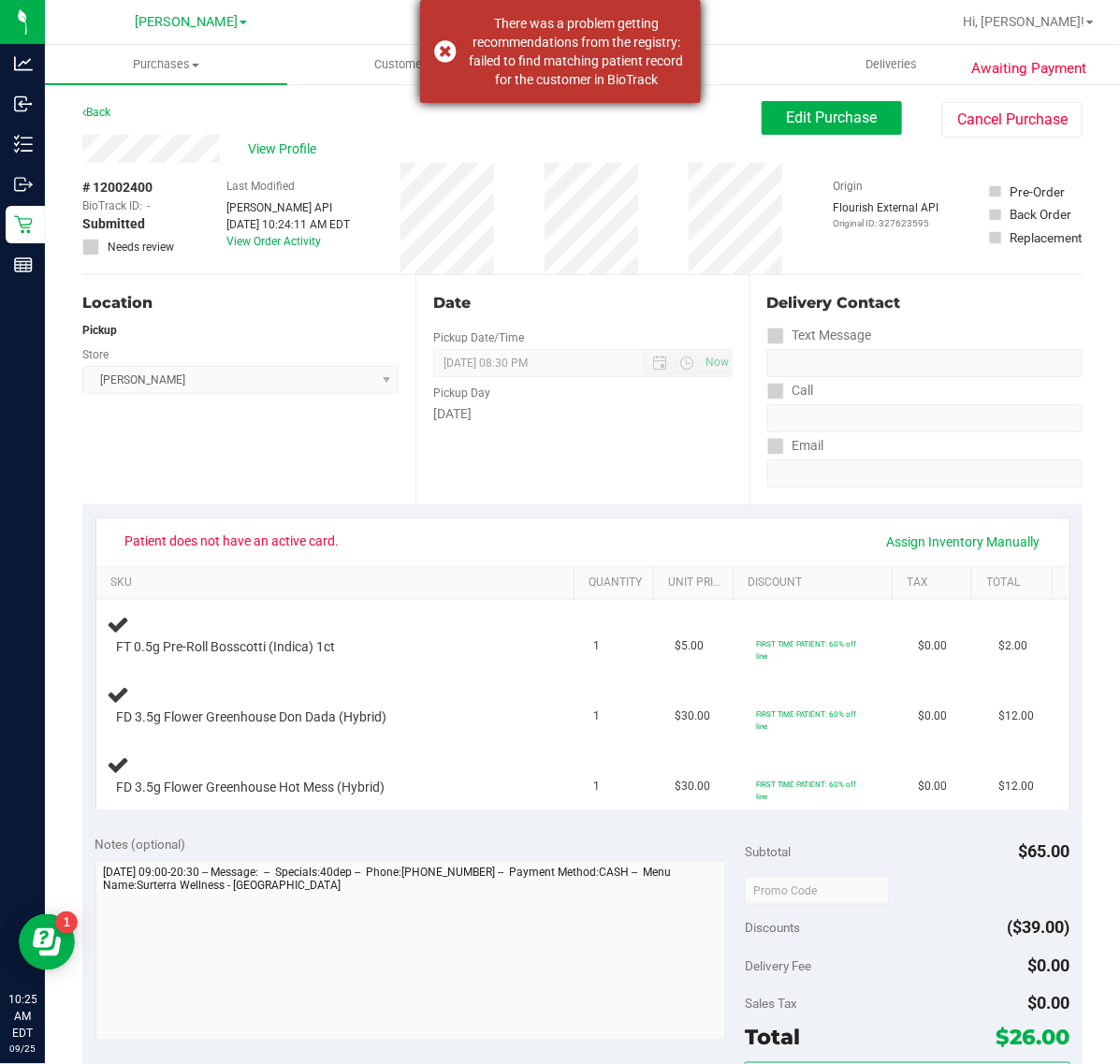
click at [437, 54] on div "There was a problem getting recommendations from the registry: failed to find m…" at bounding box center [560, 51] width 281 height 103
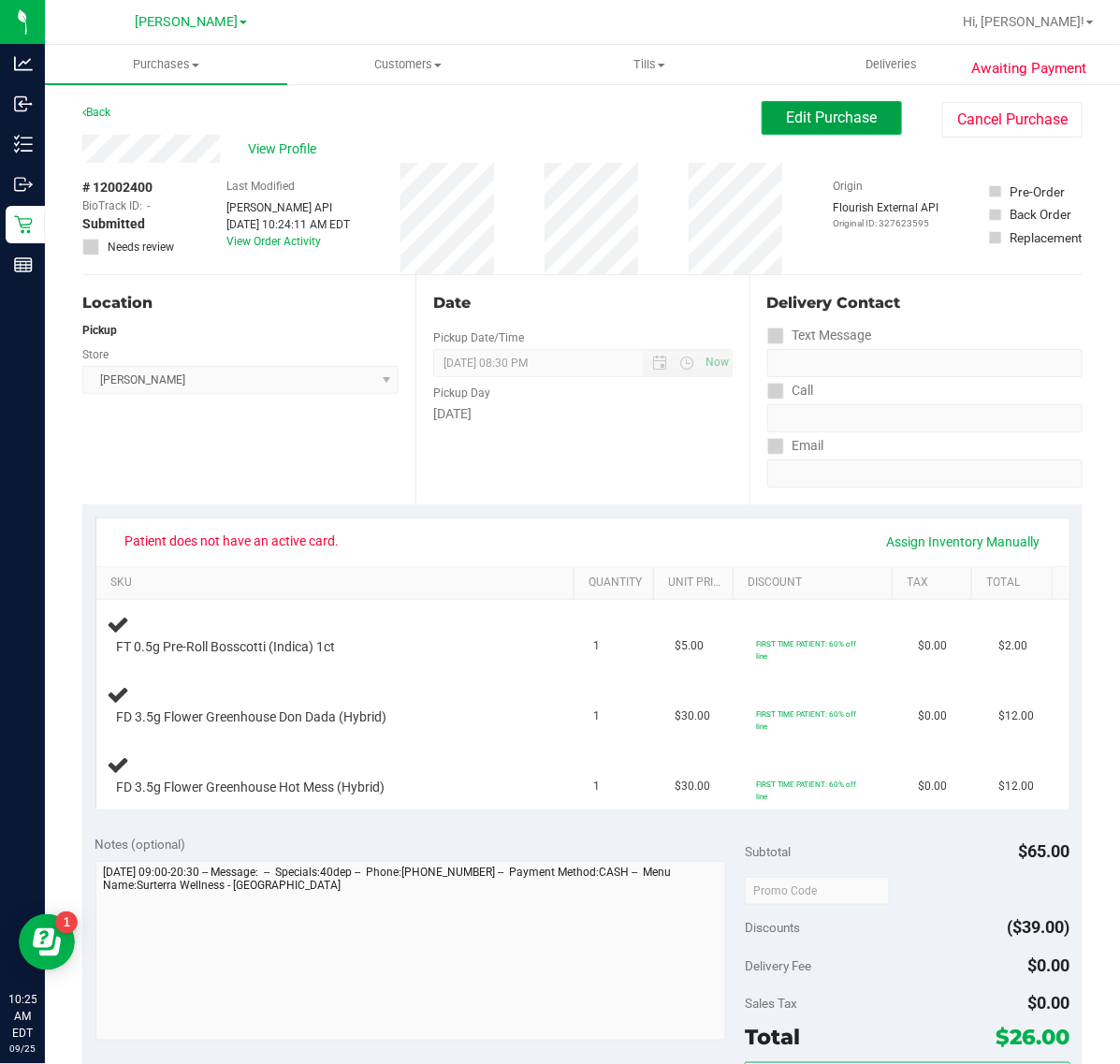
click at [762, 113] on button "Edit Purchase" at bounding box center [832, 118] width 140 height 34
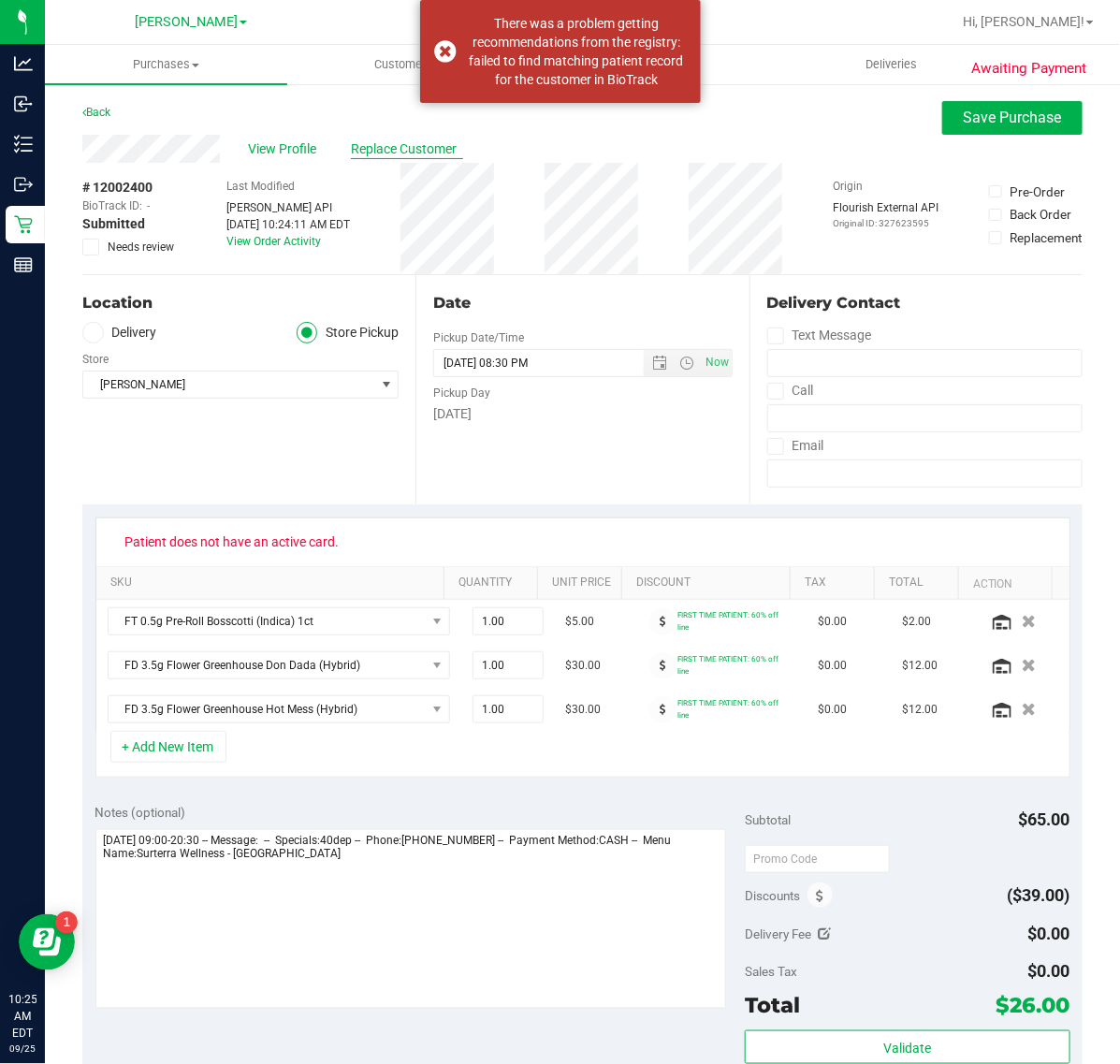
click at [407, 145] on span "Replace Customer" at bounding box center [407, 149] width 112 height 20
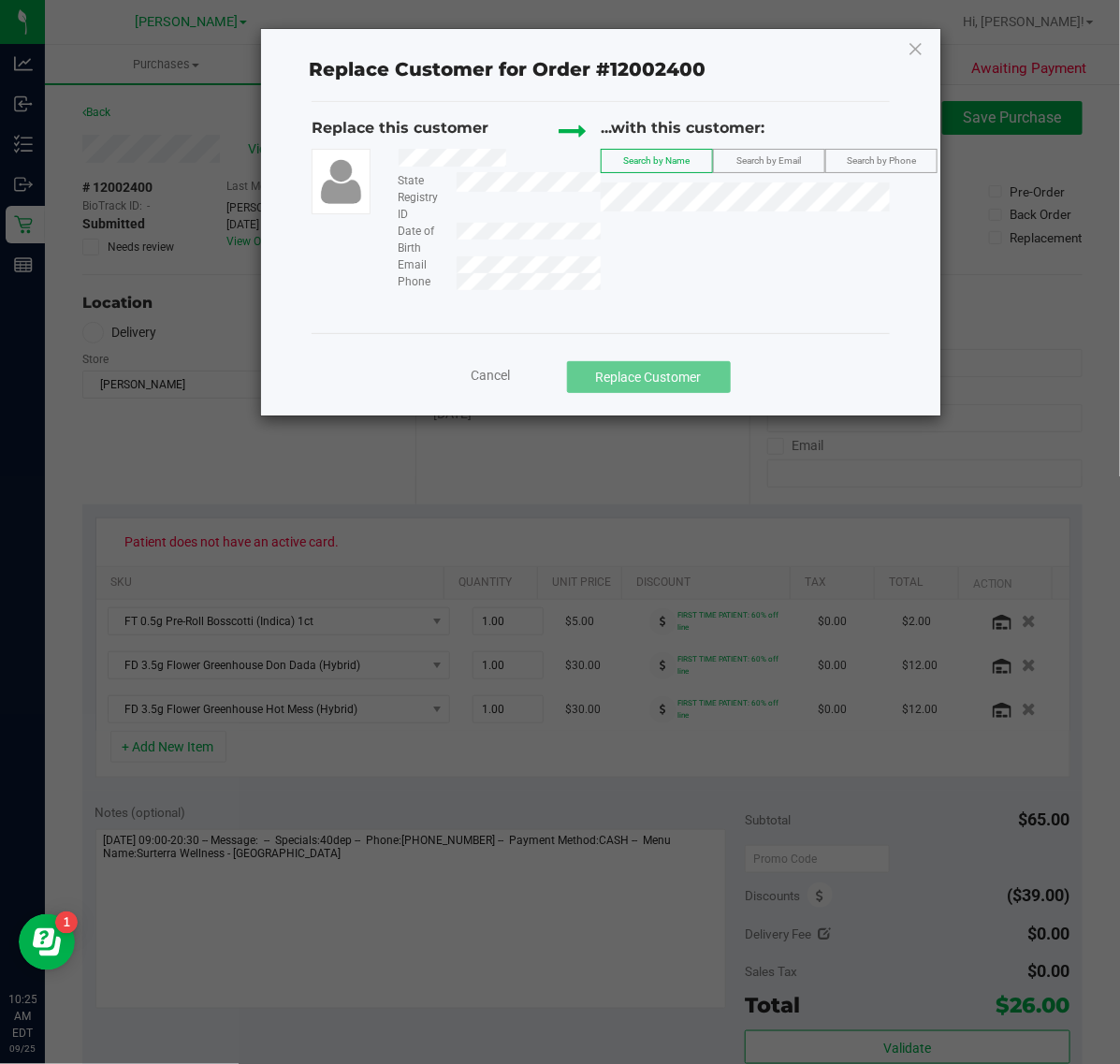
click at [504, 162] on div at bounding box center [493, 160] width 217 height 24
drag, startPoint x: 391, startPoint y: 160, endPoint x: 607, endPoint y: 259, distance: 237.6
click at [607, 259] on div "Replace this customer State Registry ID Date of Birth Email Phone ...with this …" at bounding box center [600, 203] width 577 height 173
click at [791, 166] on span "Search by Email" at bounding box center [770, 160] width 65 height 10
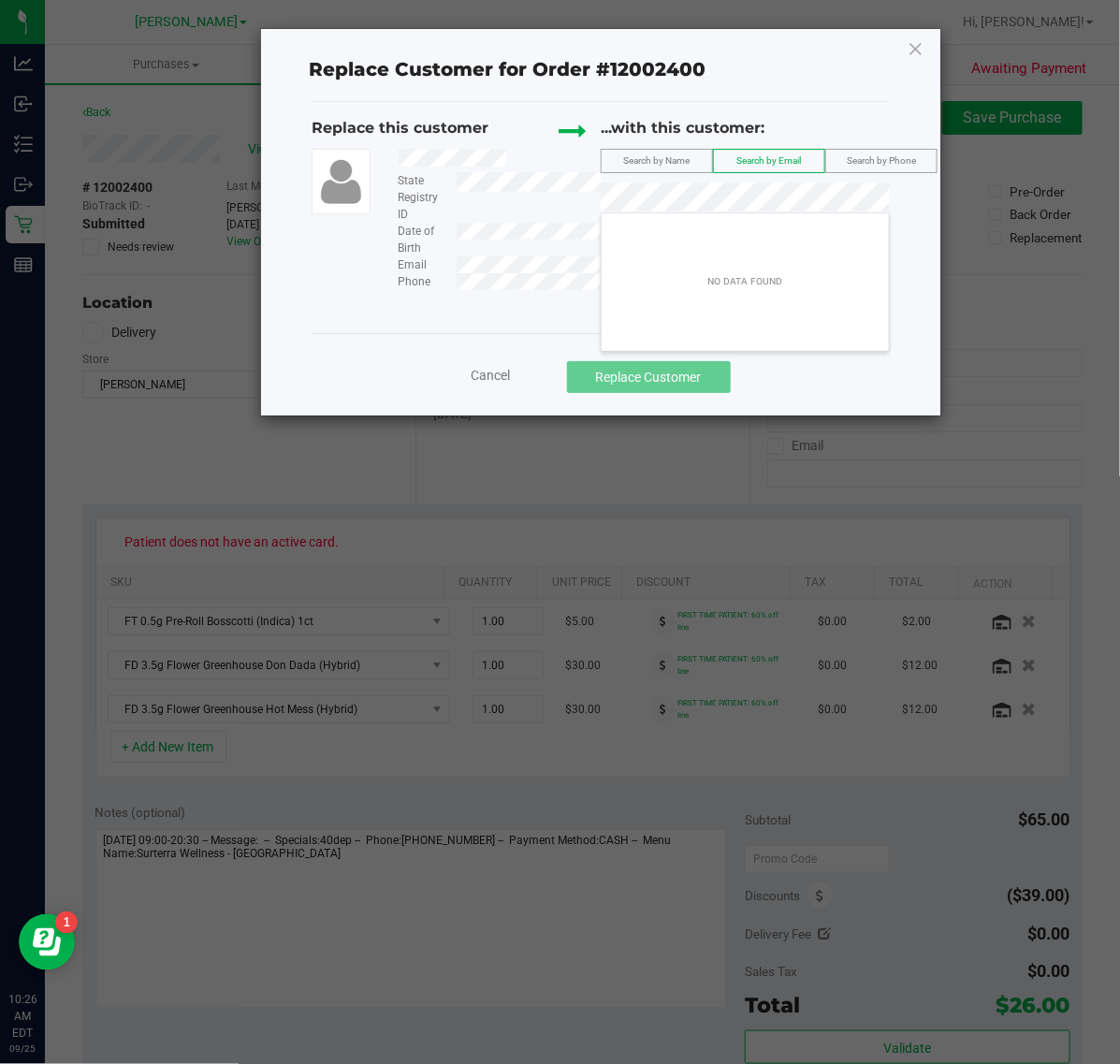
click at [924, 44] on icon at bounding box center [917, 49] width 17 height 30
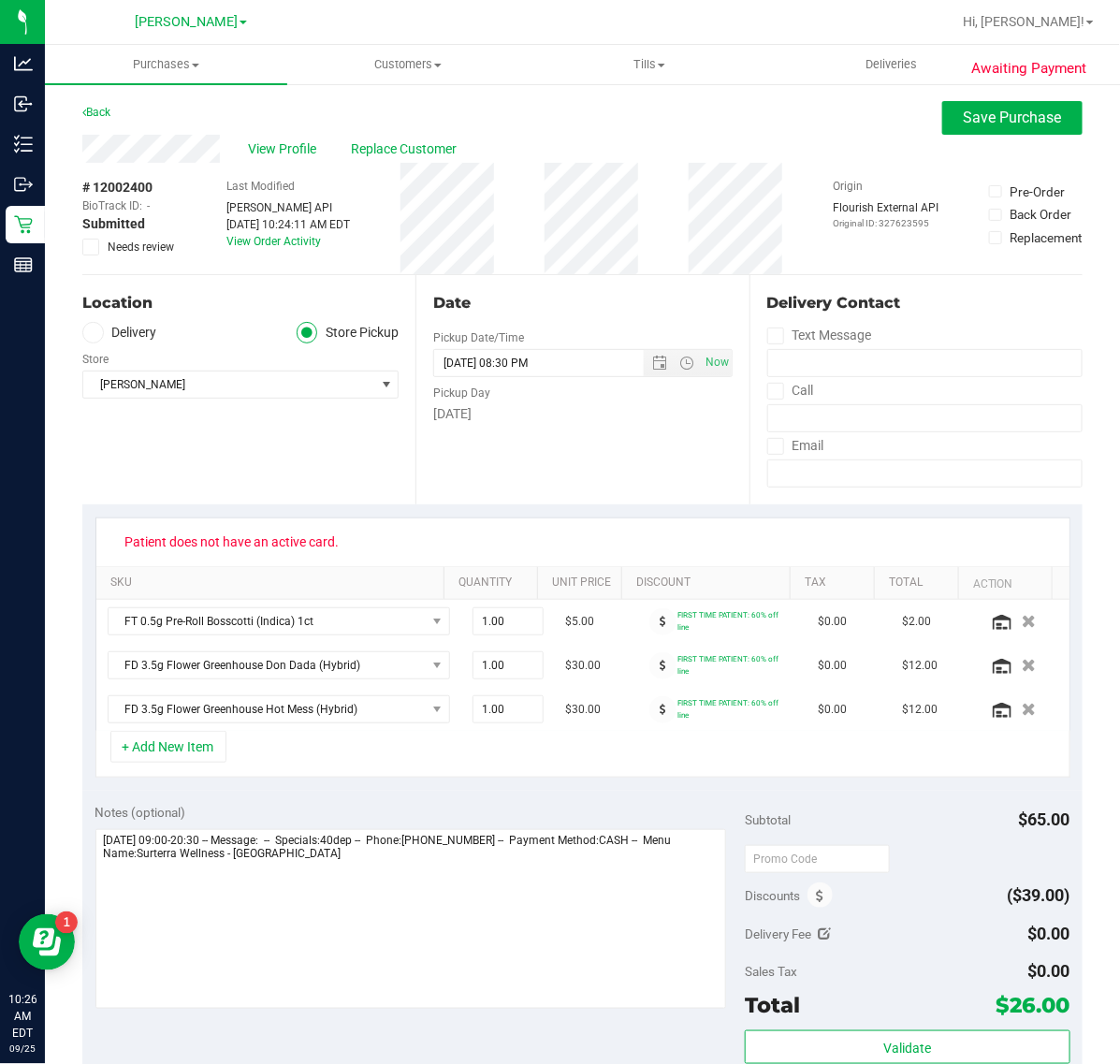
click at [167, 165] on div "# 12002400 BioTrack ID: - Submitted Needs review" at bounding box center [128, 218] width 93 height 111
click at [274, 146] on span "View Profile" at bounding box center [284, 149] width 74 height 20
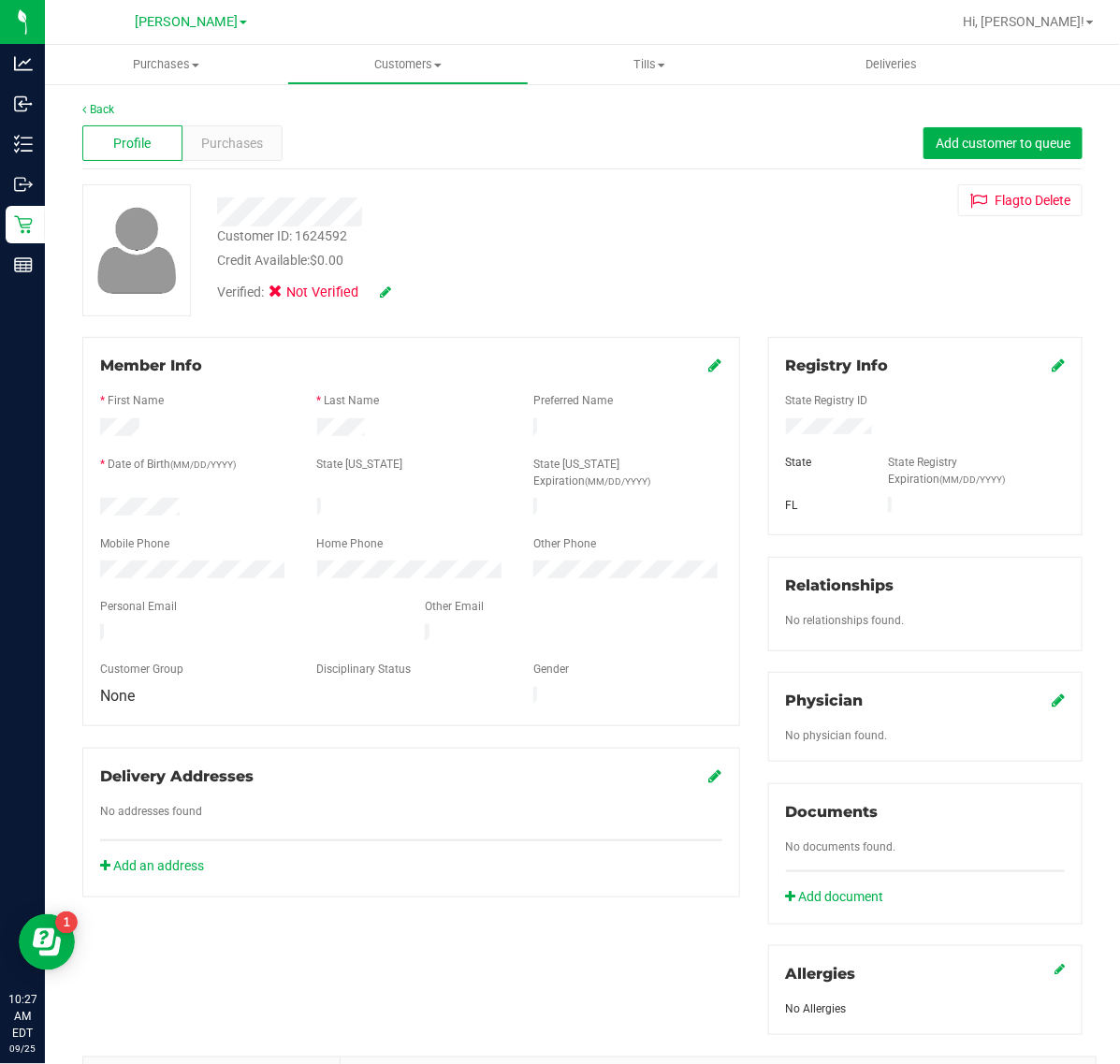
drag, startPoint x: 96, startPoint y: 487, endPoint x: 181, endPoint y: 484, distance: 85.1
click at [181, 498] on div at bounding box center [194, 509] width 218 height 23
click at [1052, 363] on icon at bounding box center [1059, 365] width 13 height 15
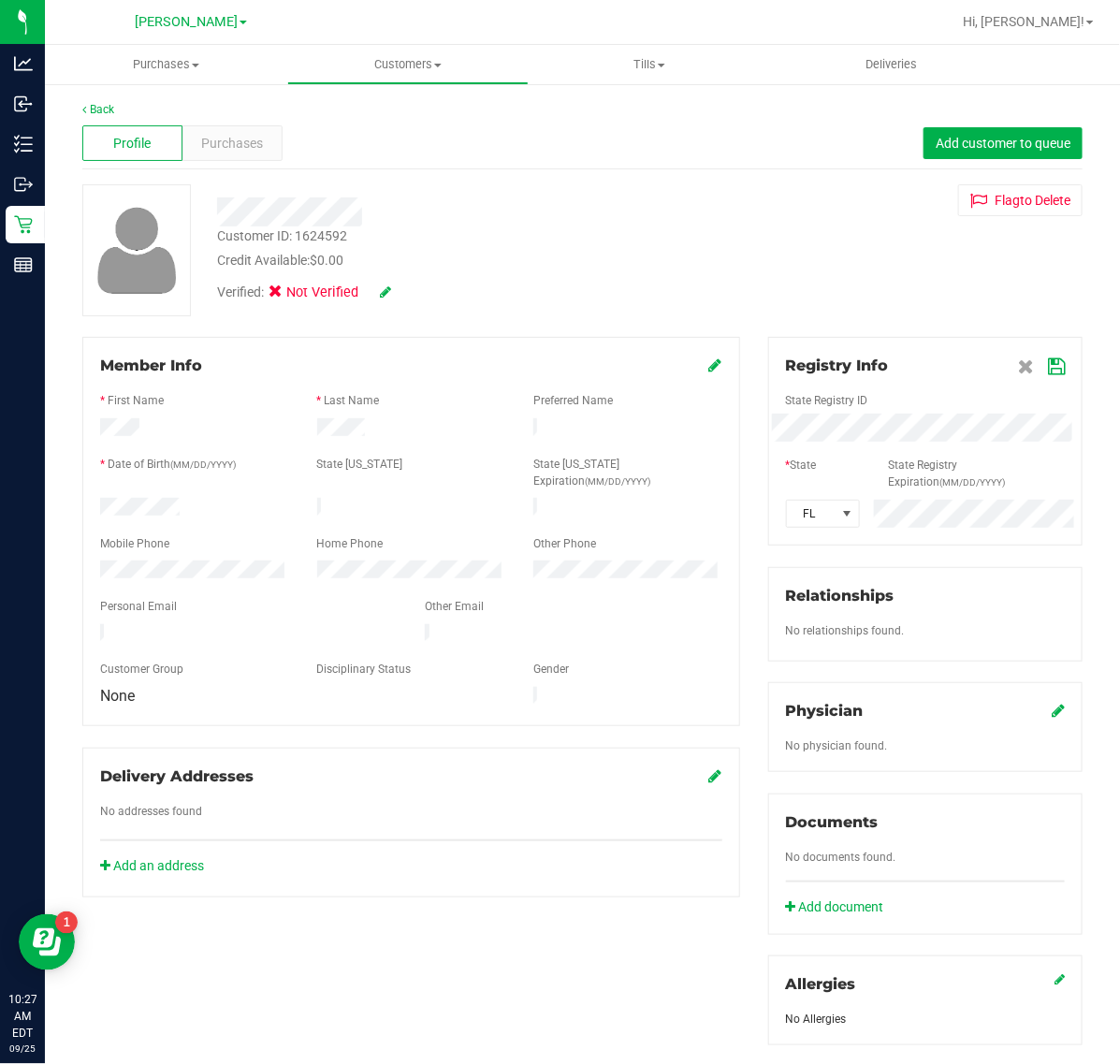
click at [1048, 360] on icon at bounding box center [1057, 367] width 17 height 15
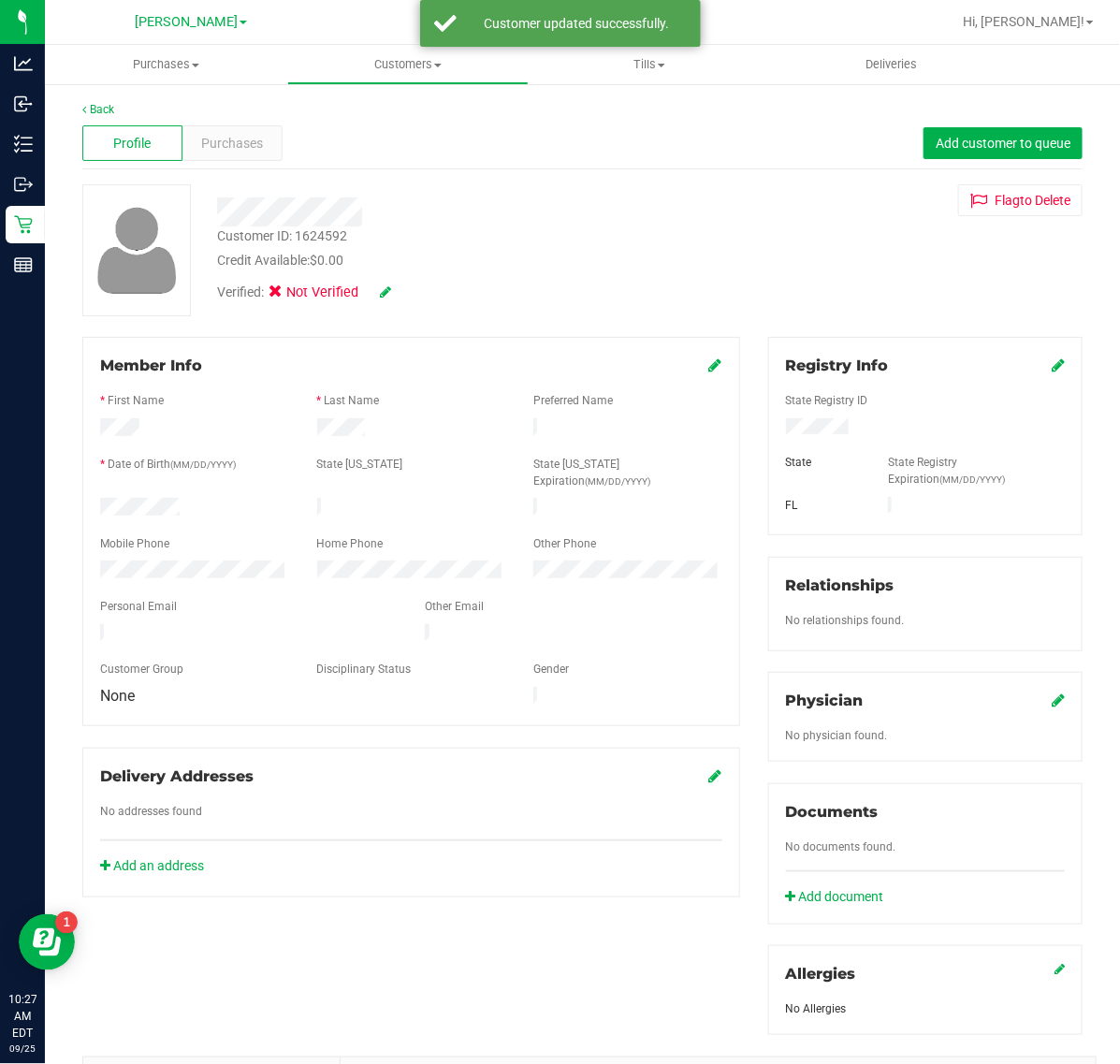
click at [383, 291] on icon at bounding box center [385, 292] width 11 height 13
click at [273, 292] on span at bounding box center [281, 295] width 17 height 17
click at [0, 0] on input "Medical" at bounding box center [0, 0] width 0 height 0
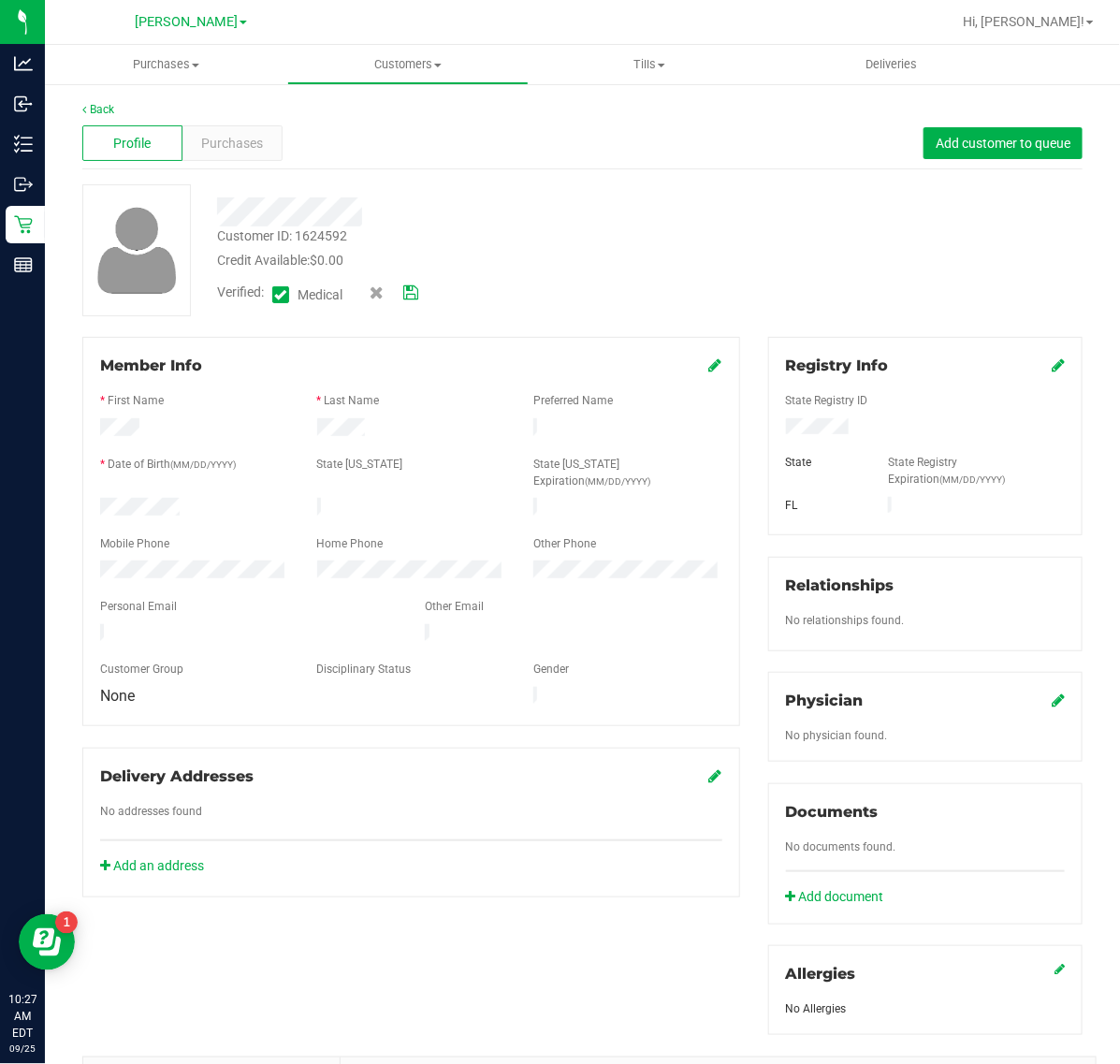
click at [408, 299] on icon at bounding box center [411, 293] width 15 height 13
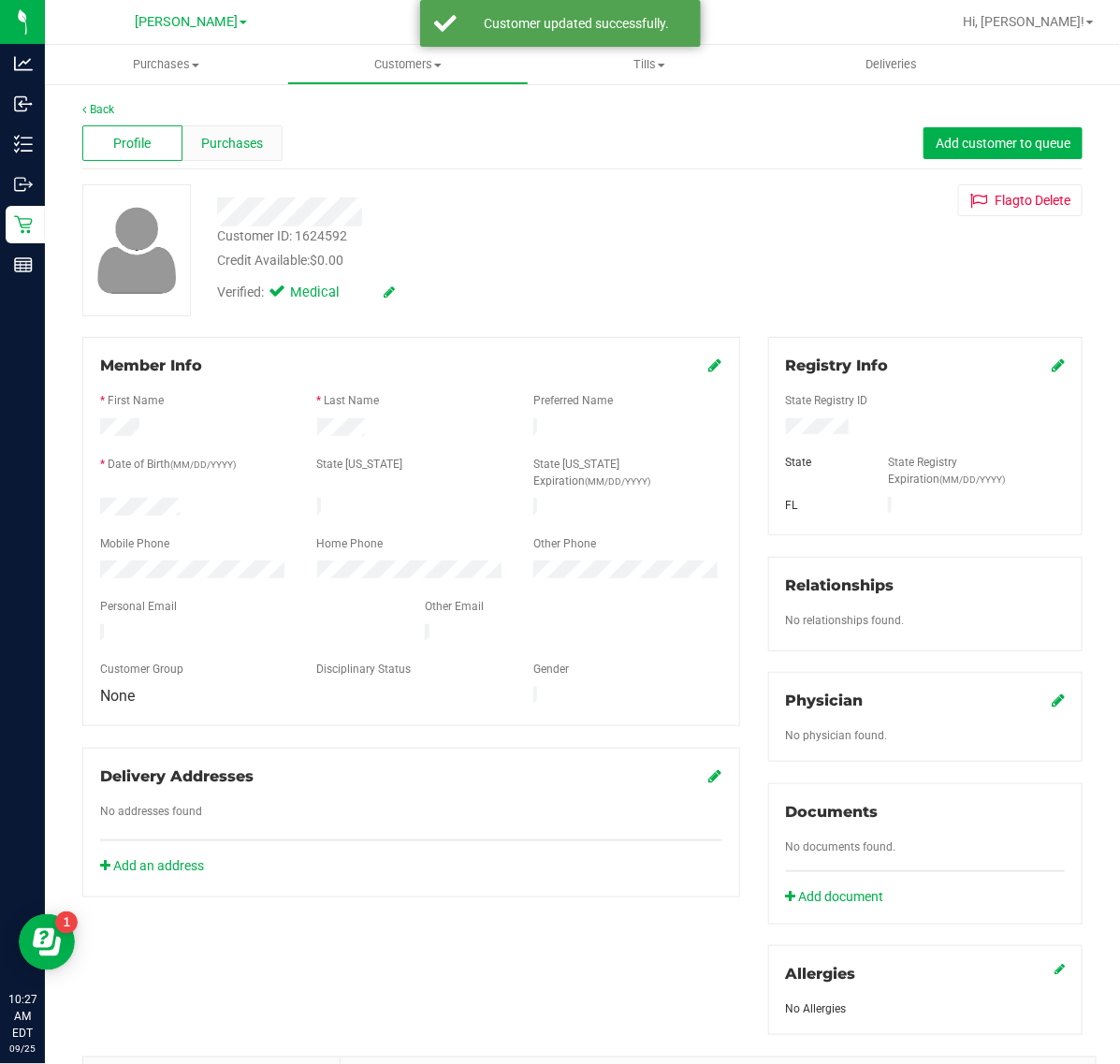
click at [197, 137] on div "Purchases" at bounding box center [233, 143] width 100 height 36
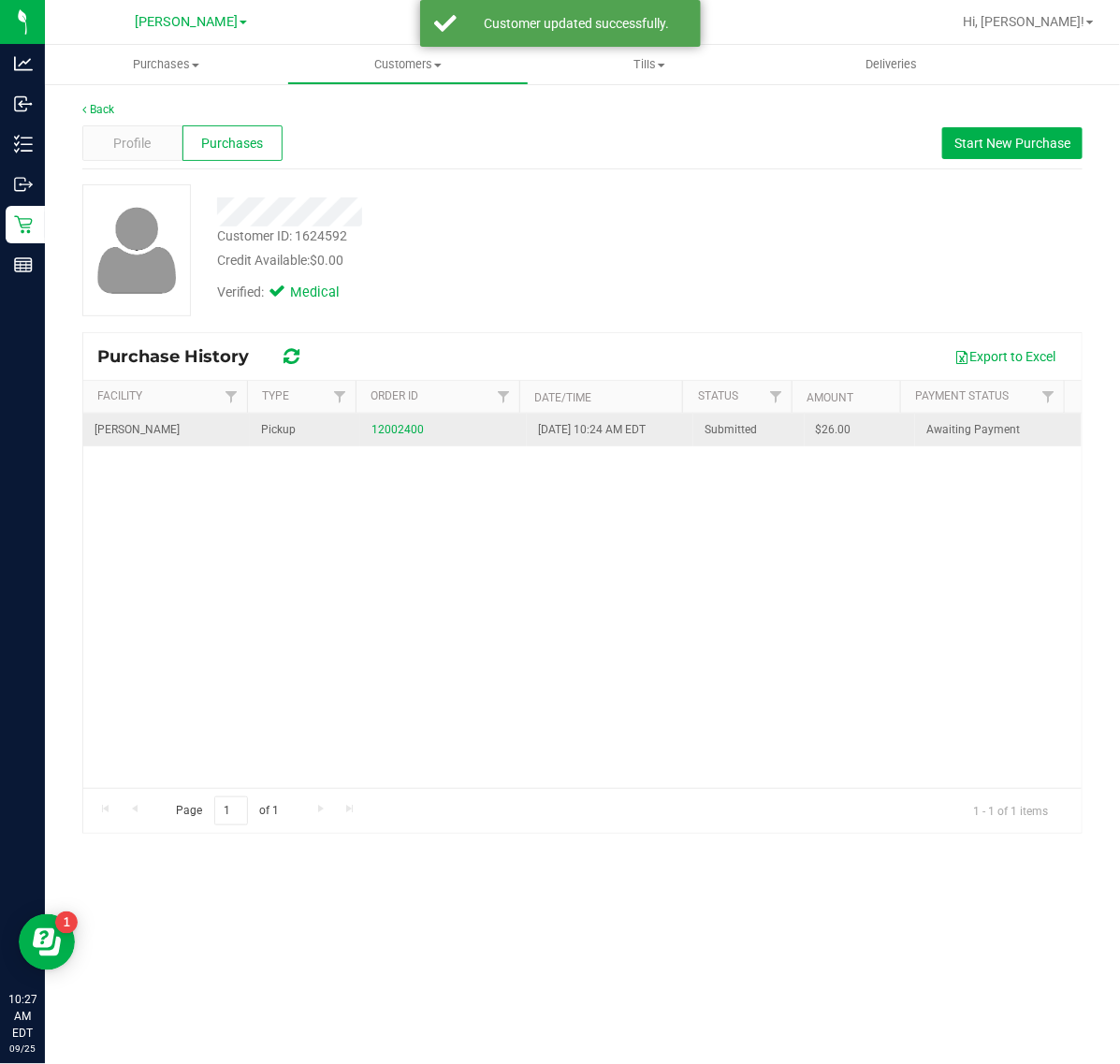
click at [390, 419] on td "12002400" at bounding box center [444, 429] width 167 height 33
click at [389, 427] on link "12002400" at bounding box center [398, 429] width 53 height 13
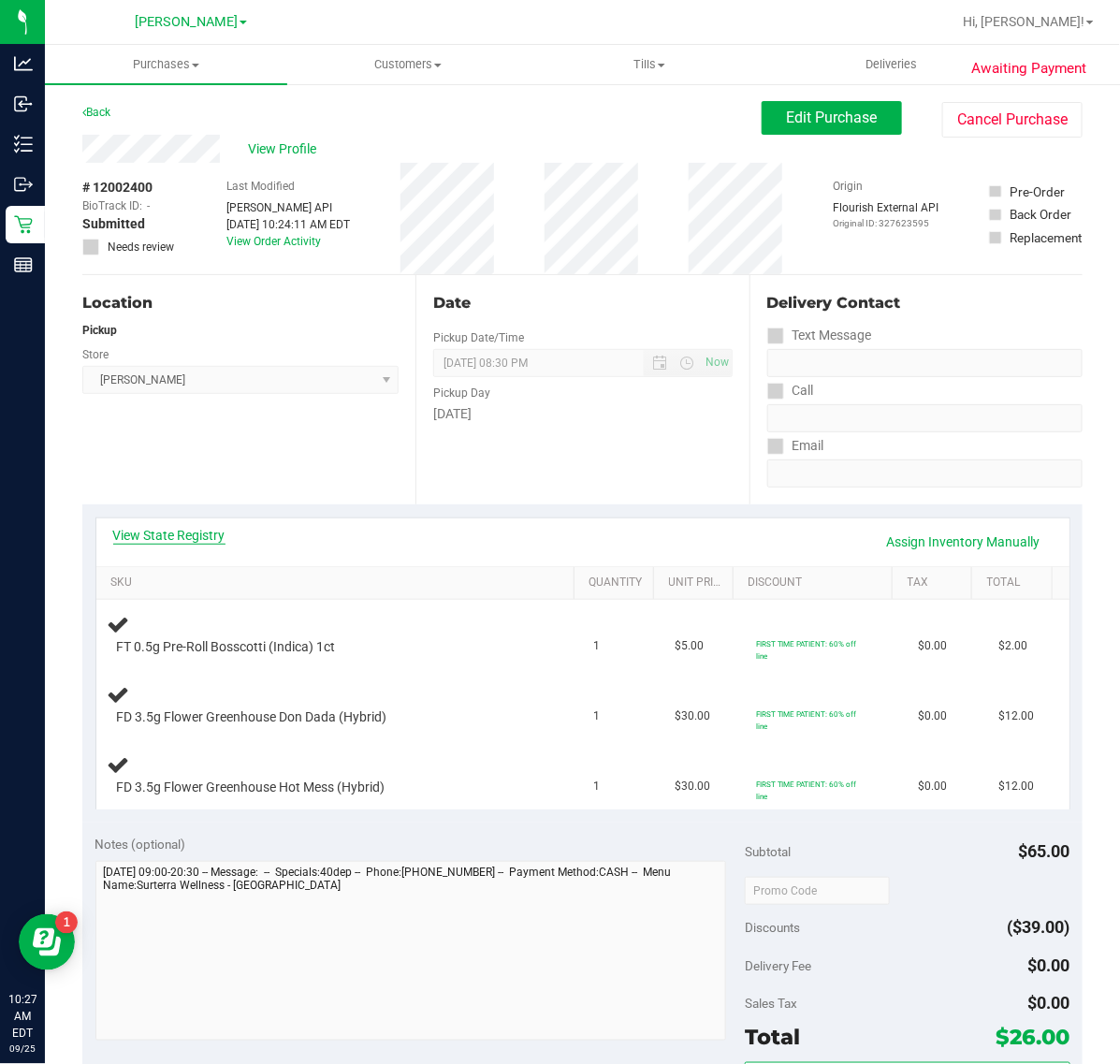
click at [194, 535] on link "View State Registry" at bounding box center [169, 535] width 112 height 19
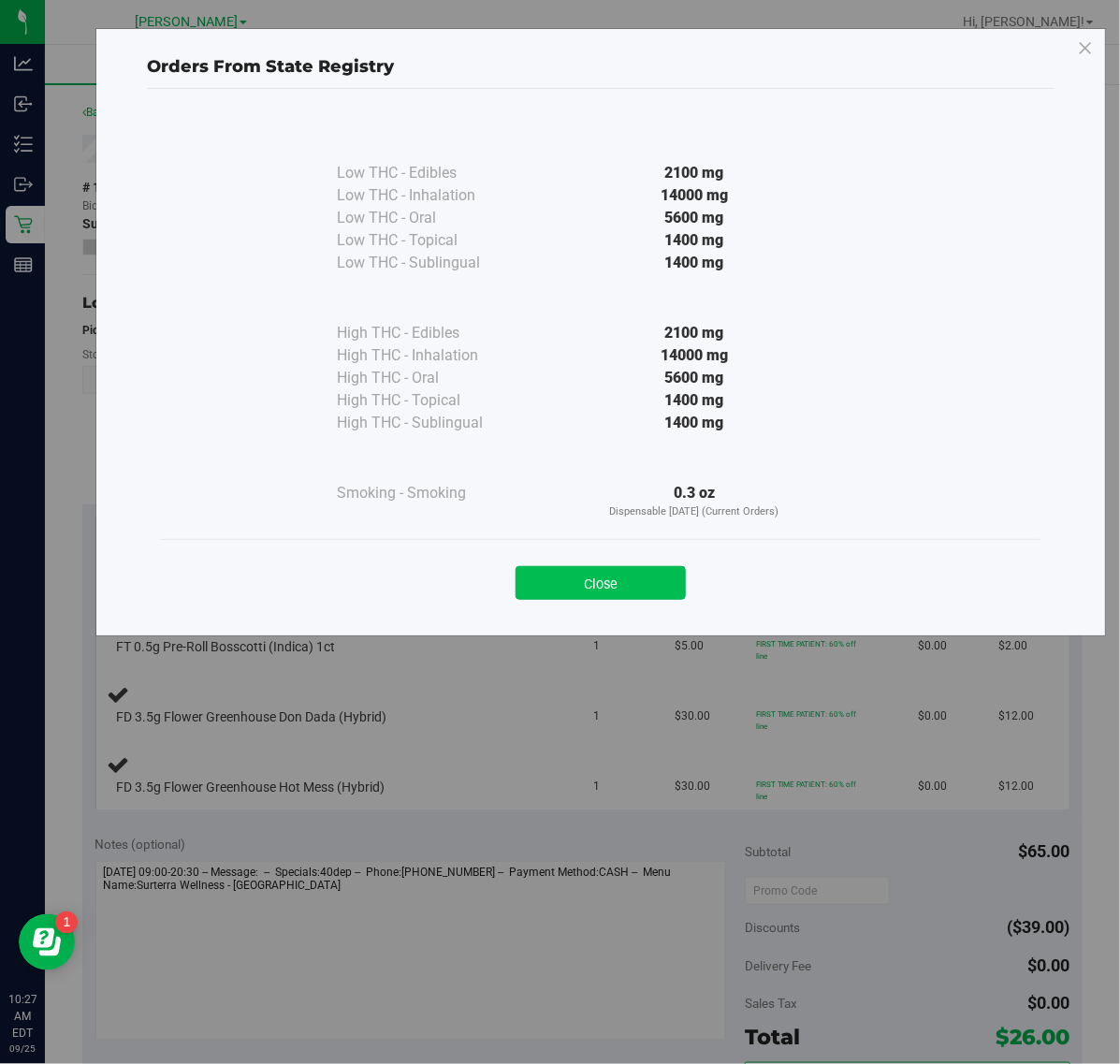
click at [576, 583] on button "Close" at bounding box center [600, 583] width 170 height 34
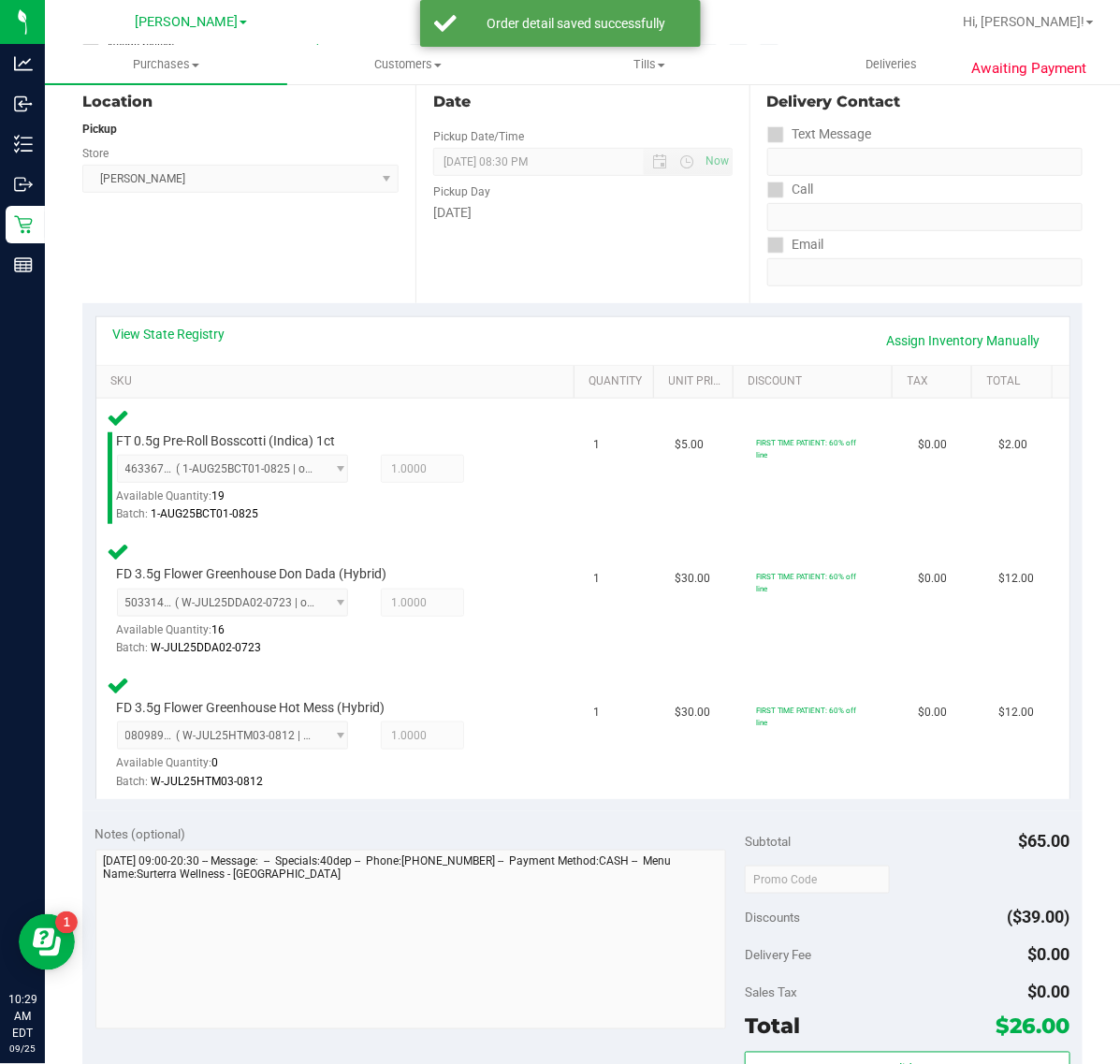
scroll to position [468, 0]
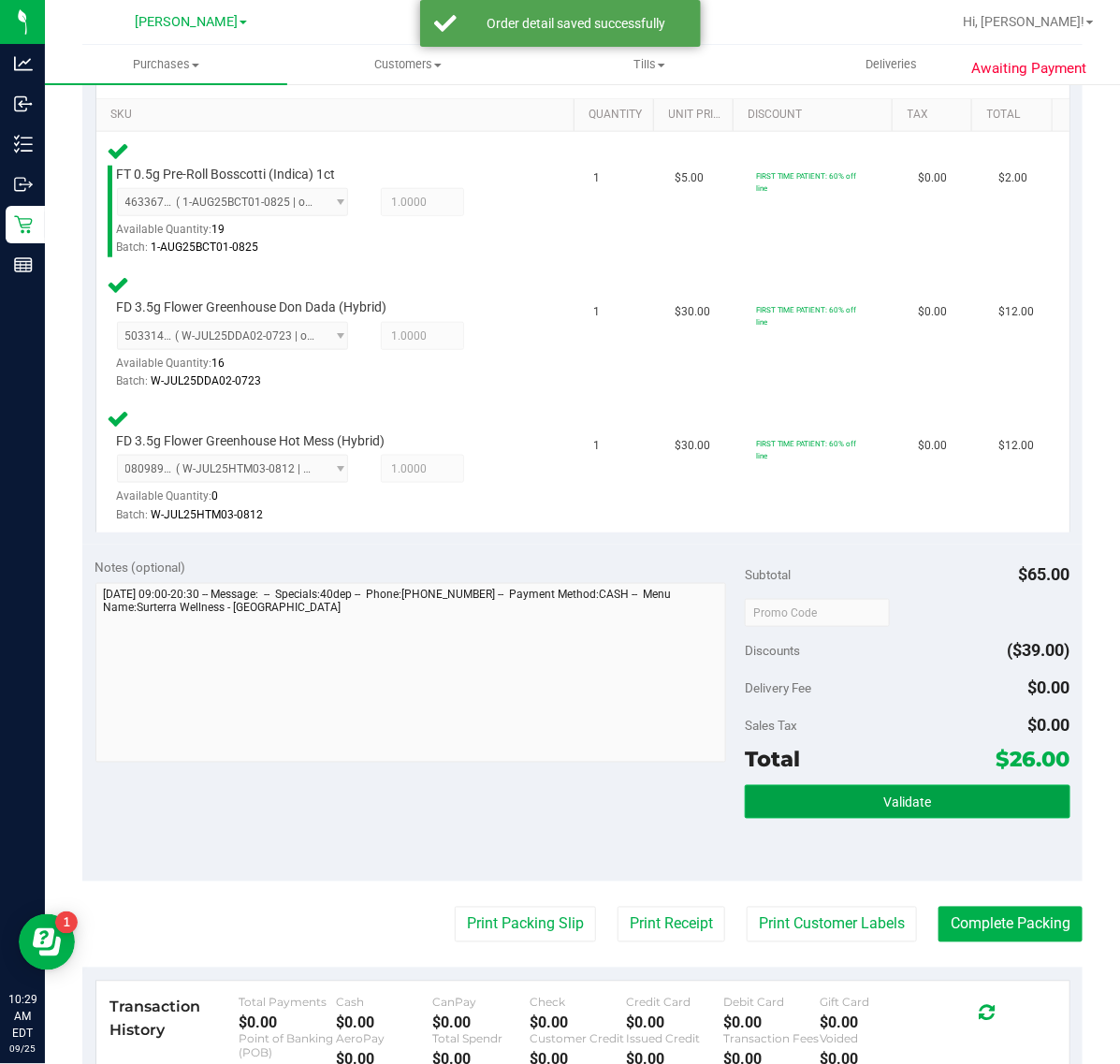
click at [785, 803] on button "Validate" at bounding box center [907, 802] width 325 height 34
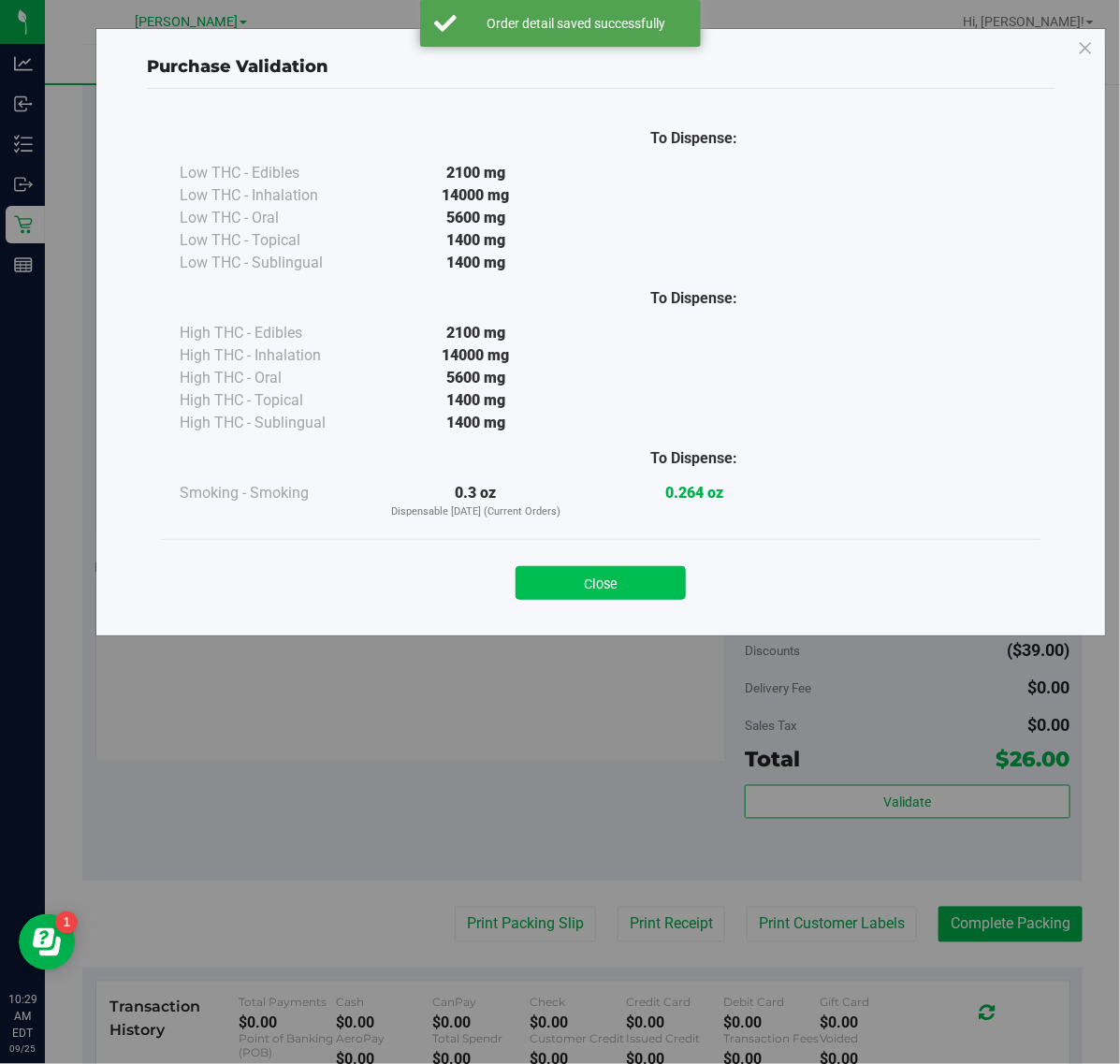
click at [644, 590] on button "Close" at bounding box center [600, 583] width 170 height 34
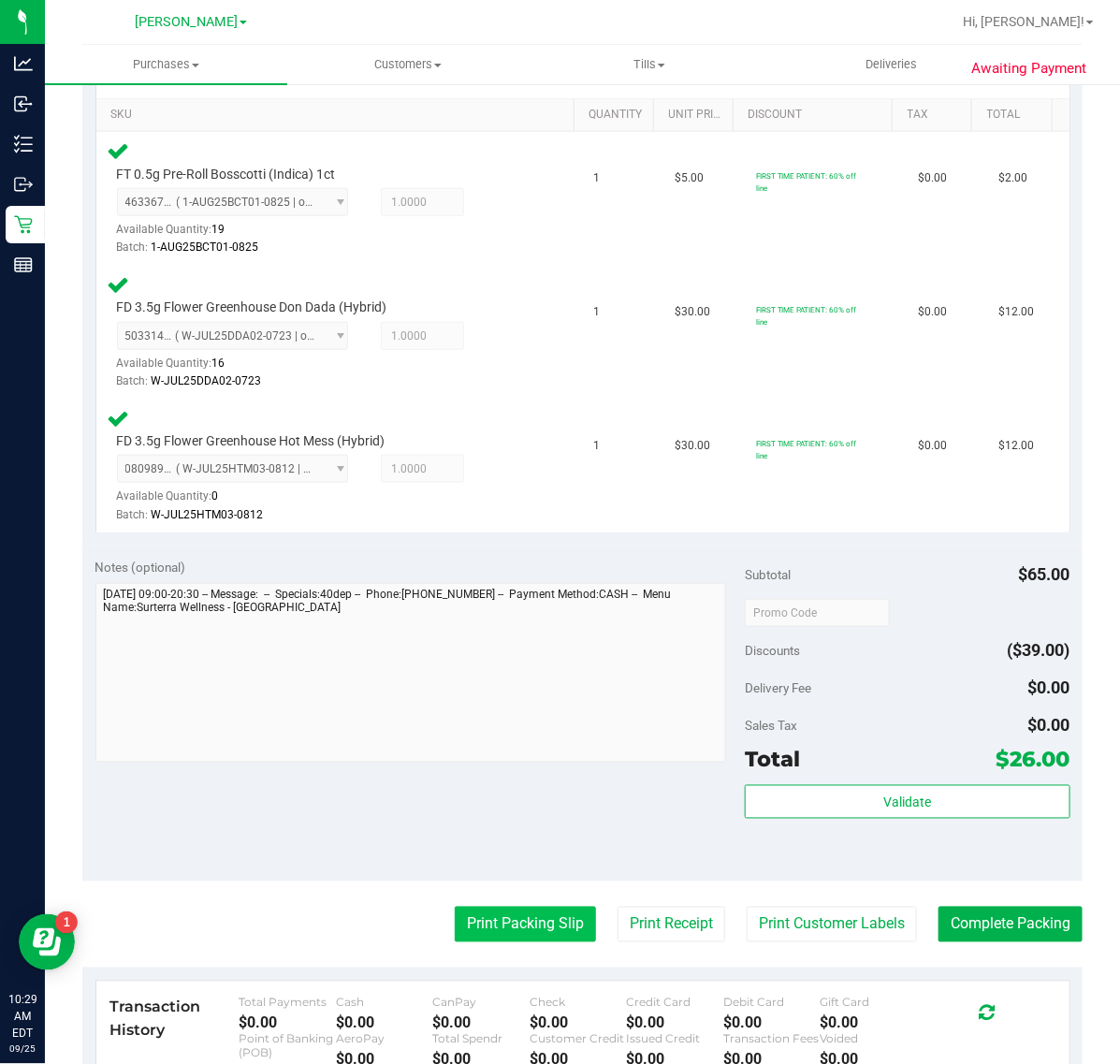
click at [514, 937] on button "Print Packing Slip" at bounding box center [526, 925] width 141 height 36
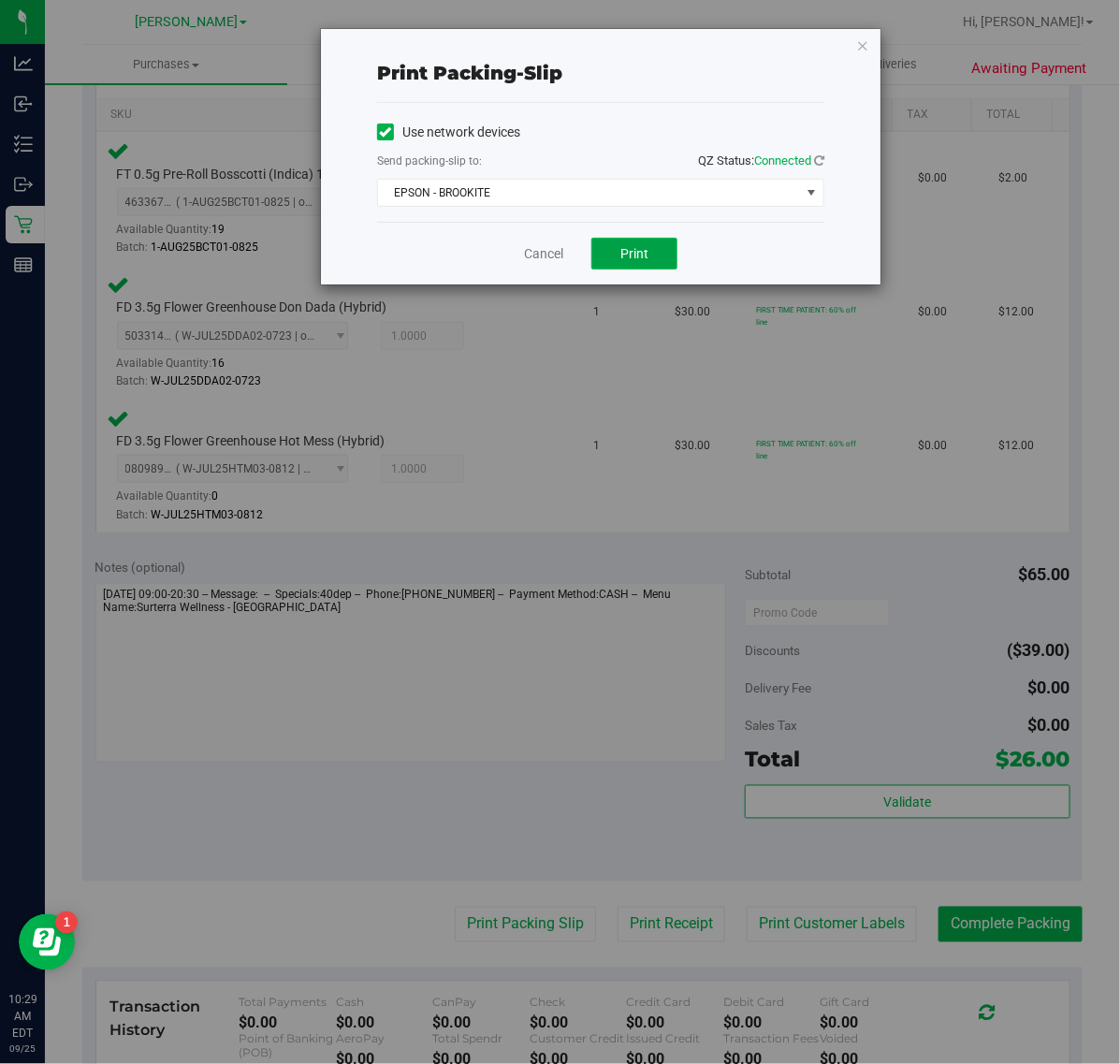
click at [639, 258] on span "Print" at bounding box center [635, 253] width 28 height 15
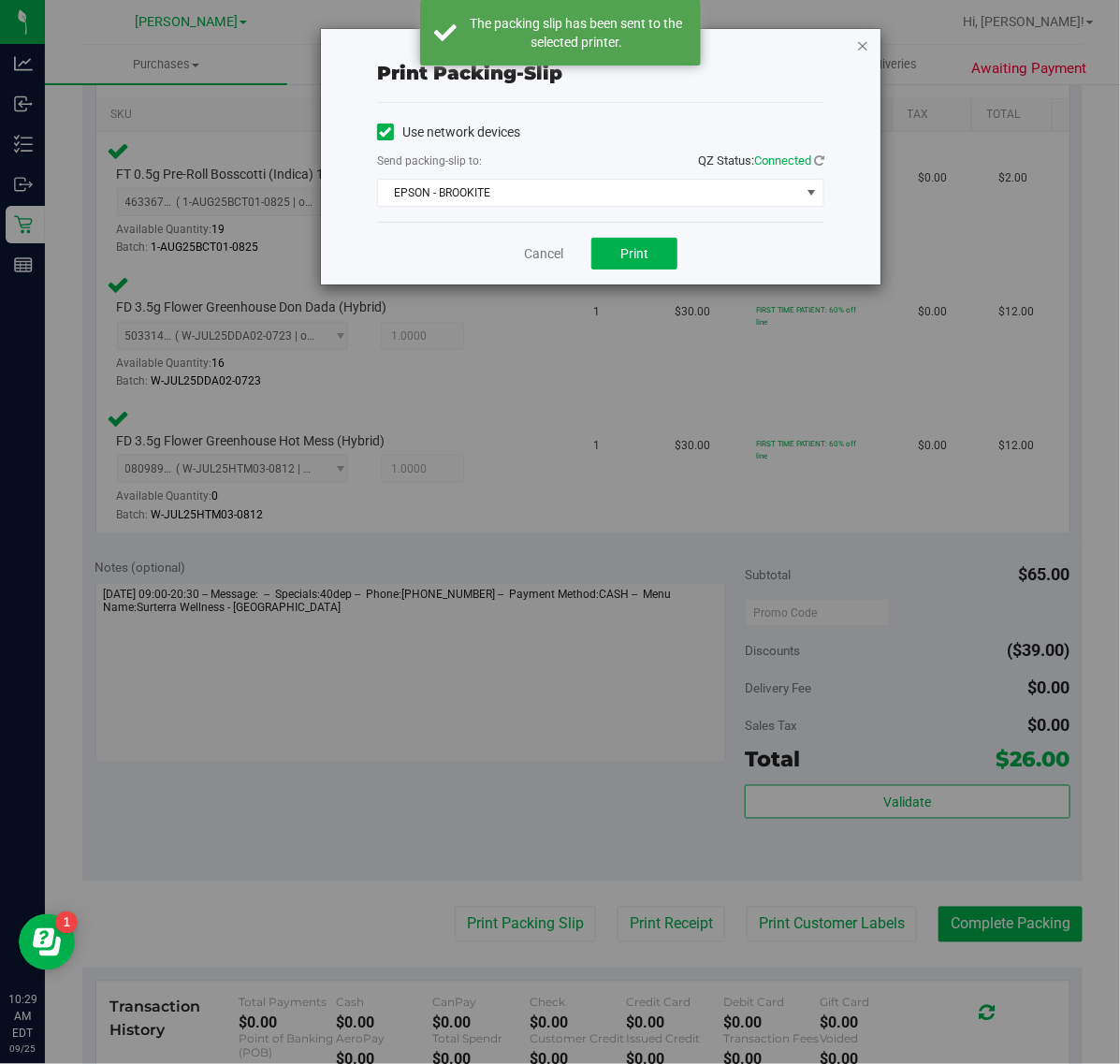
click at [863, 44] on icon "button" at bounding box center [863, 45] width 13 height 23
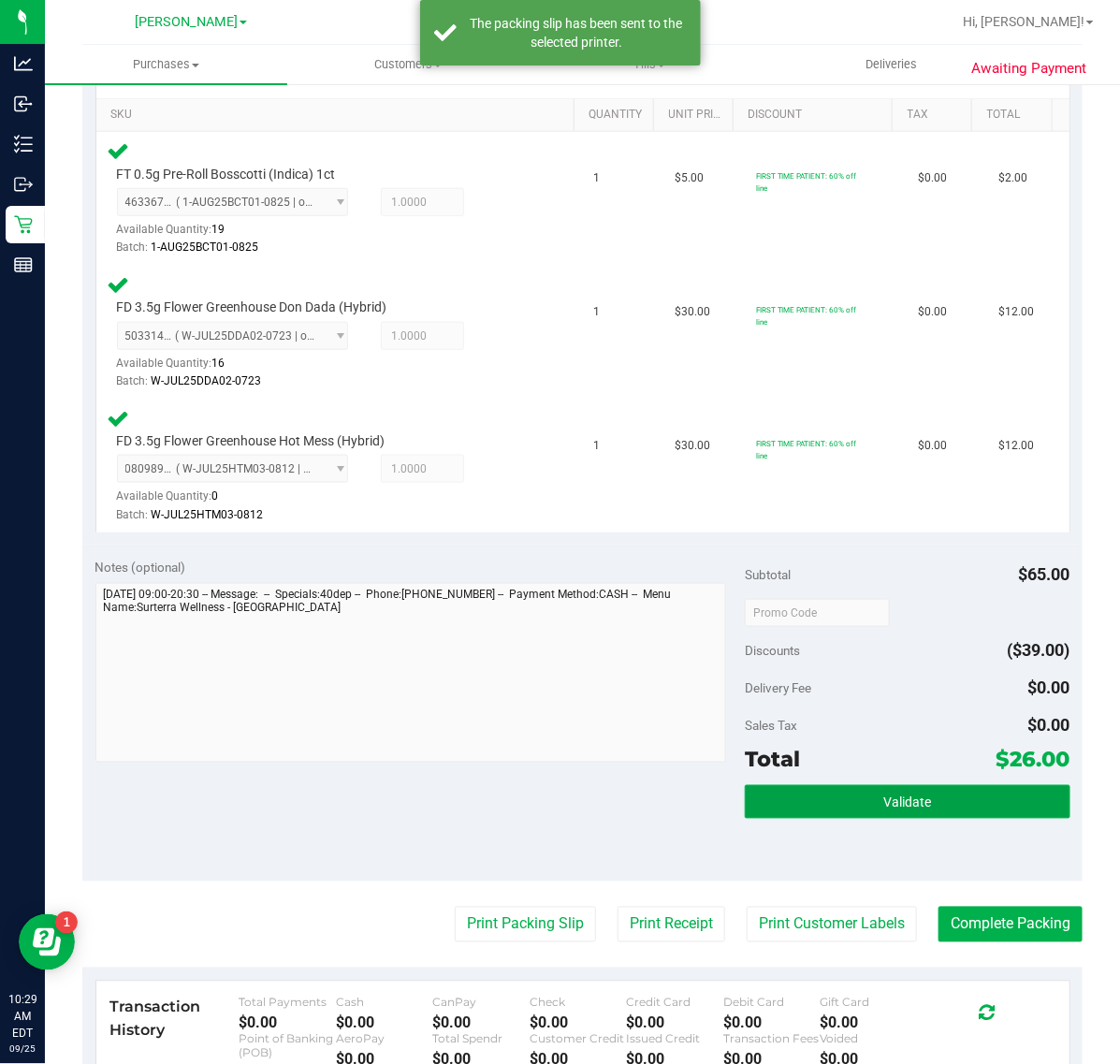
click at [877, 786] on button "Validate" at bounding box center [907, 802] width 325 height 34
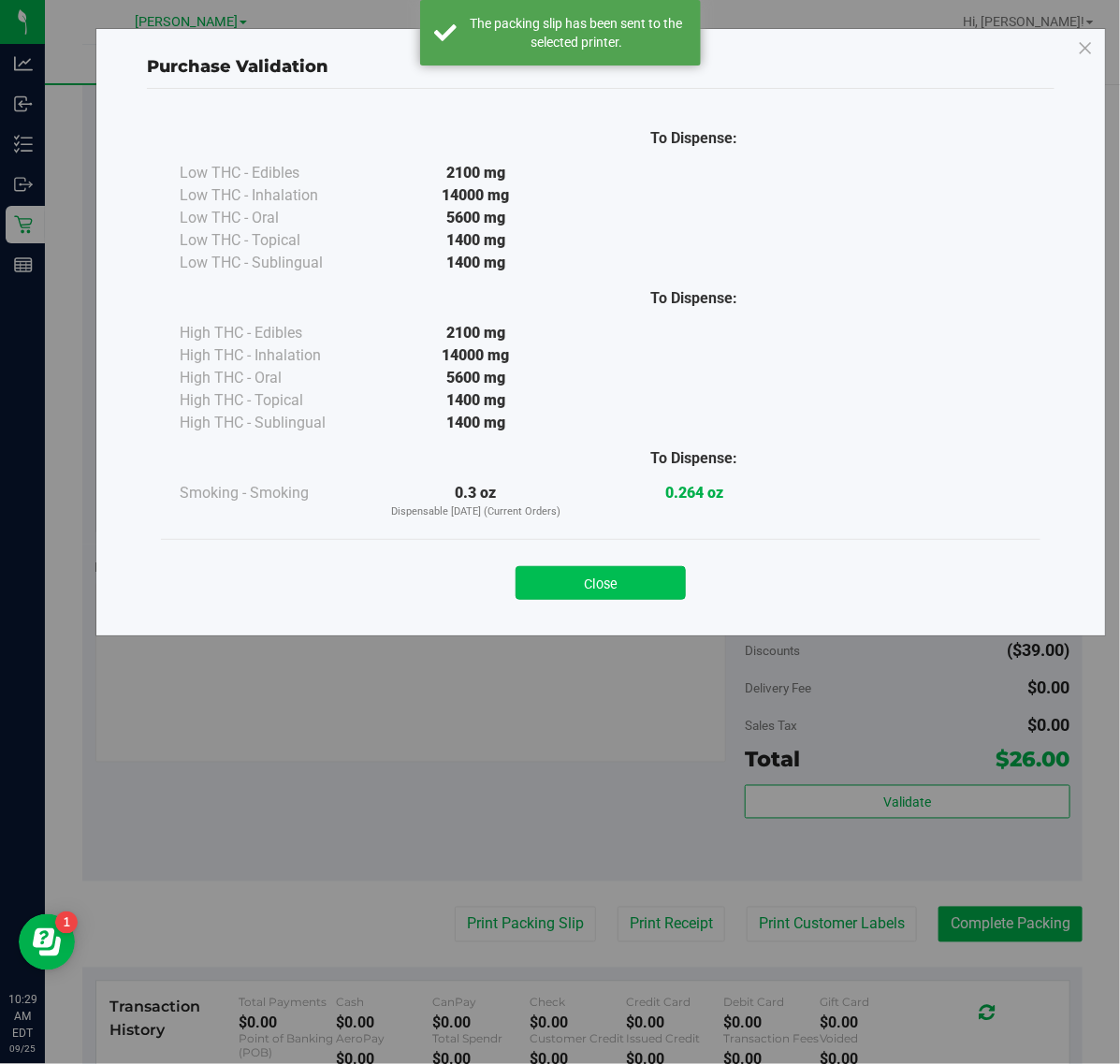
click at [625, 568] on button "Close" at bounding box center [600, 583] width 170 height 34
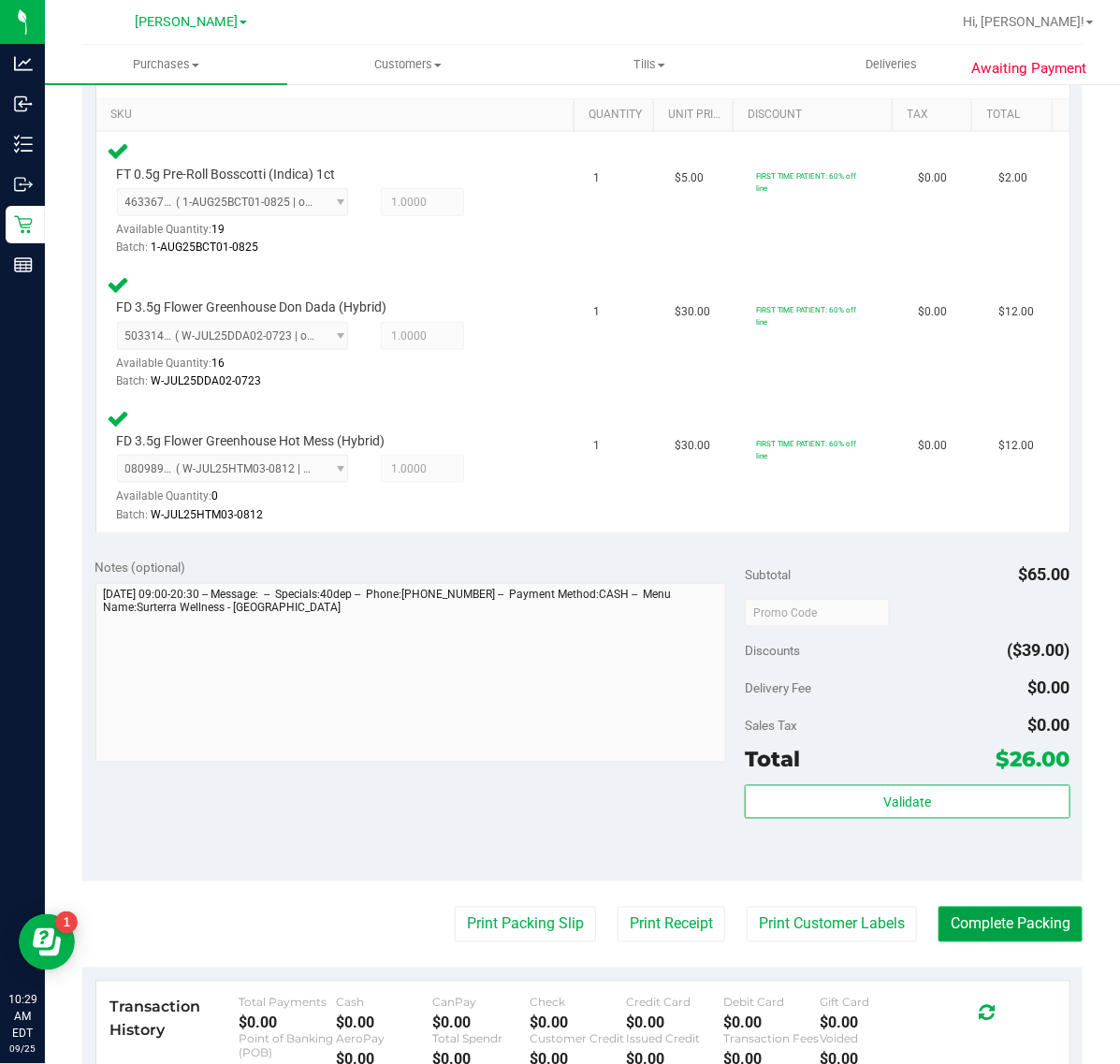
click at [961, 918] on button "Complete Packing" at bounding box center [1011, 925] width 144 height 36
